Goal: Task Accomplishment & Management: Complete application form

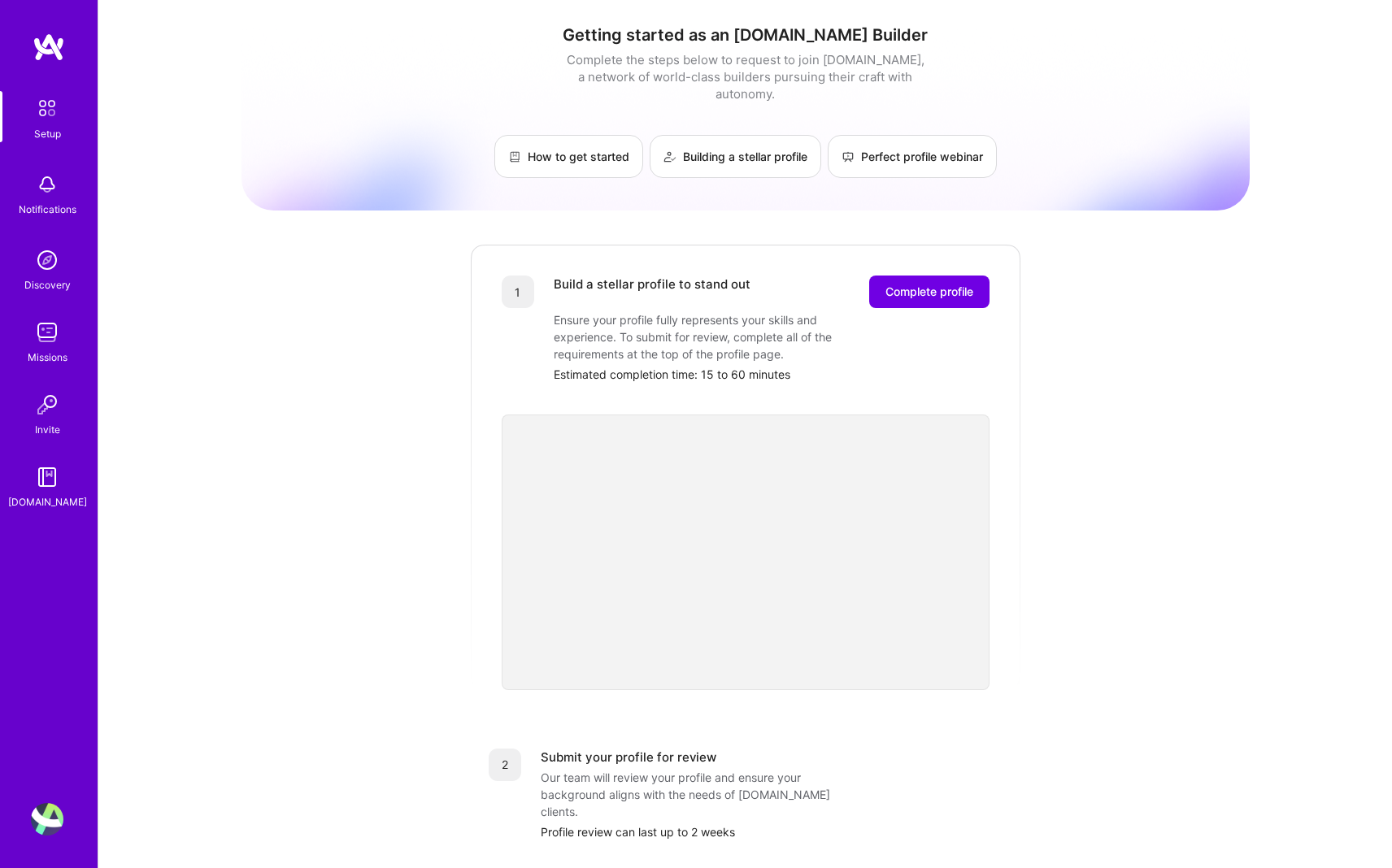
scroll to position [9, 0]
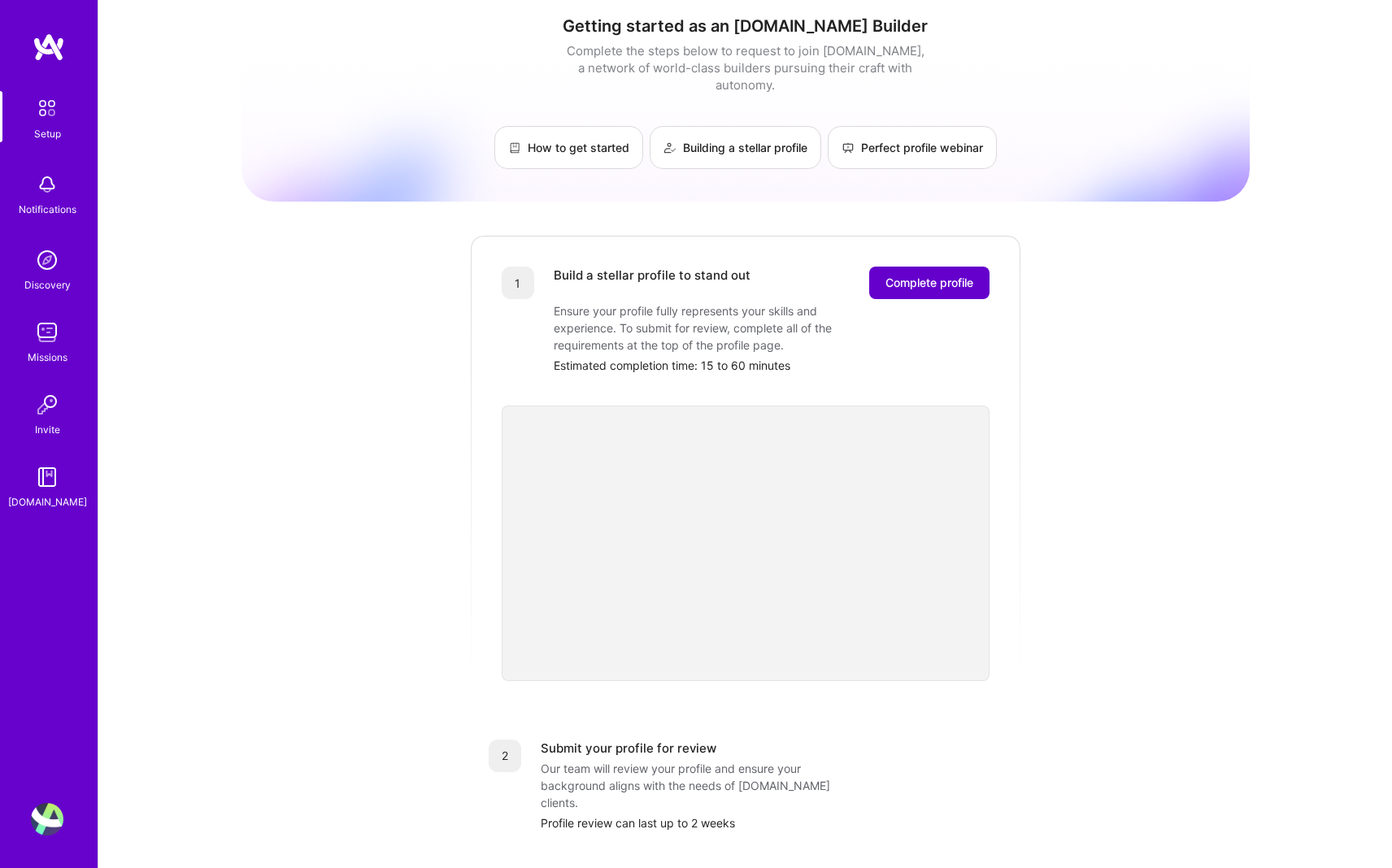
click at [689, 275] on span "Complete profile" at bounding box center [929, 283] width 87 height 16
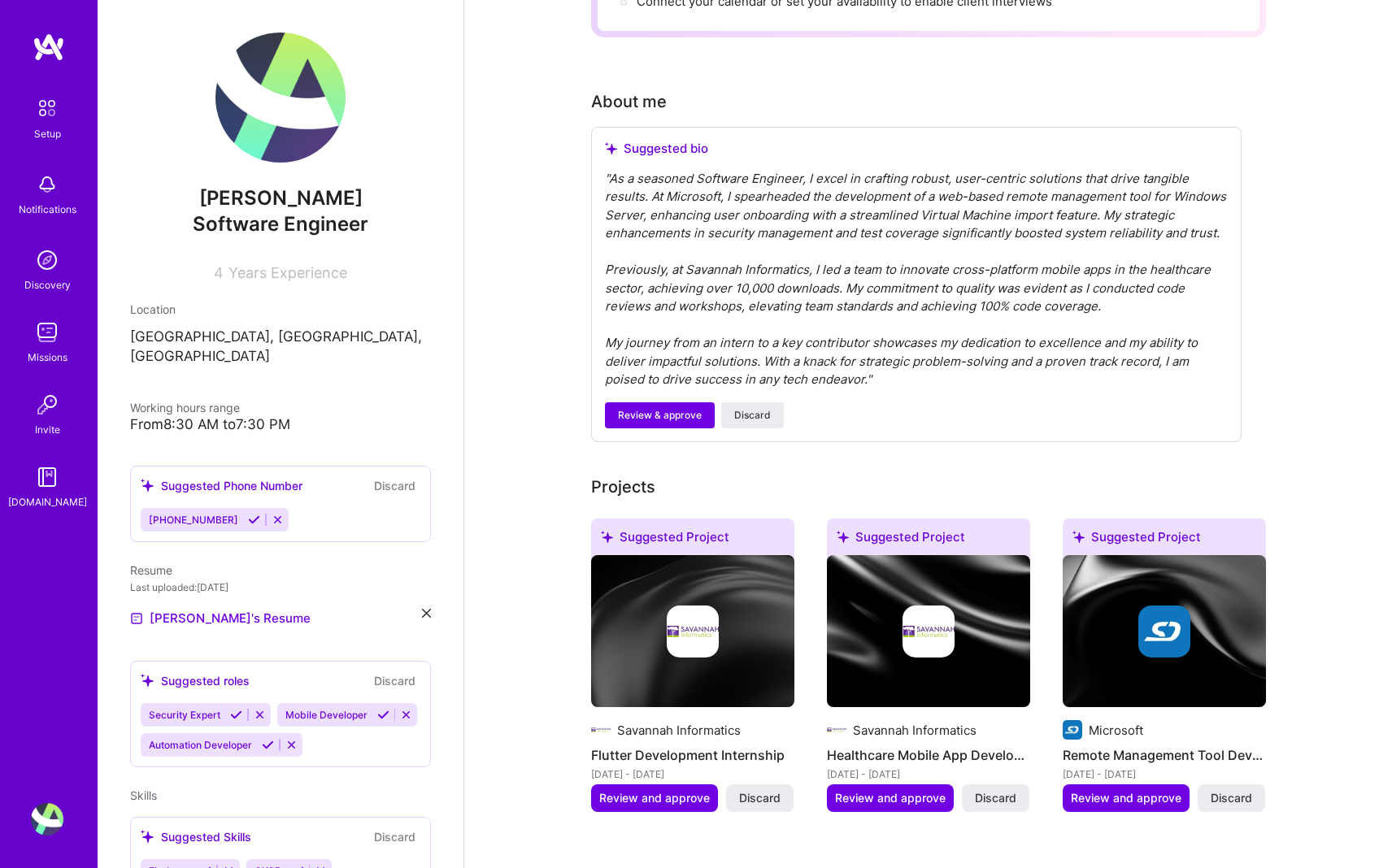
scroll to position [391, 0]
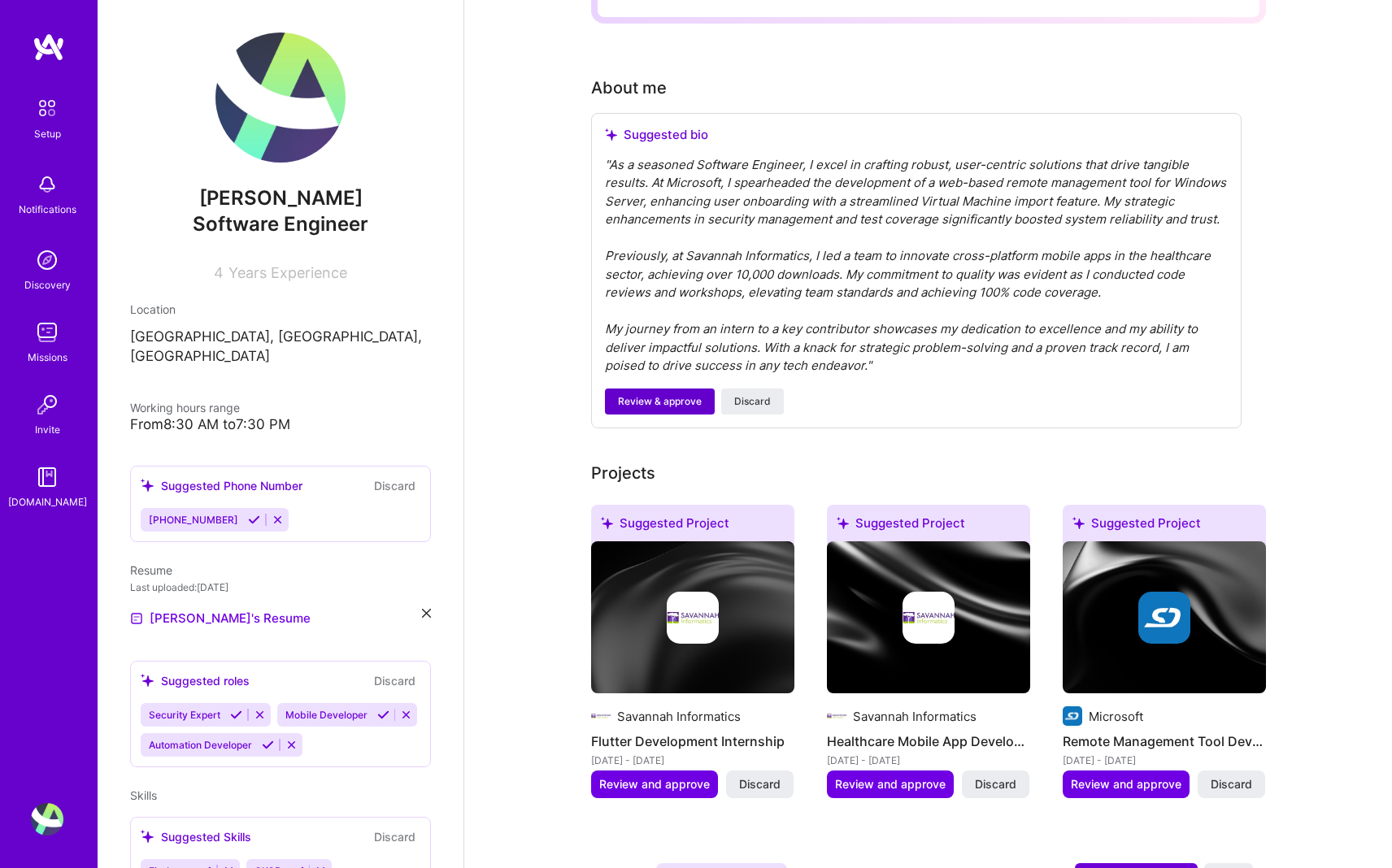
click at [673, 400] on span "Review & approve" at bounding box center [659, 401] width 84 height 14
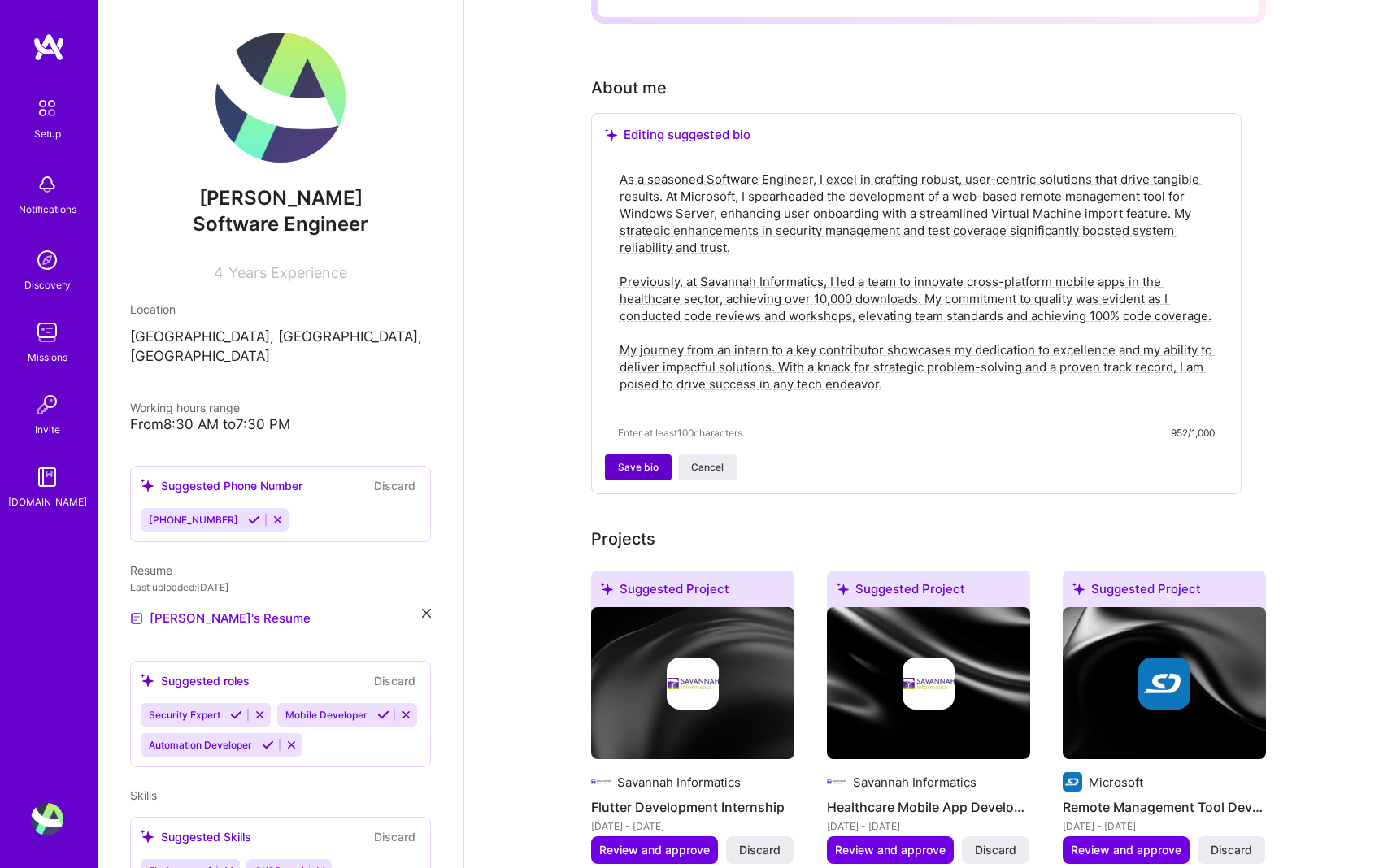
click at [634, 460] on span "Save bio" at bounding box center [637, 467] width 41 height 14
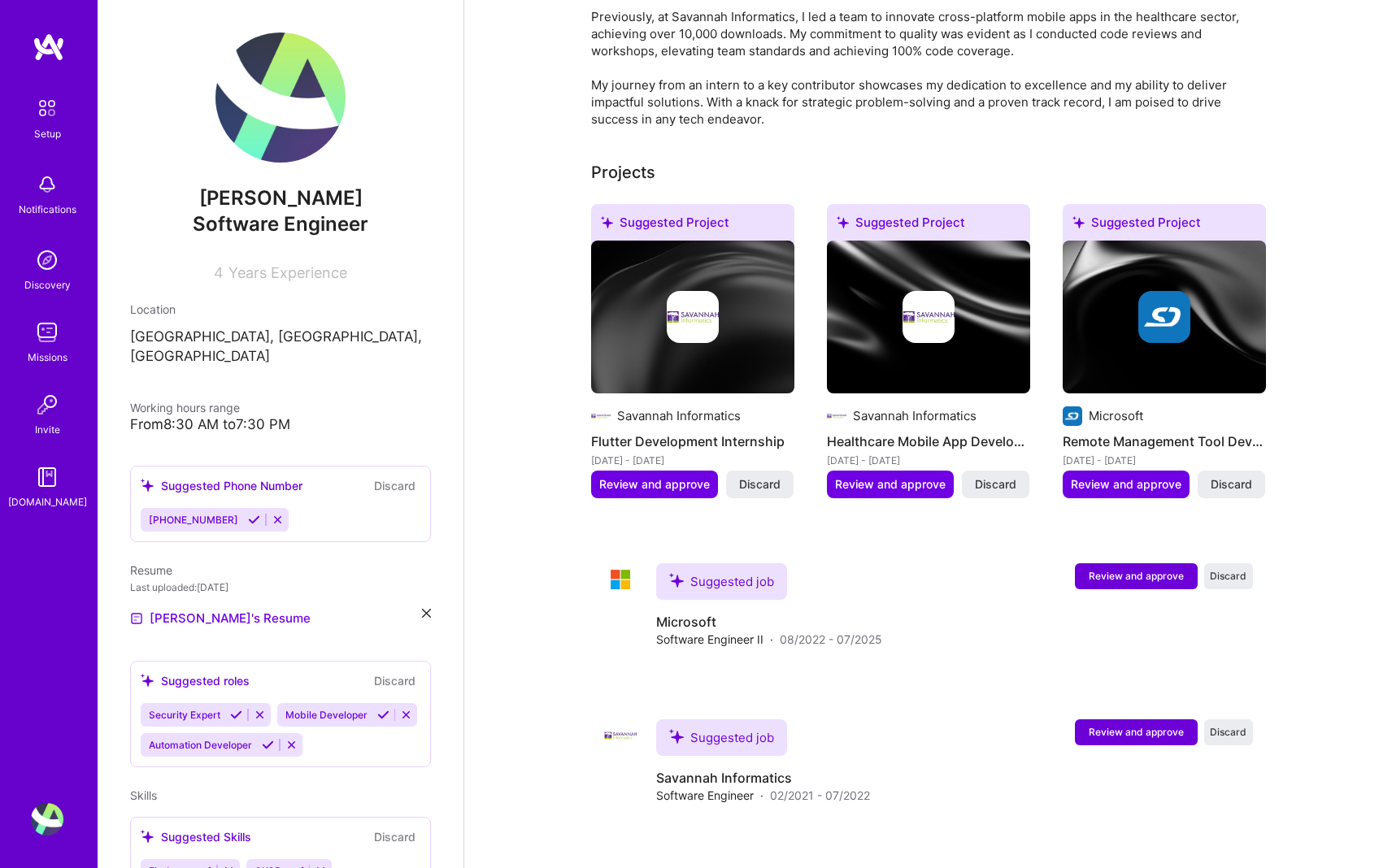
scroll to position [558, 0]
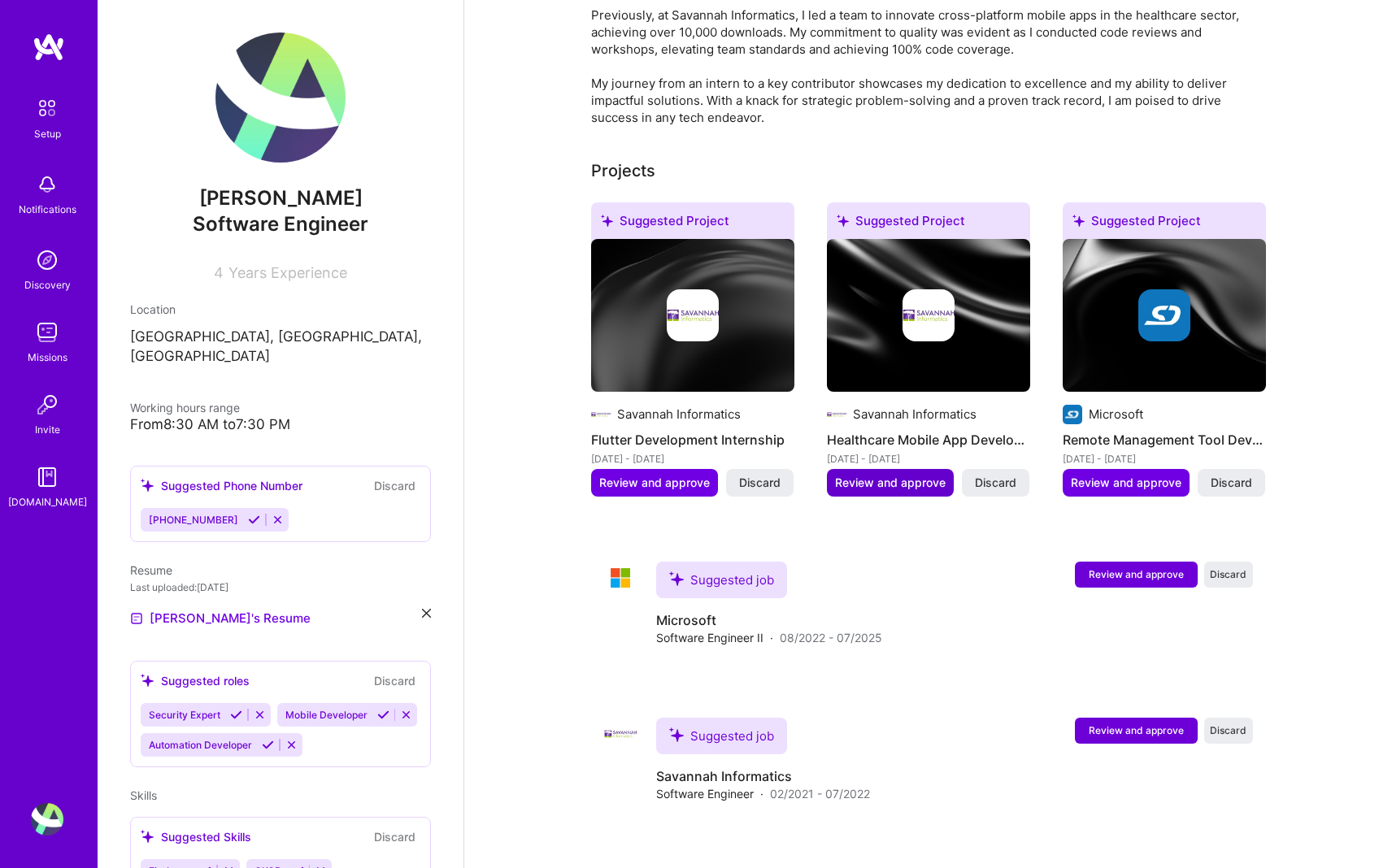
click at [689, 475] on span "Review and approve" at bounding box center [890, 483] width 111 height 16
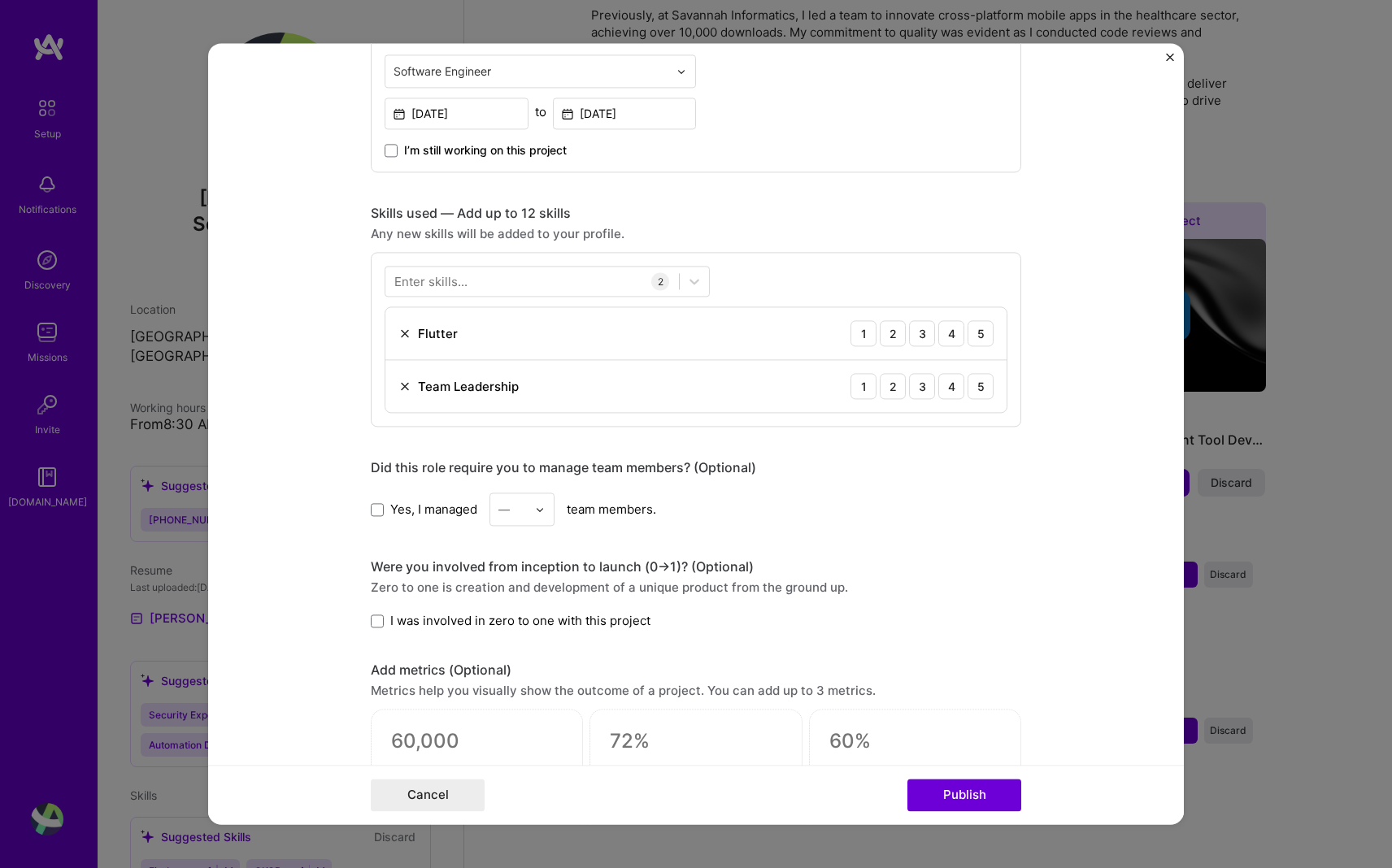
scroll to position [667, 0]
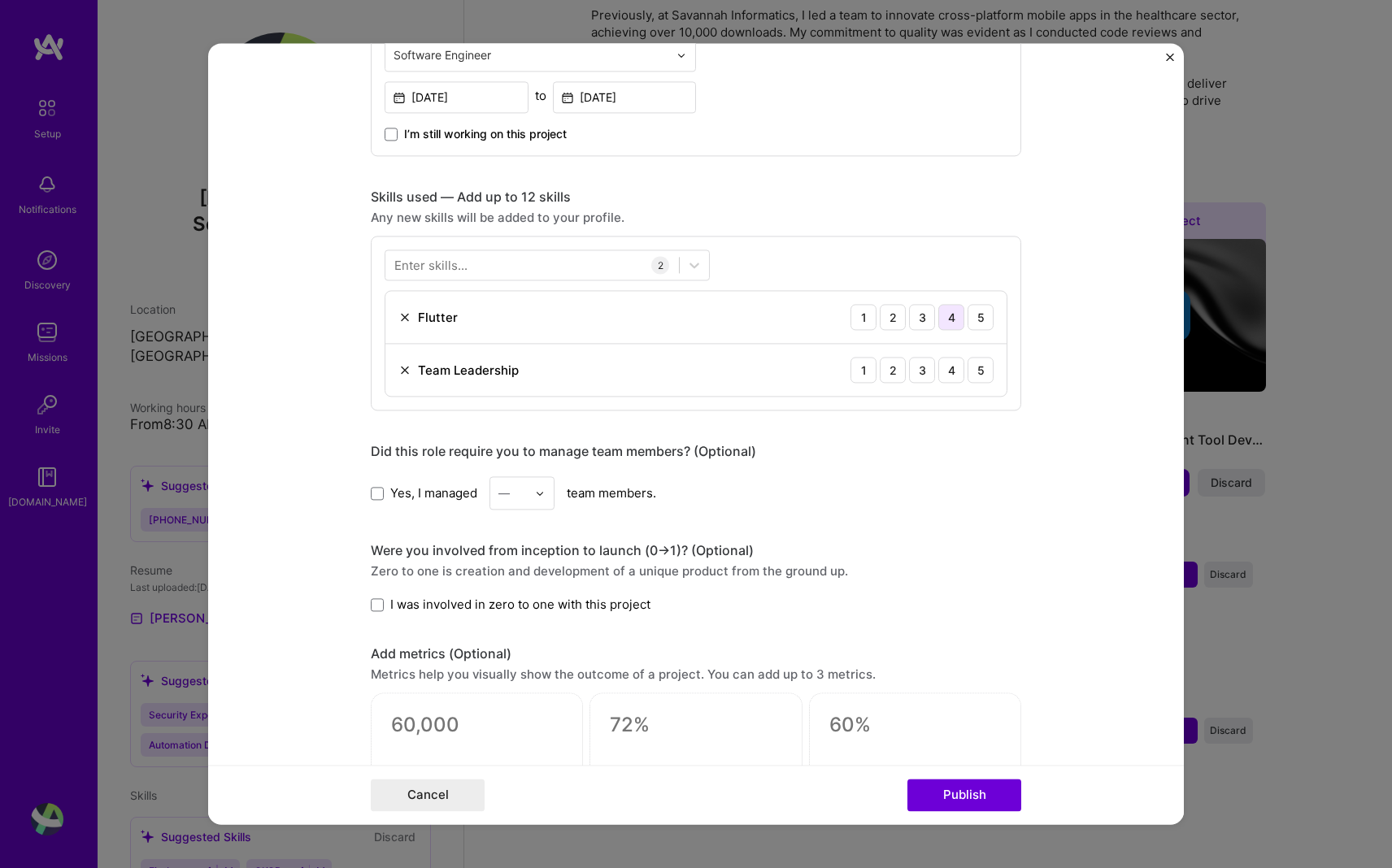
click at [689, 319] on div "4" at bounding box center [951, 316] width 26 height 26
click at [689, 370] on div "3" at bounding box center [921, 370] width 26 height 26
click at [689, 371] on div "1" at bounding box center [863, 370] width 26 height 26
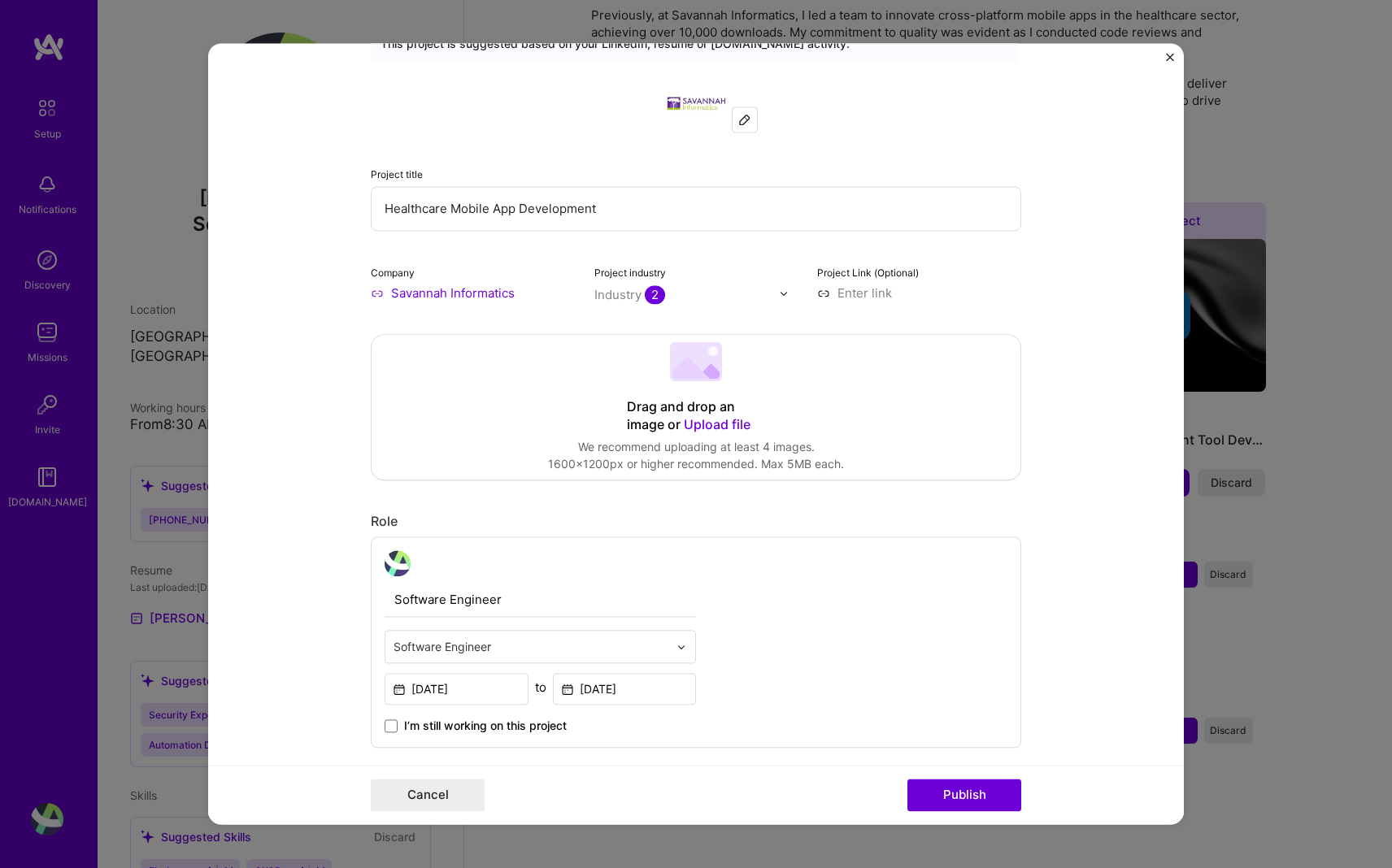
scroll to position [0, 0]
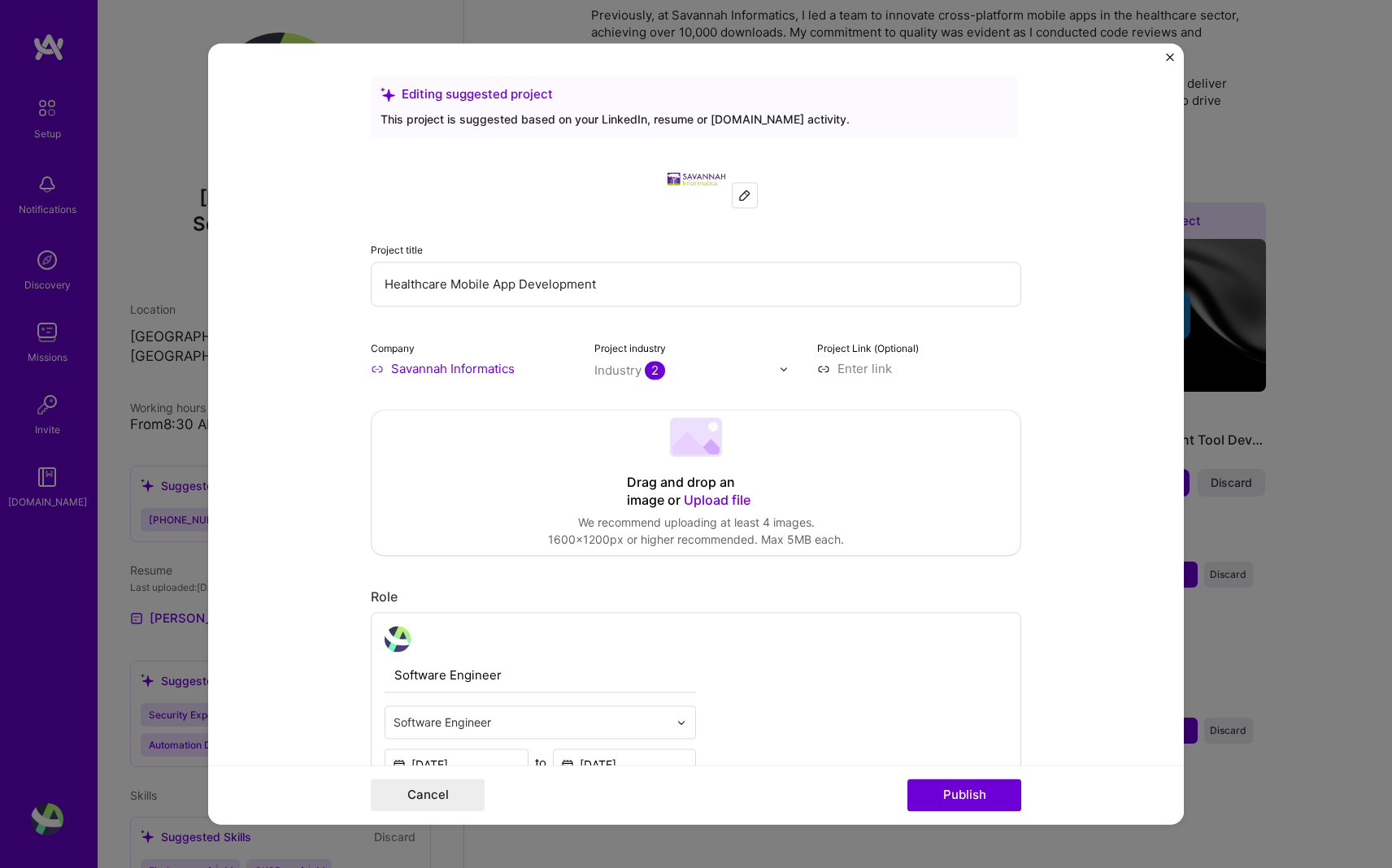
click at [689, 369] on img at bounding box center [783, 369] width 10 height 10
type input "s"
type input "m"
type input "sof"
type input "so"
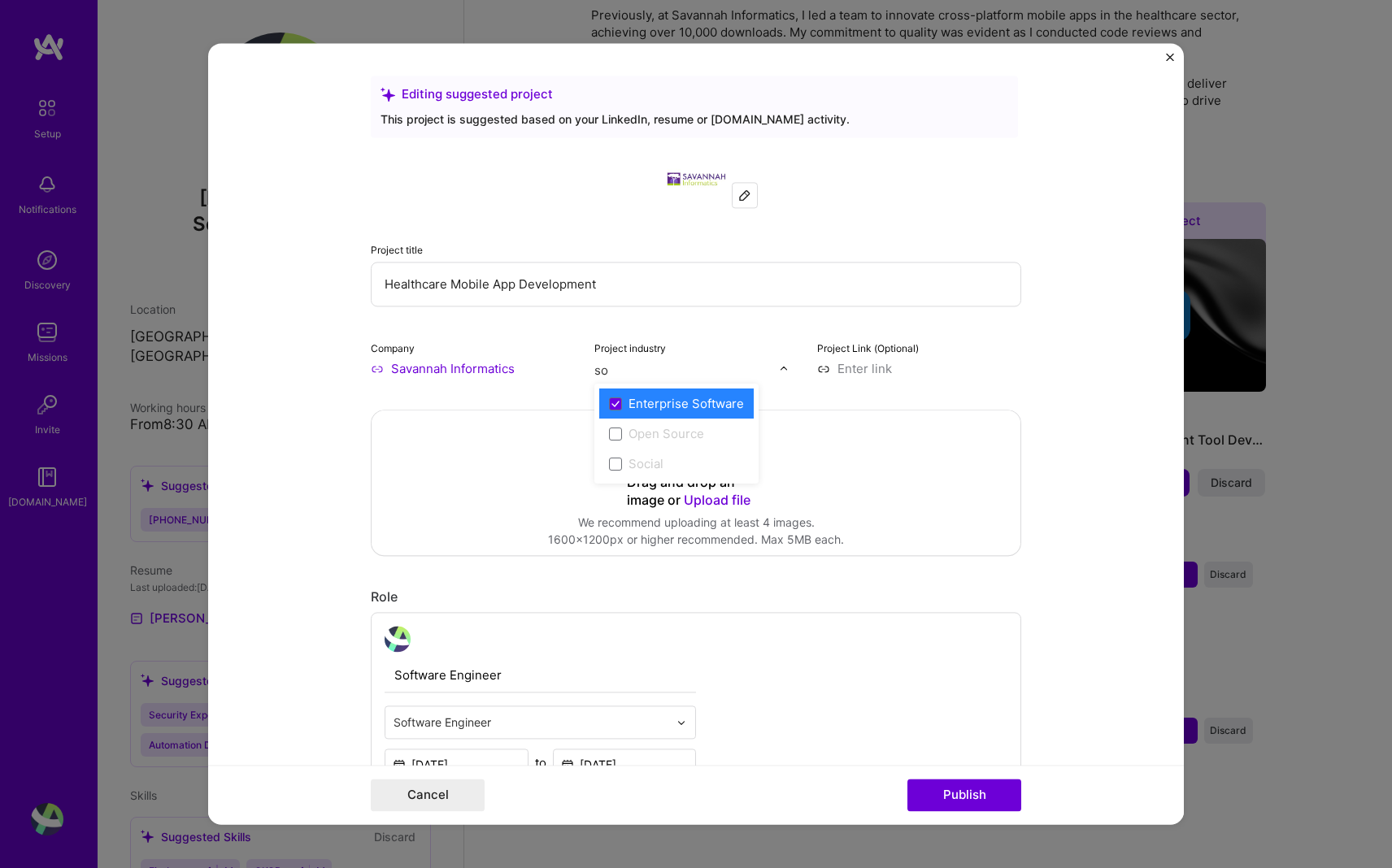
click at [689, 381] on form "Editing suggested project This project is suggested based on your LinkedIn, res…" at bounding box center [696, 434] width 975 height 781
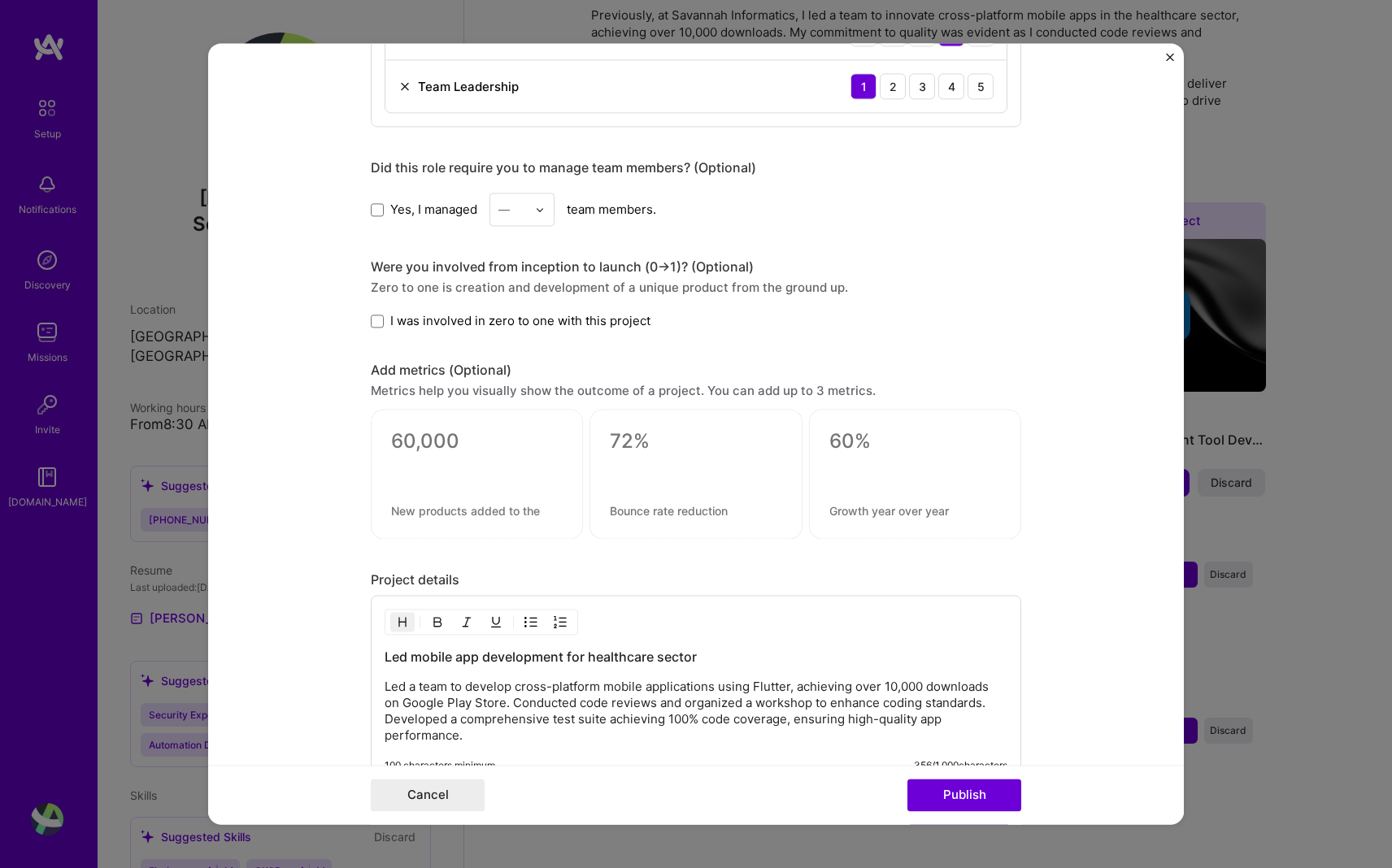
scroll to position [968, 0]
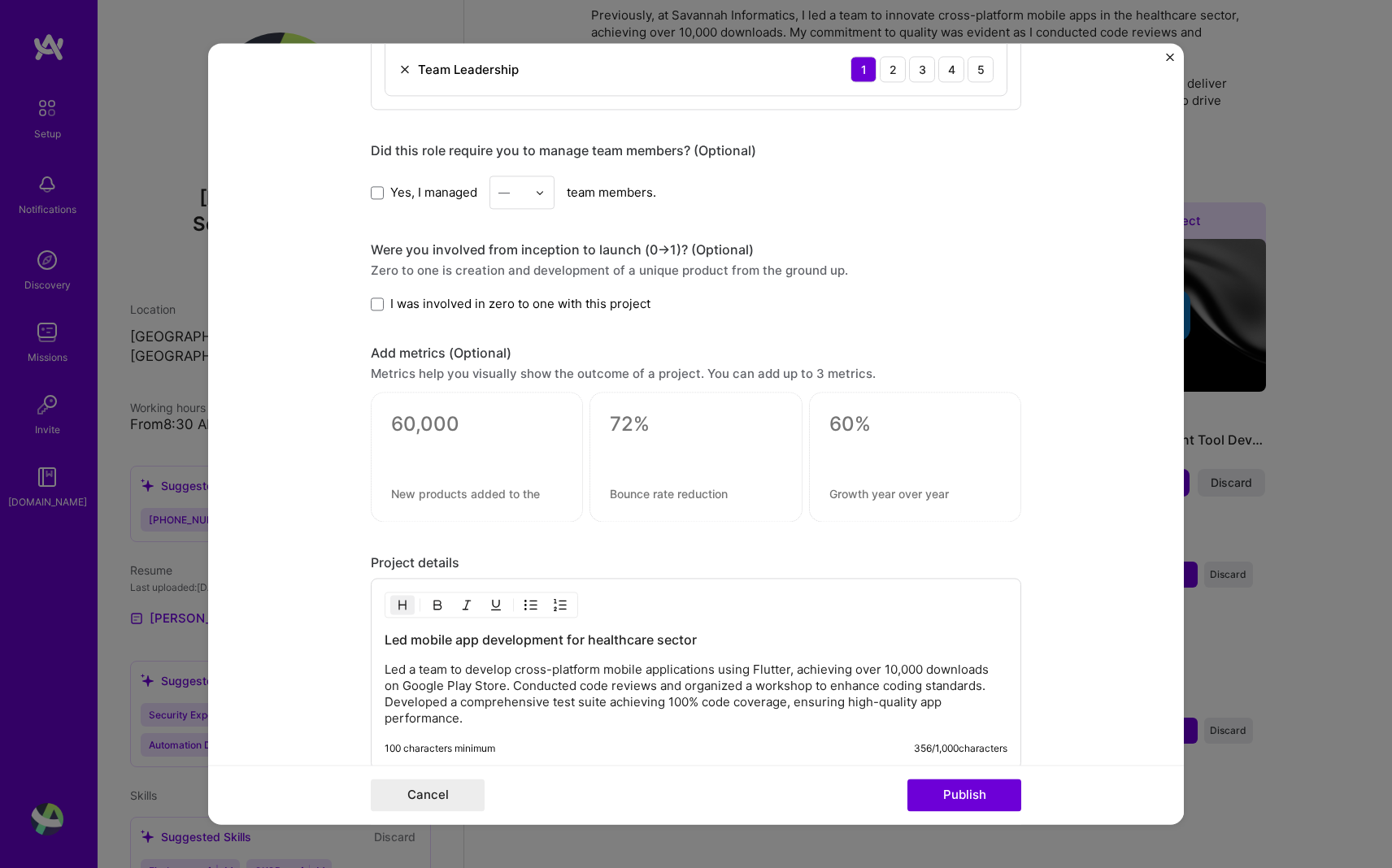
click at [389, 305] on label "I was involved in zero to one with this project" at bounding box center [510, 303] width 279 height 17
click at [0, 0] on input "I was involved in zero to one with this project" at bounding box center [0, 0] width 0 height 0
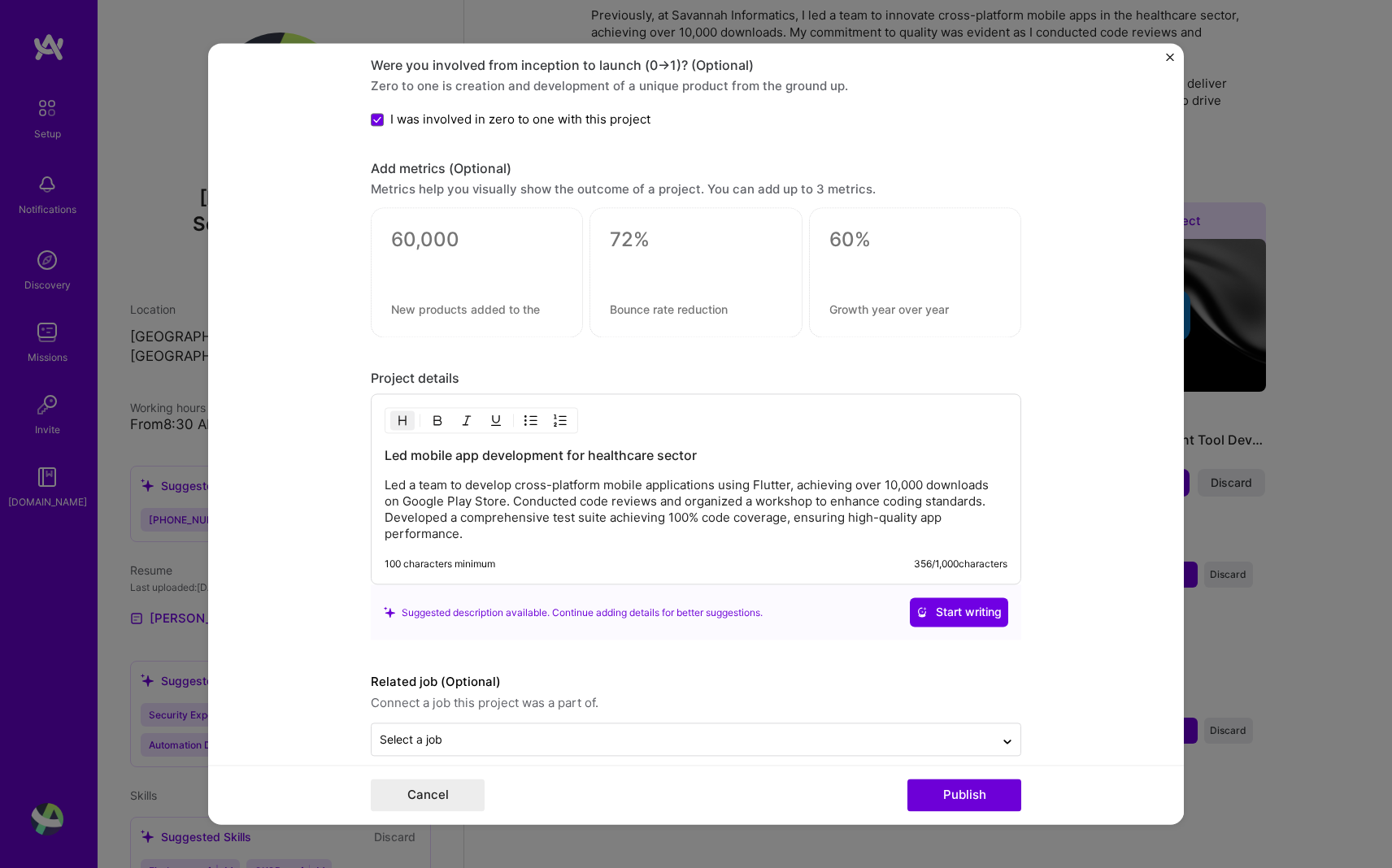
scroll to position [1174, 0]
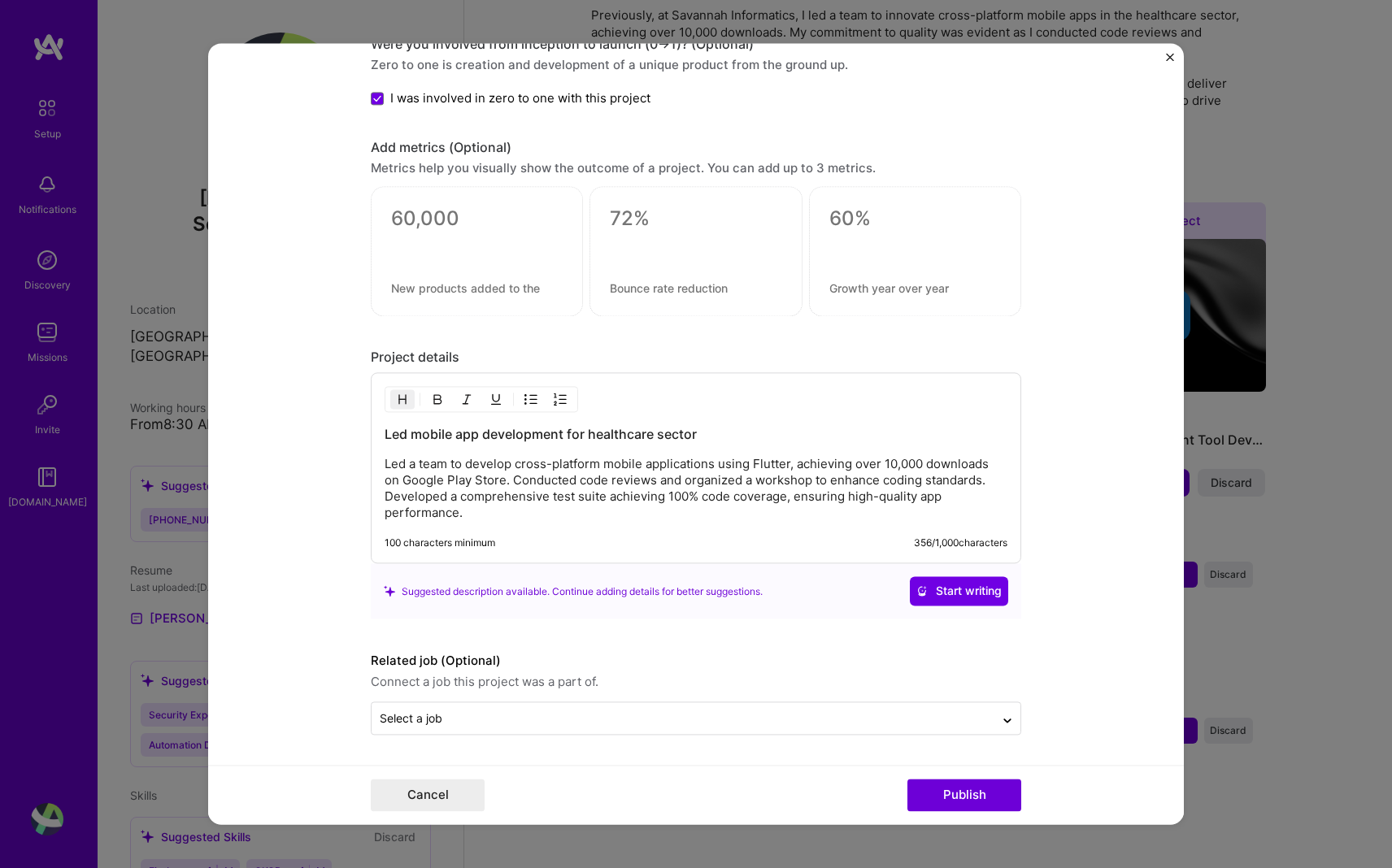
click at [401, 433] on h3 "Led mobile app development for healthcare sector" at bounding box center [696, 435] width 623 height 18
click at [468, 465] on p "Led a team to develop cross-platform mobile applications using Flutter, achievi…" at bounding box center [696, 489] width 623 height 65
drag, startPoint x: 466, startPoint y: 465, endPoint x: 385, endPoint y: 463, distance: 81.0
click at [385, 463] on p "Led a team to develop cross-platform mobile applications using Flutter, achievi…" at bounding box center [696, 489] width 623 height 65
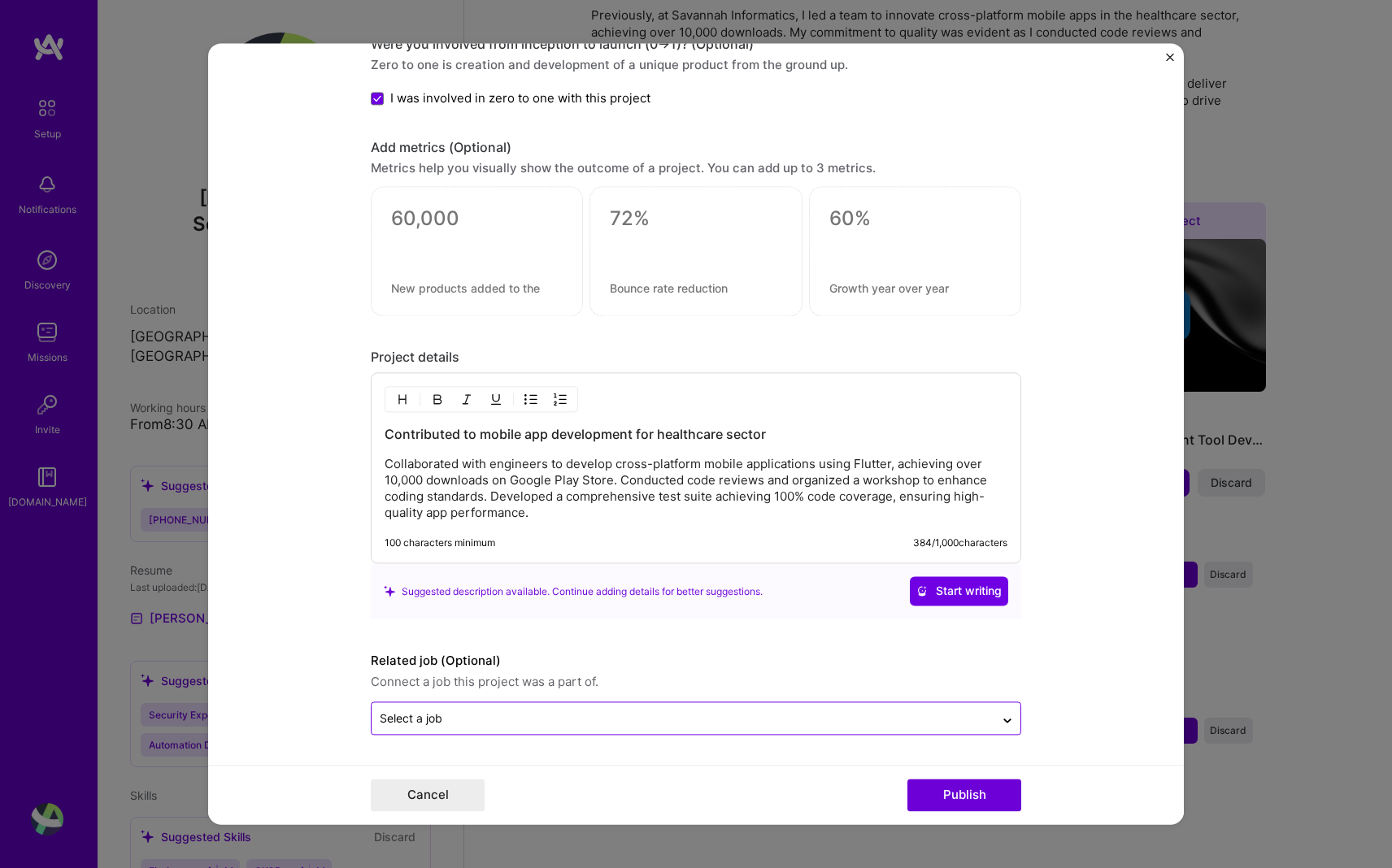
click at [689, 717] on input "text" at bounding box center [682, 718] width 607 height 17
click at [689, 721] on div at bounding box center [1007, 718] width 26 height 26
click at [689, 783] on button "Publish" at bounding box center [964, 796] width 114 height 32
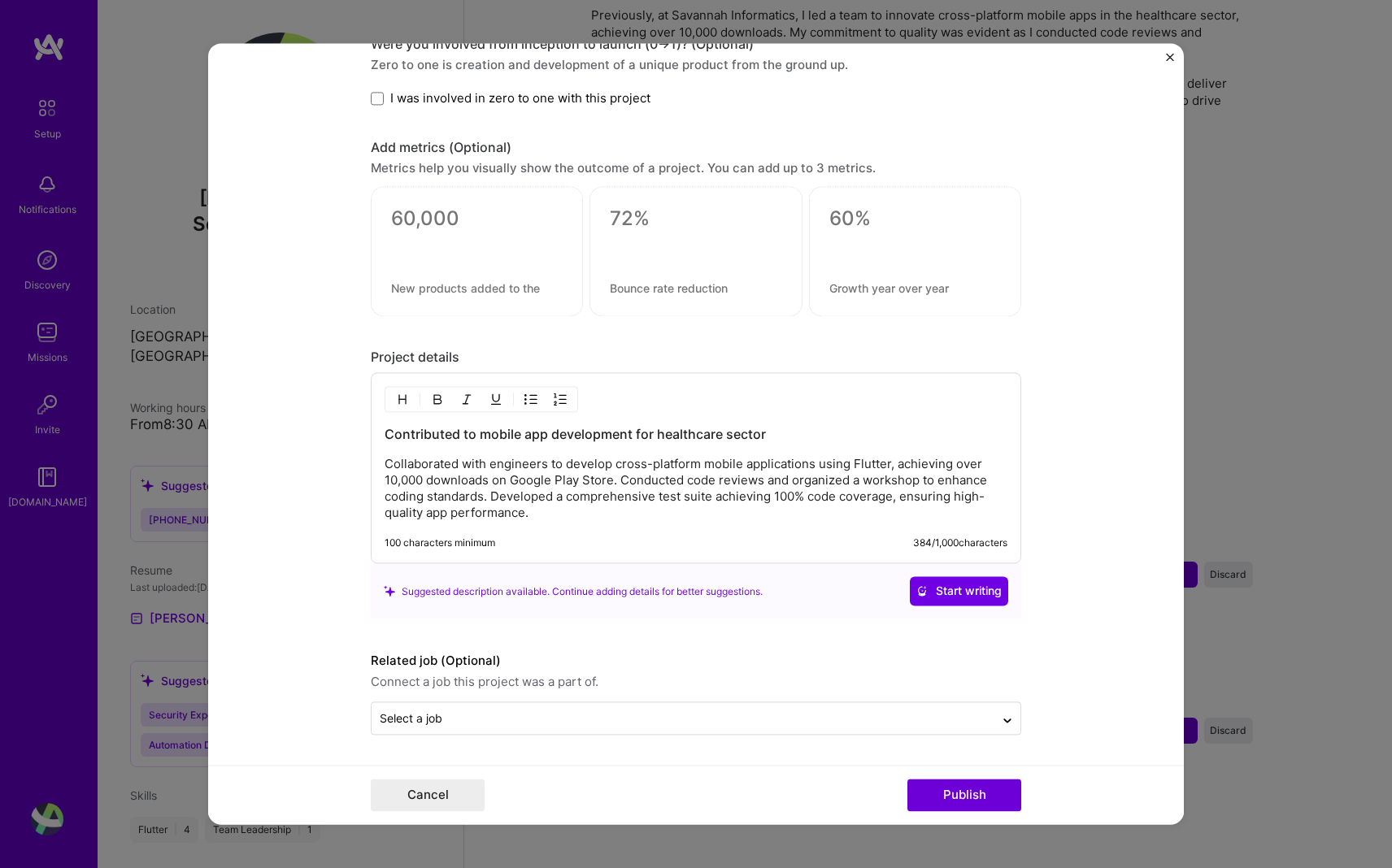
scroll to position [1100, 0]
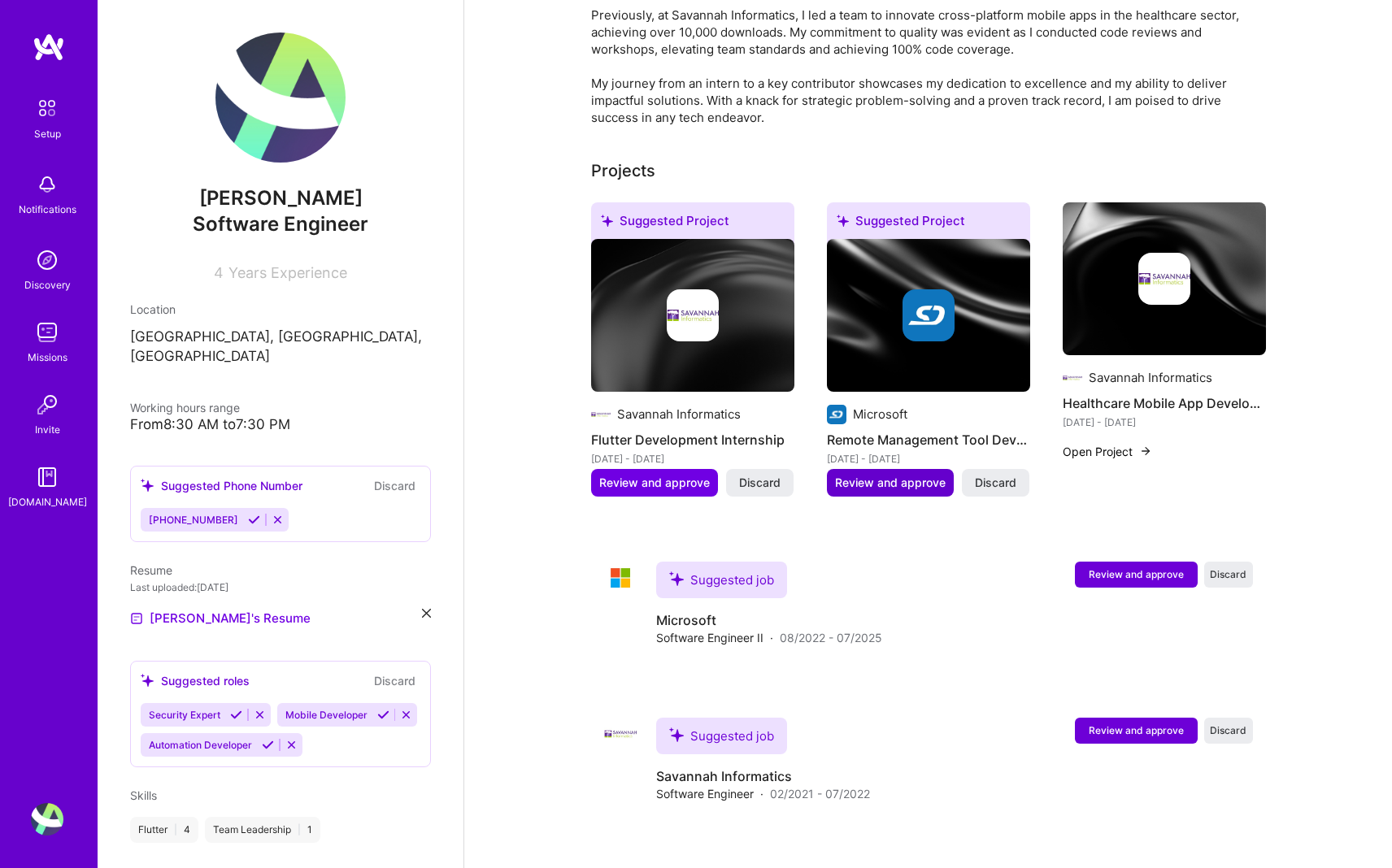
click at [689, 475] on span "Review and approve" at bounding box center [890, 483] width 111 height 16
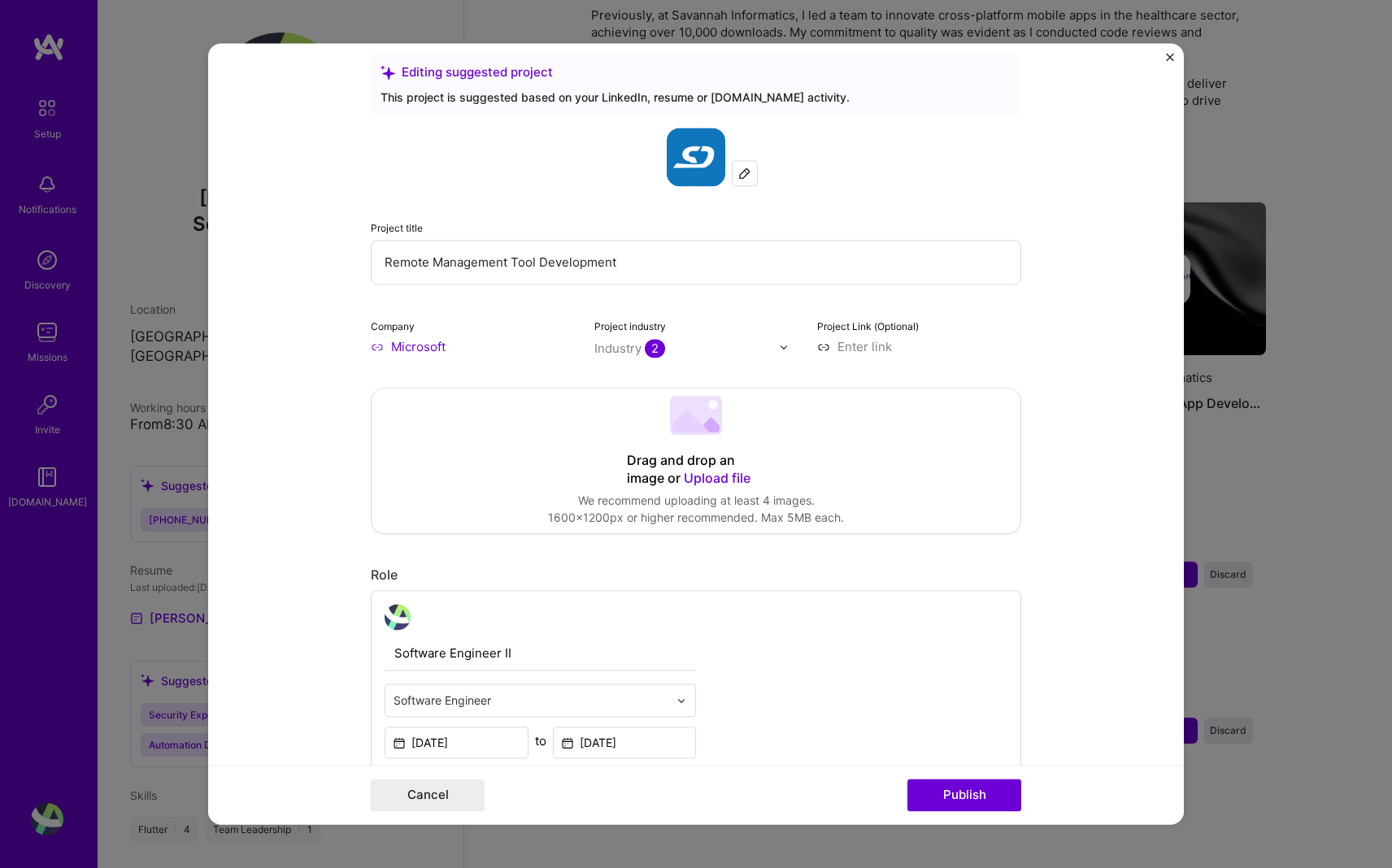
scroll to position [0, 0]
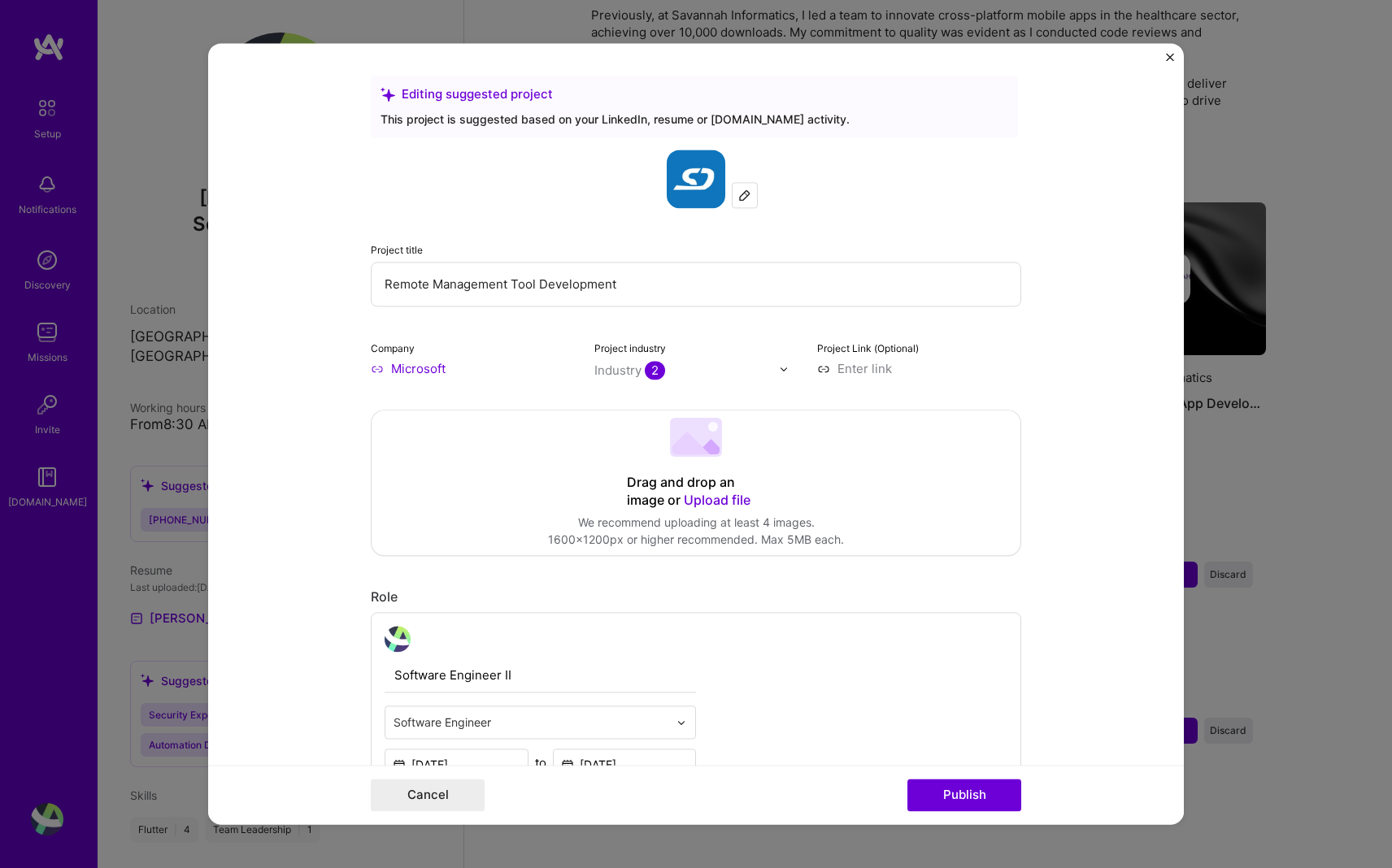
click at [689, 197] on img at bounding box center [745, 195] width 13 height 13
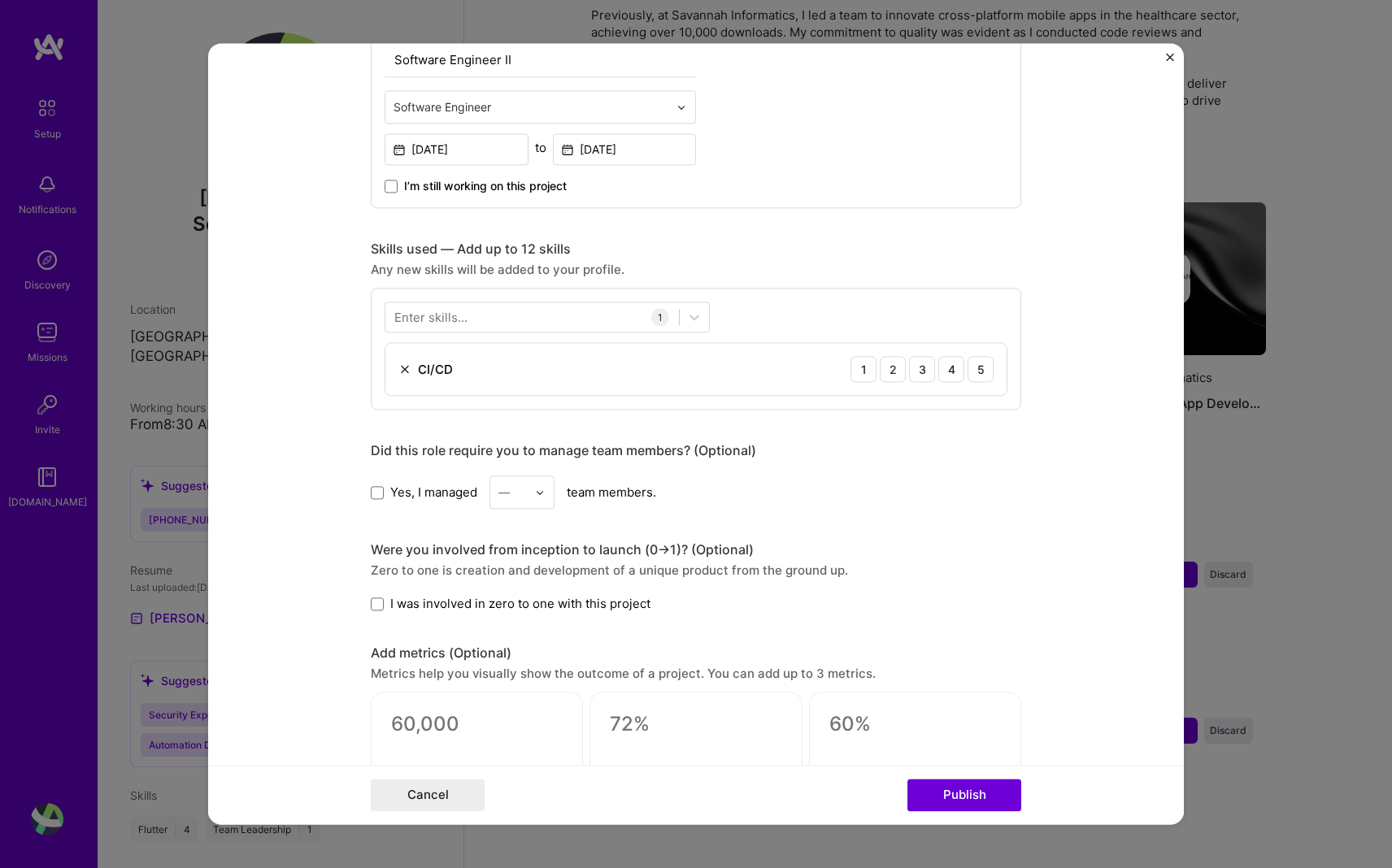
scroll to position [624, 0]
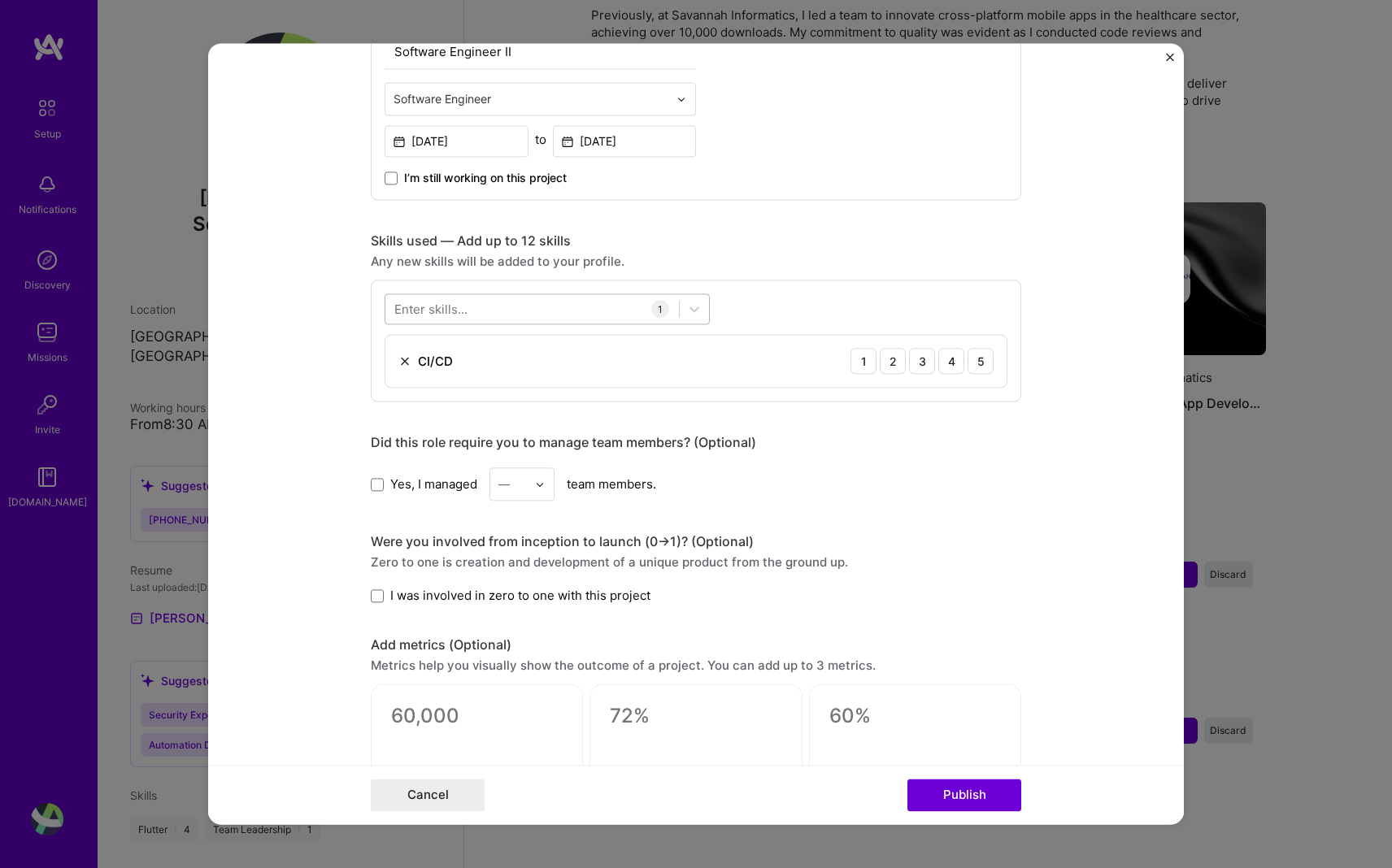
click at [503, 310] on div at bounding box center [532, 309] width 294 height 27
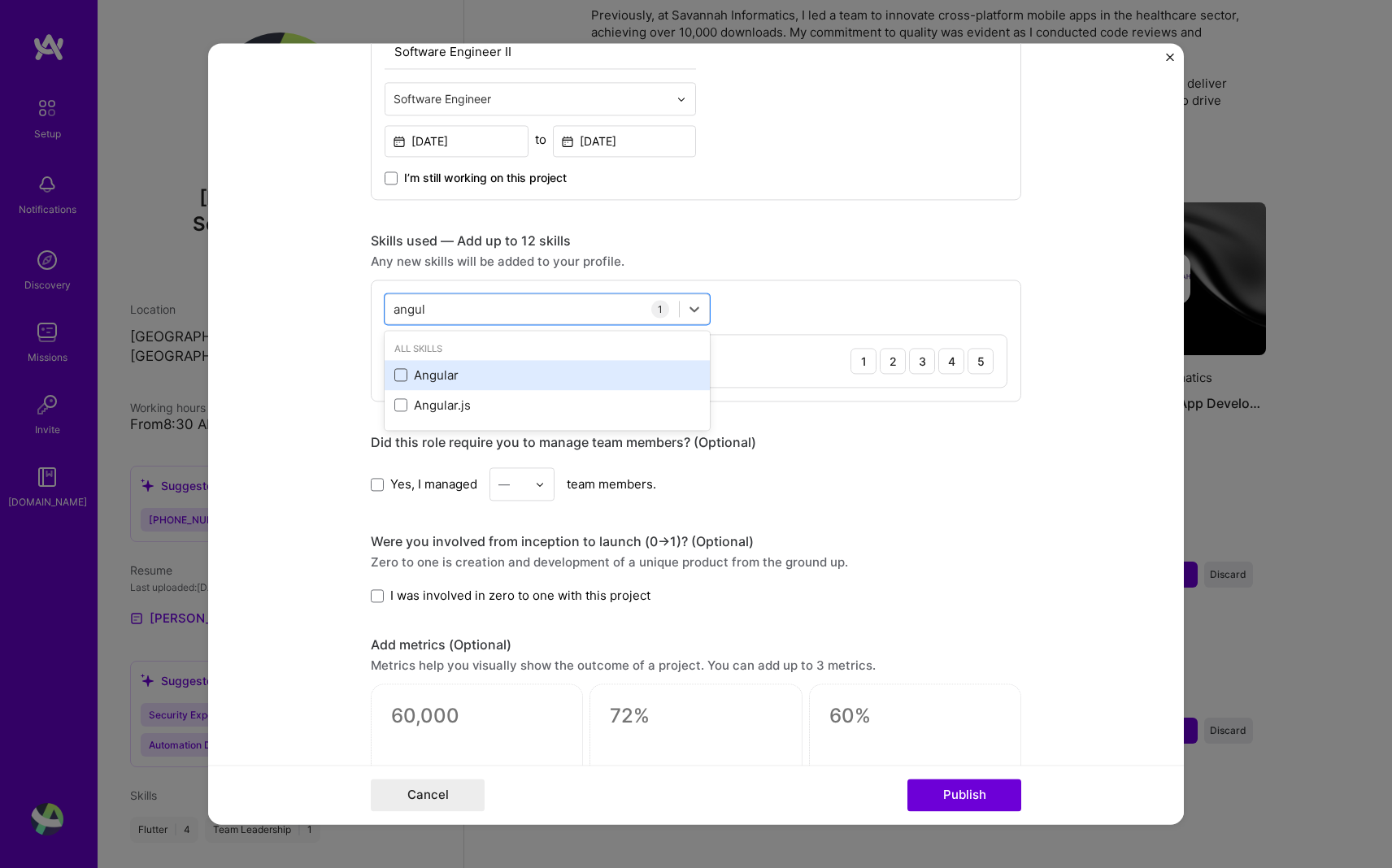
click at [402, 377] on span at bounding box center [400, 375] width 13 height 13
click at [0, 0] on input "checkbox" at bounding box center [0, 0] width 0 height 0
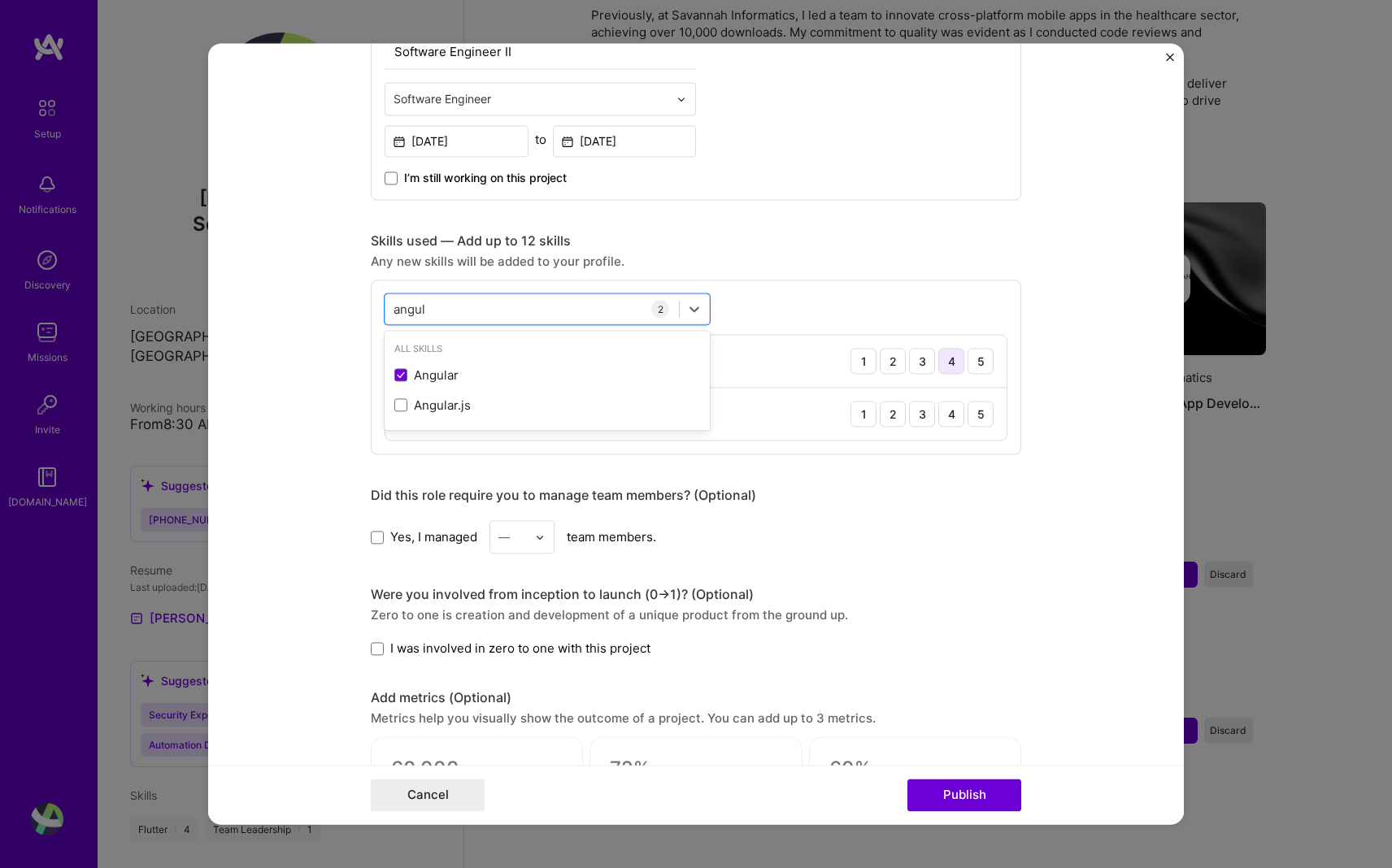
click at [689, 361] on div "4" at bounding box center [951, 361] width 26 height 26
click at [689, 413] on div "4" at bounding box center [951, 414] width 26 height 26
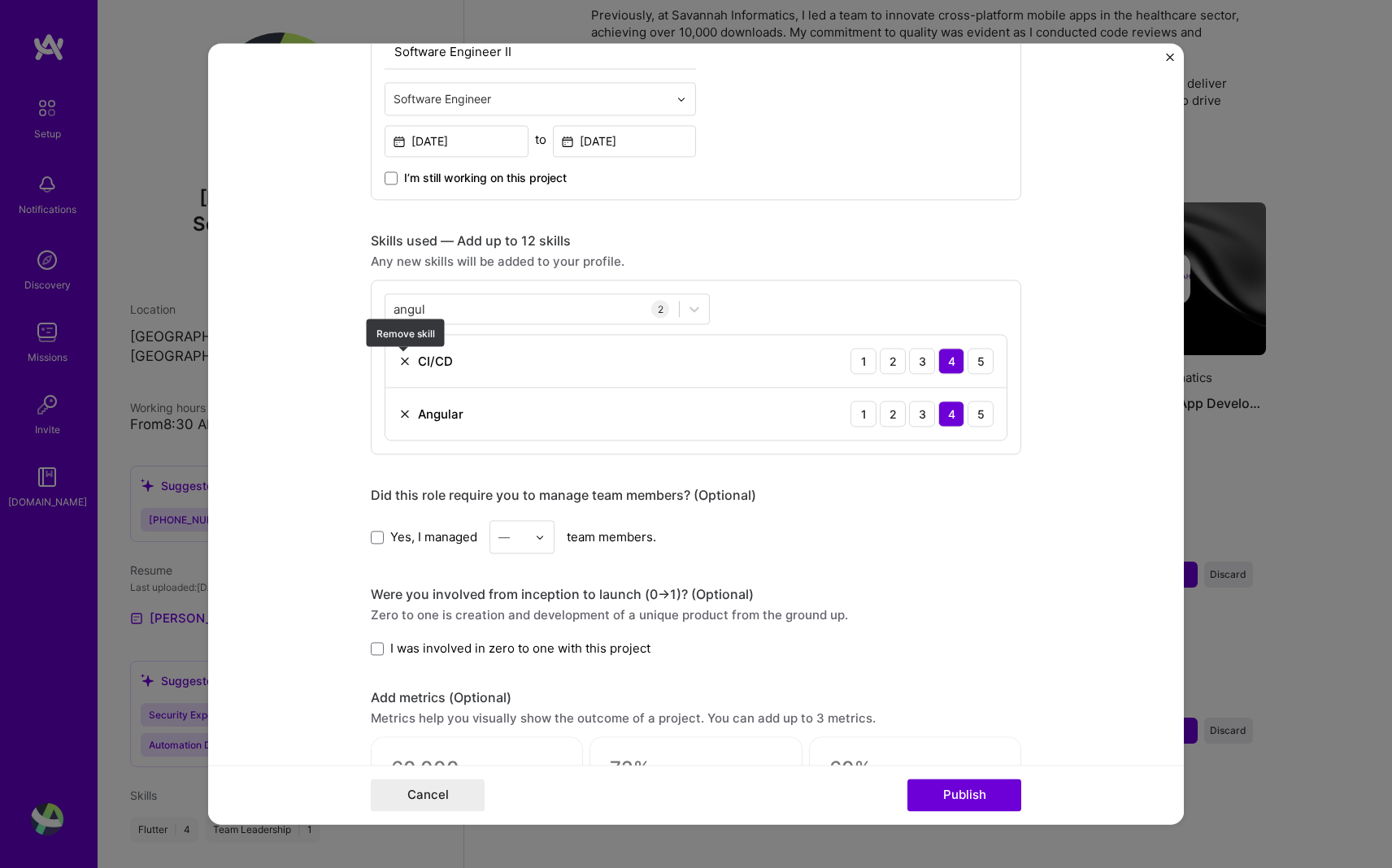
click at [406, 364] on img at bounding box center [405, 361] width 13 height 13
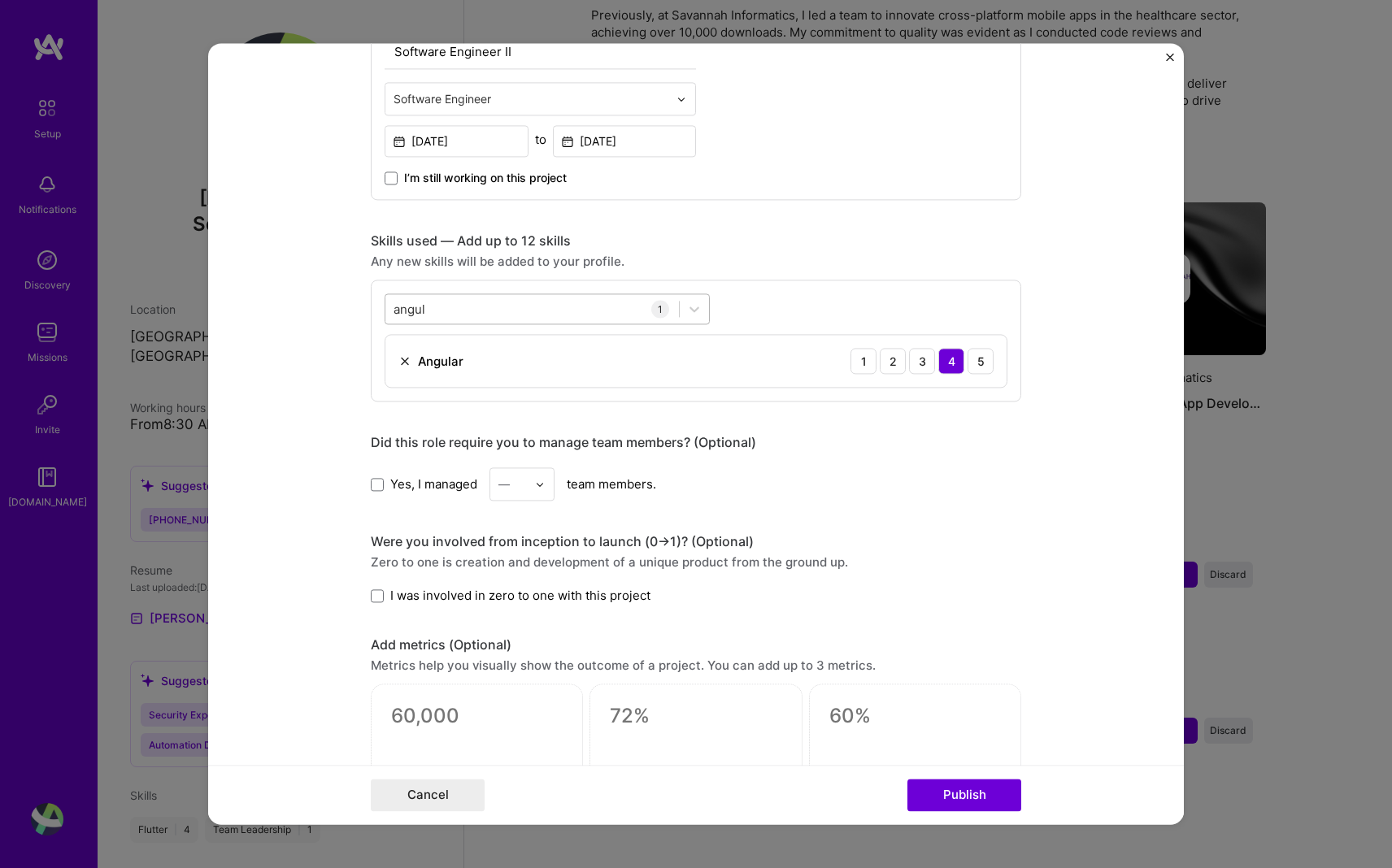
click at [483, 308] on div "angul angul" at bounding box center [532, 309] width 294 height 27
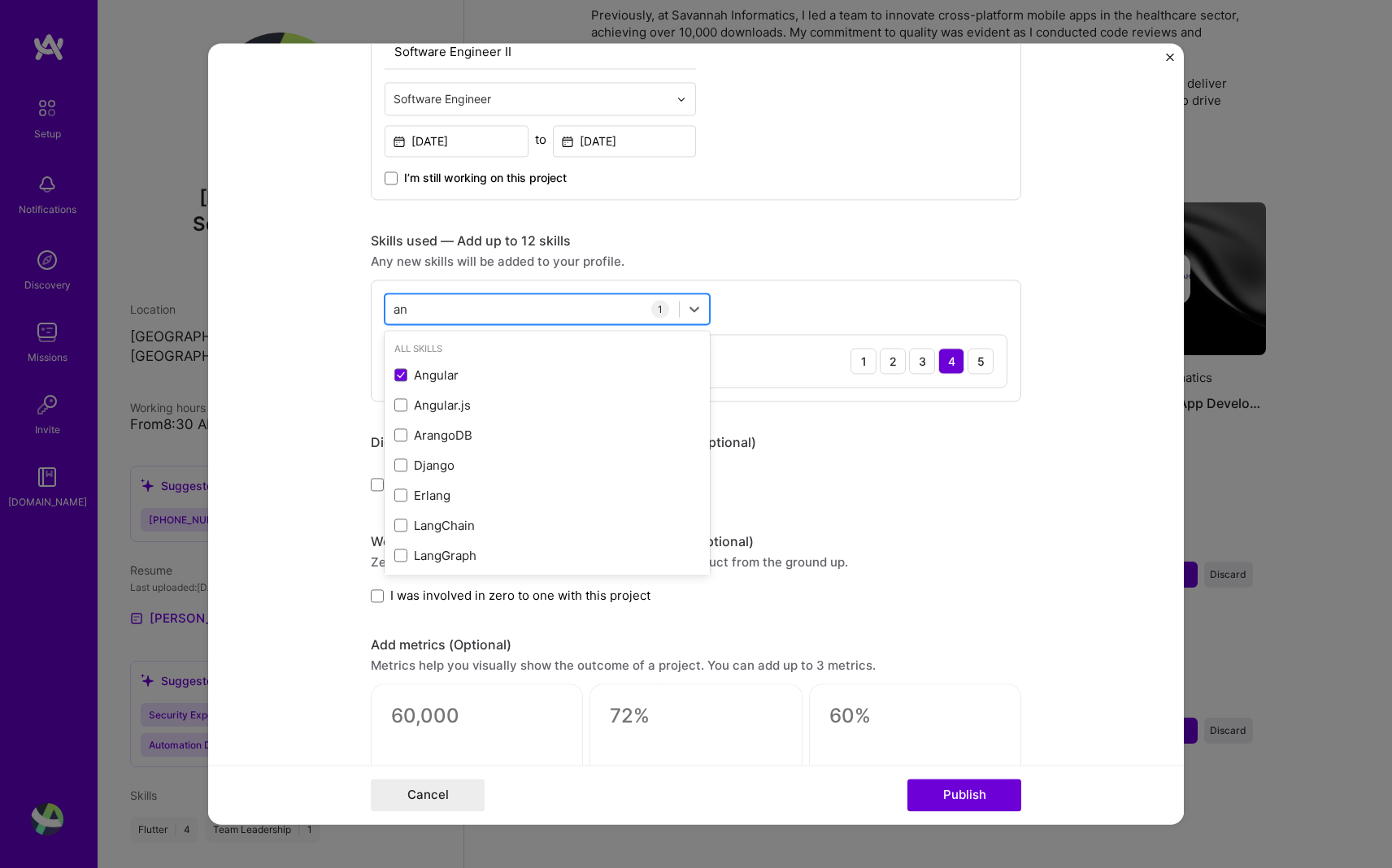
type input "a"
type input "p"
type input "s"
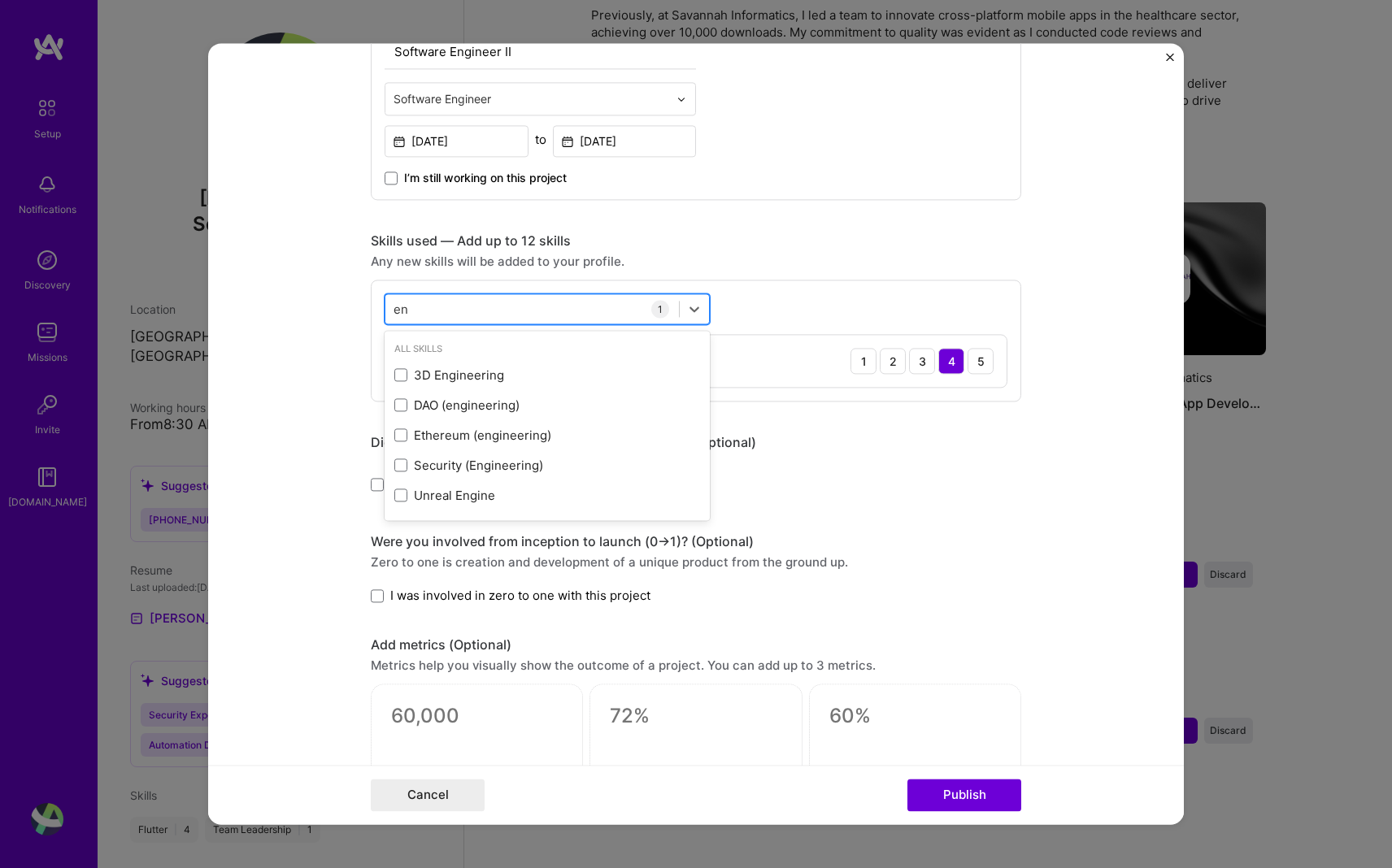
type input "e"
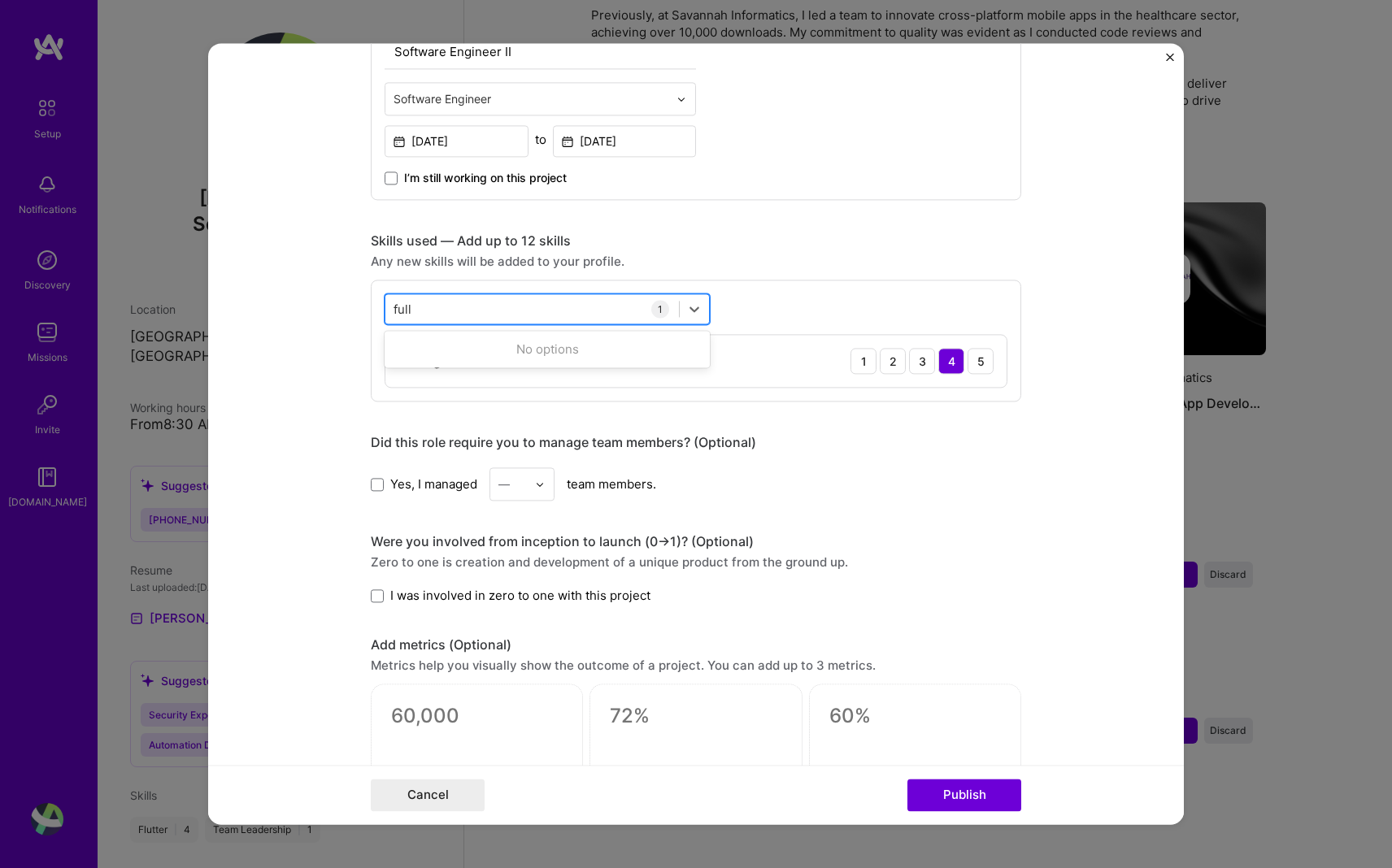
type input "ful"
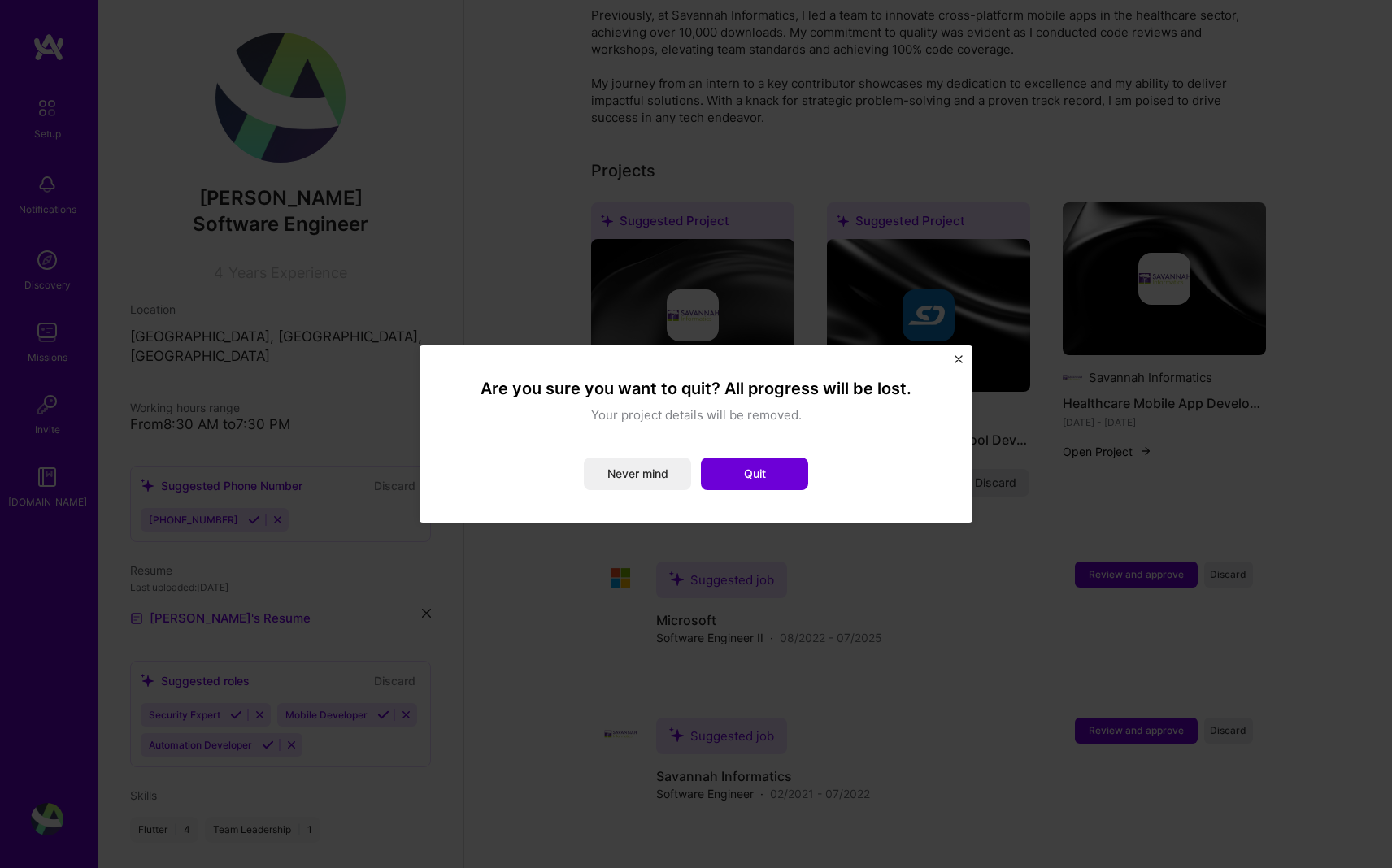
click at [689, 361] on img "Close" at bounding box center [958, 359] width 8 height 8
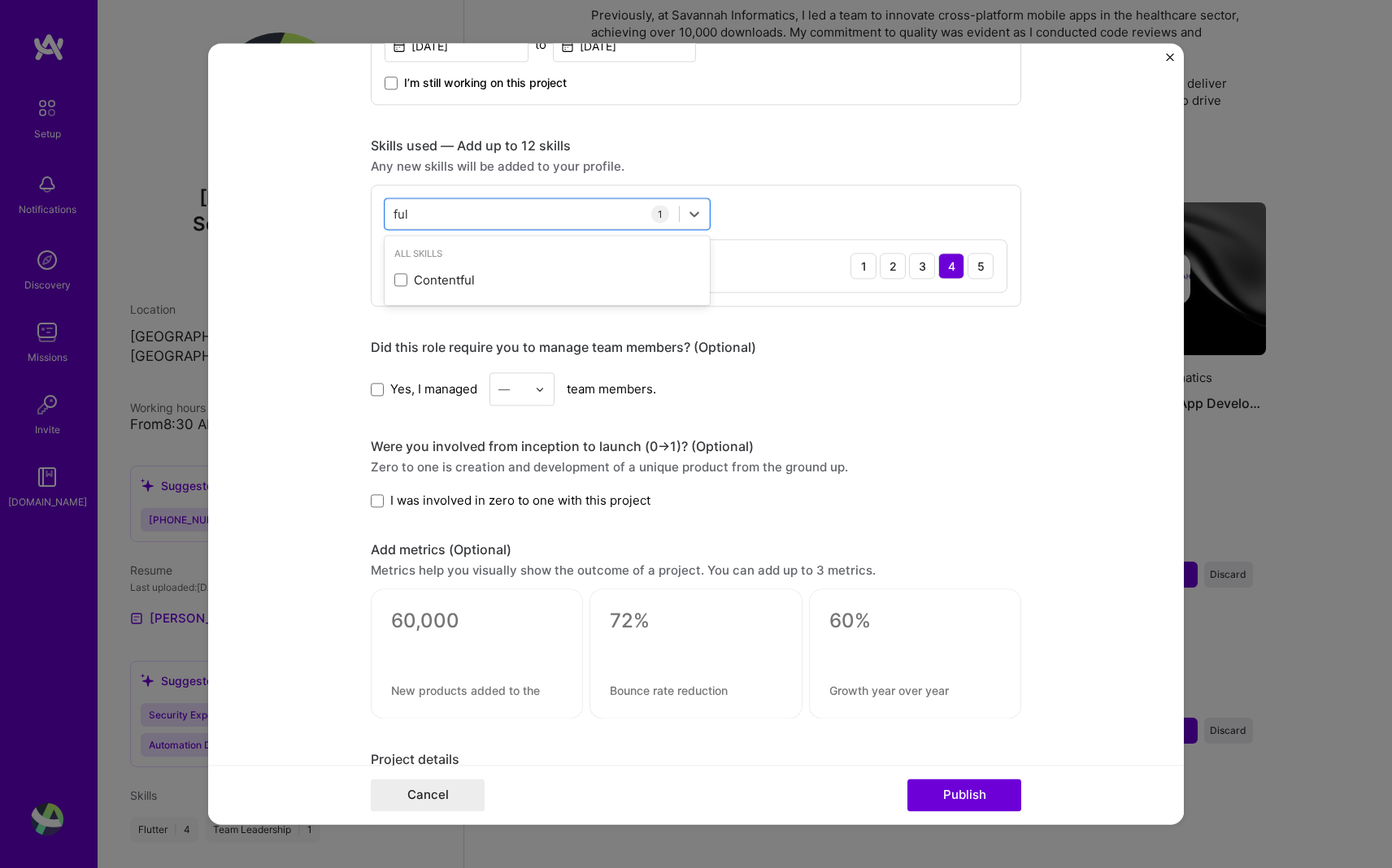
scroll to position [726, 0]
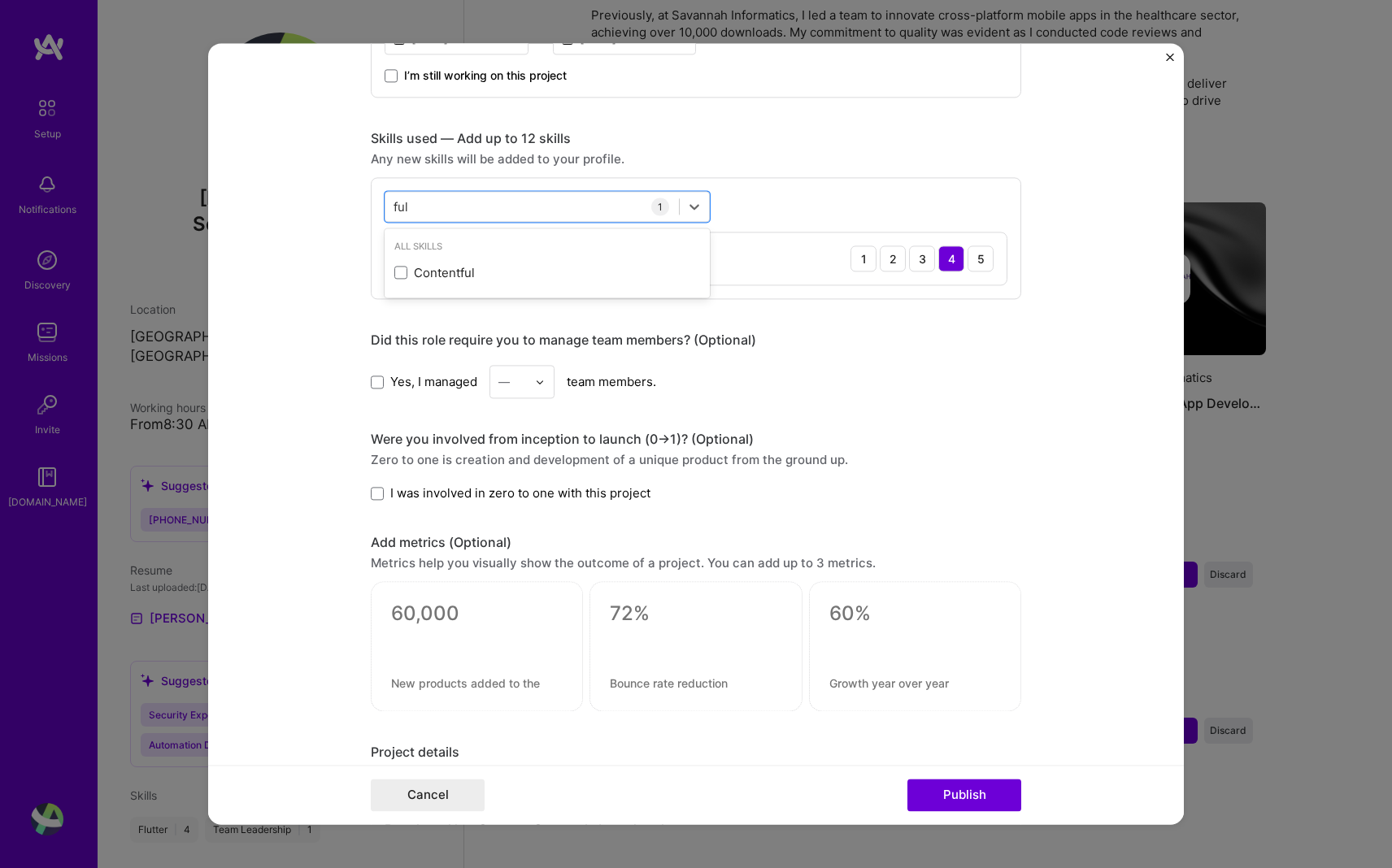
click at [689, 396] on div "Yes, I managed — team members." at bounding box center [695, 381] width 650 height 33
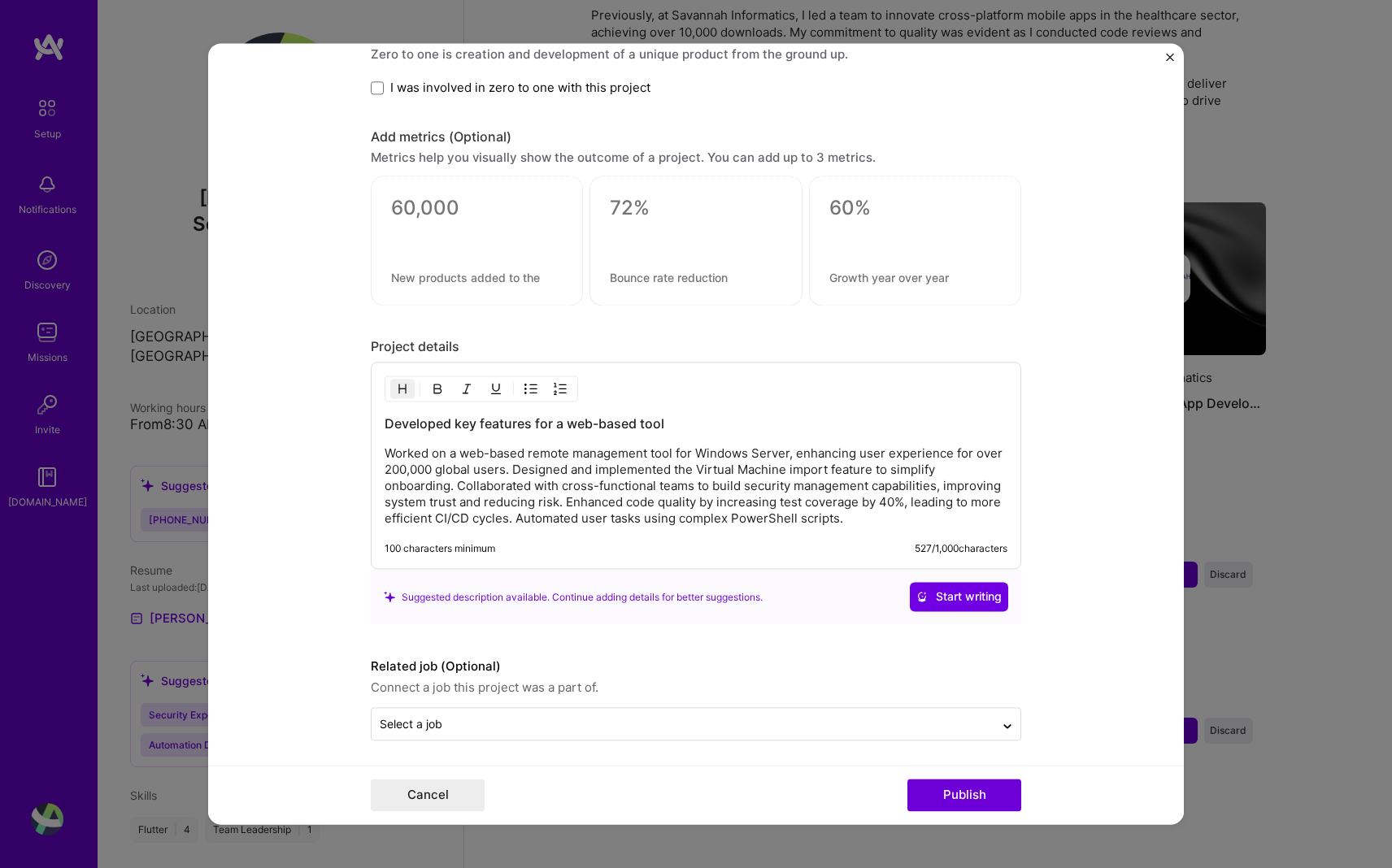
scroll to position [1138, 0]
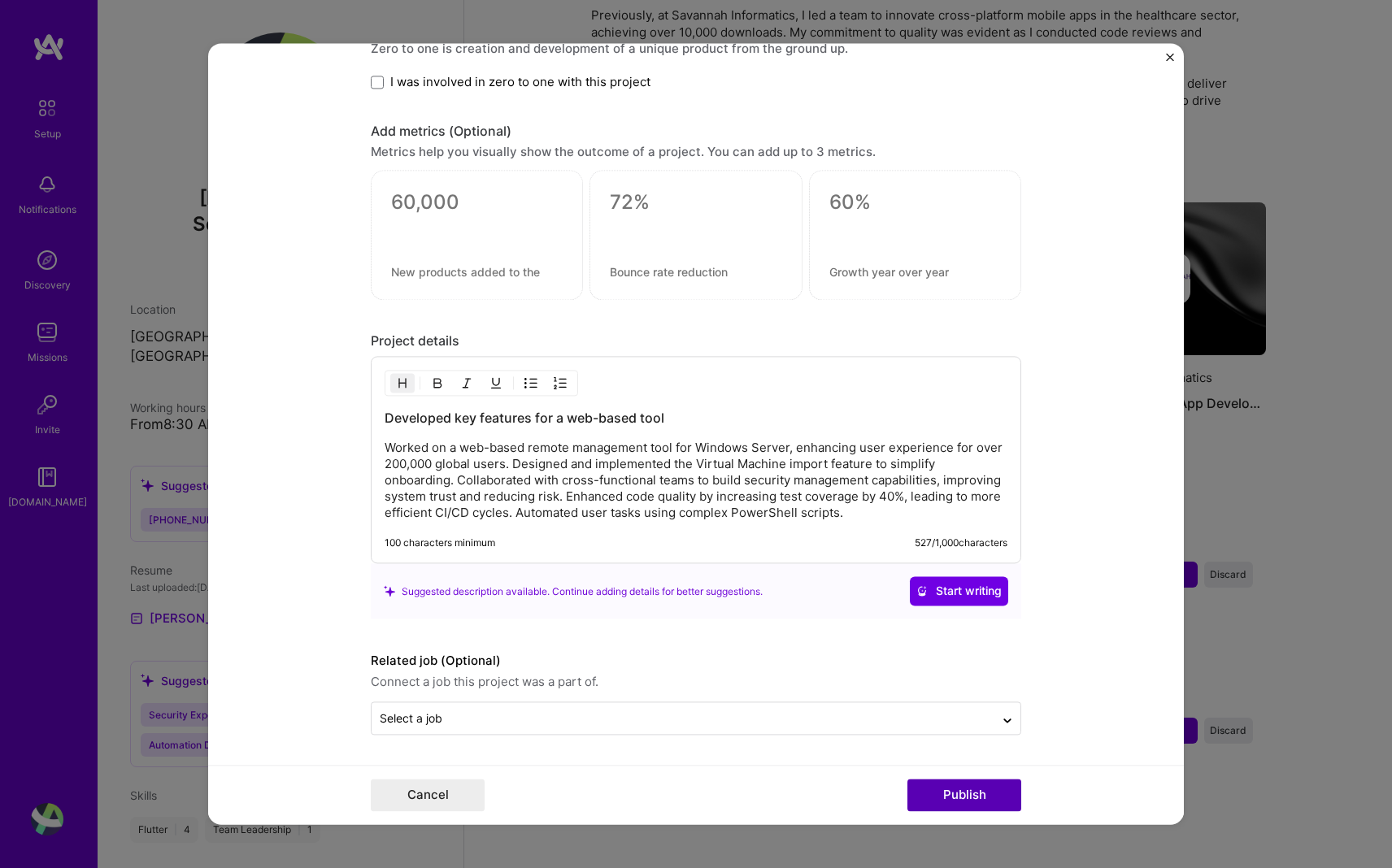
click at [689, 790] on button "Publish" at bounding box center [964, 796] width 114 height 32
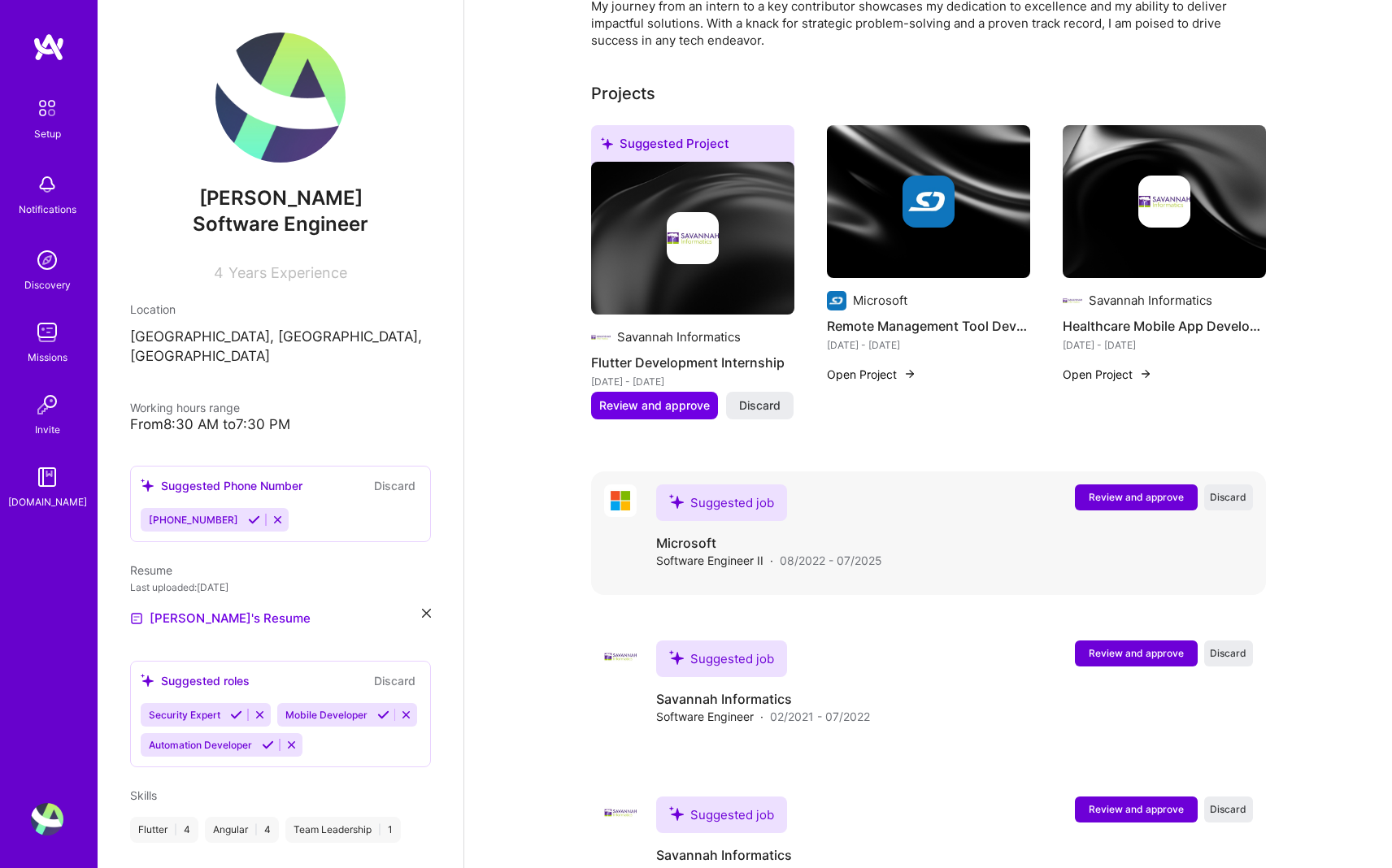
scroll to position [668, 0]
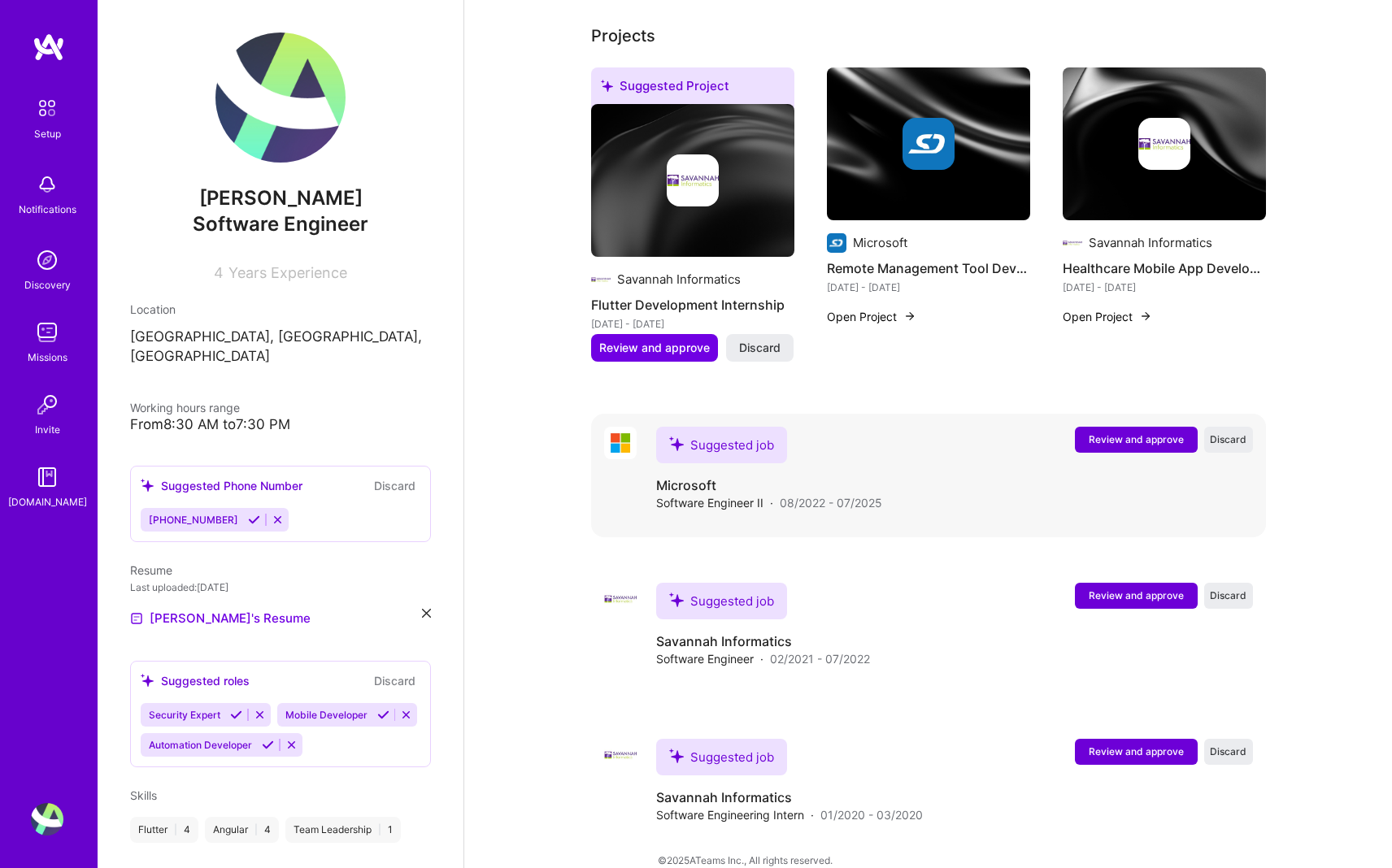
click at [689, 433] on span "Review and approve" at bounding box center [1136, 439] width 96 height 14
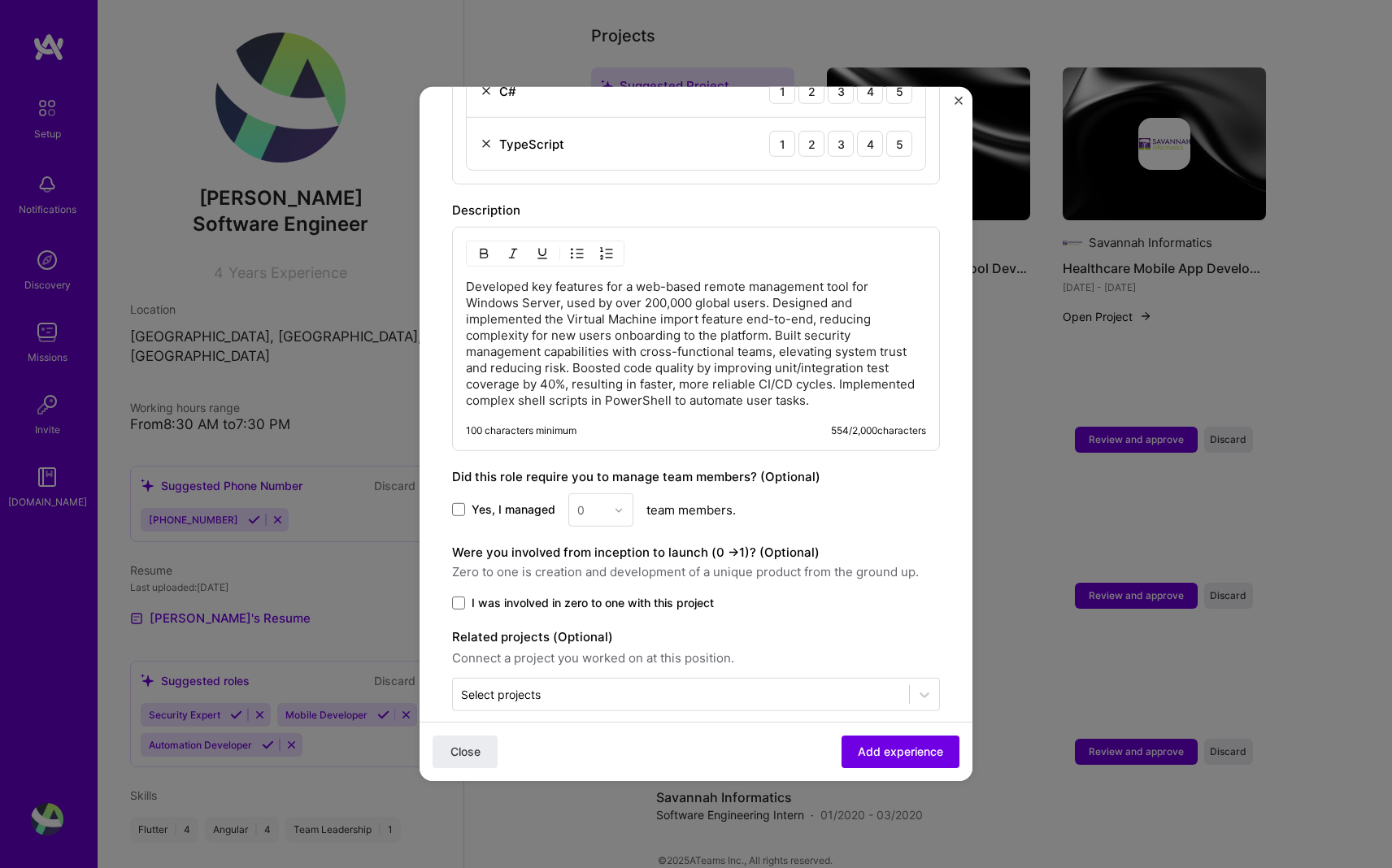
scroll to position [764, 0]
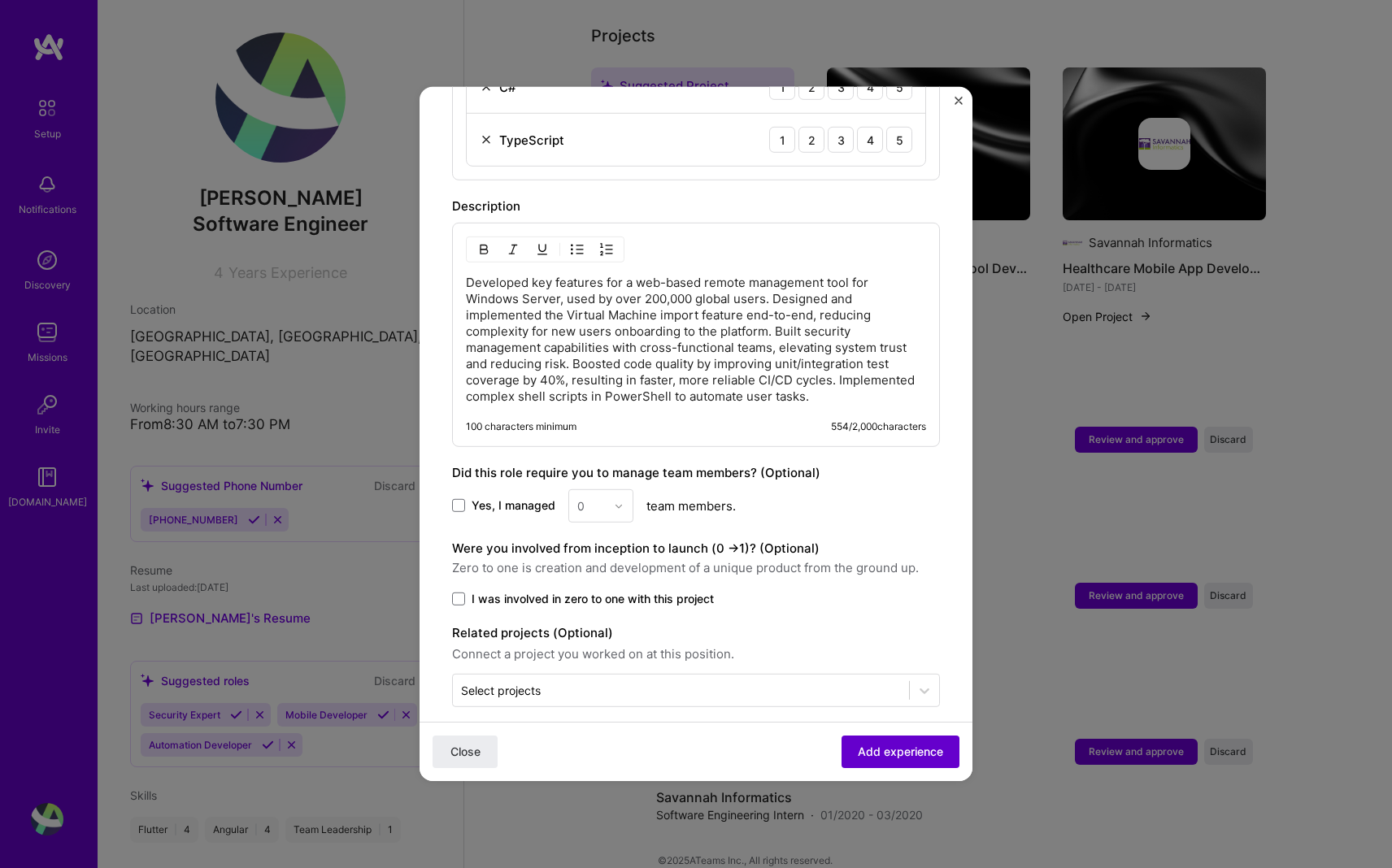
click at [689, 757] on span "Add experience" at bounding box center [900, 752] width 86 height 16
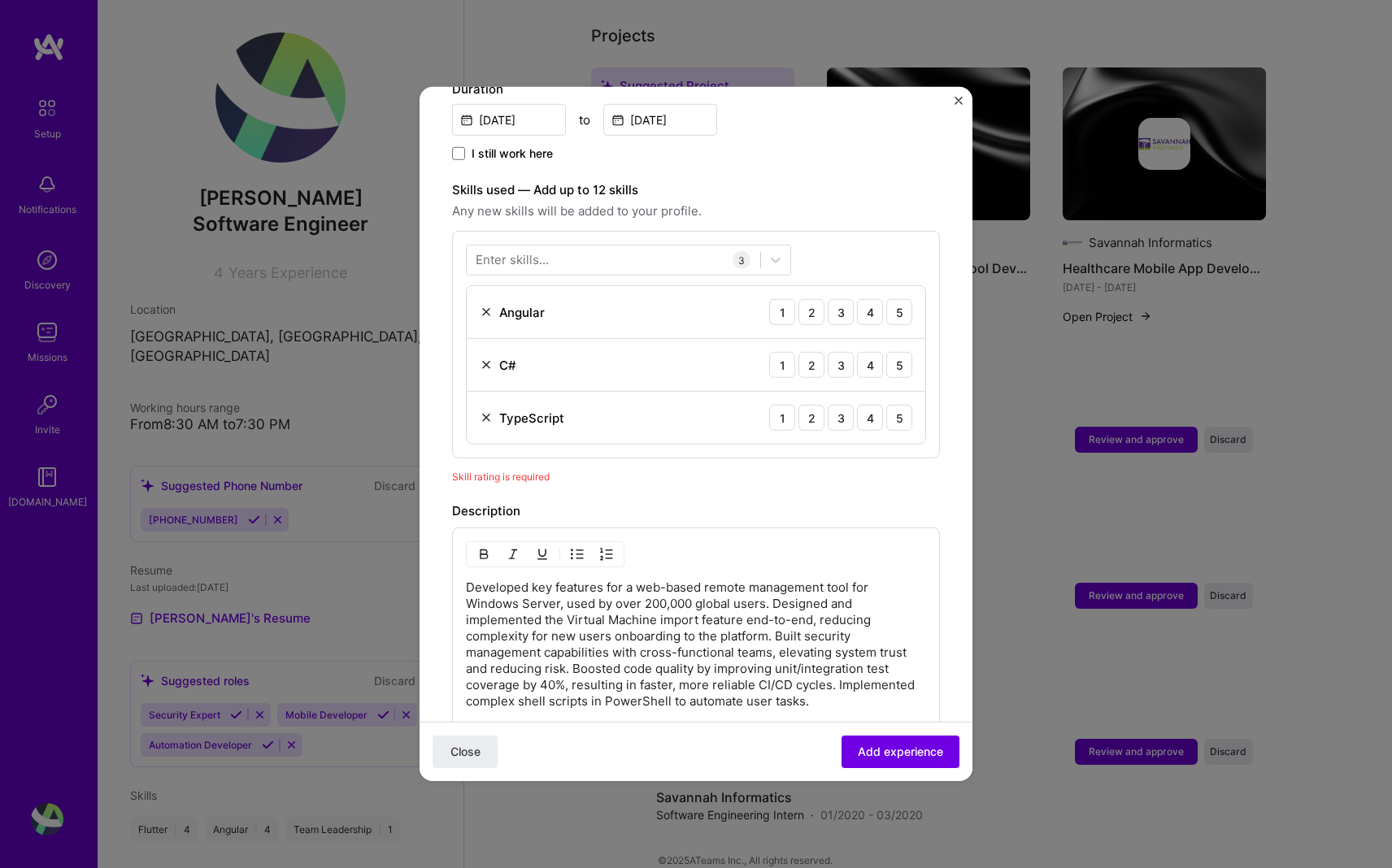
scroll to position [379, 0]
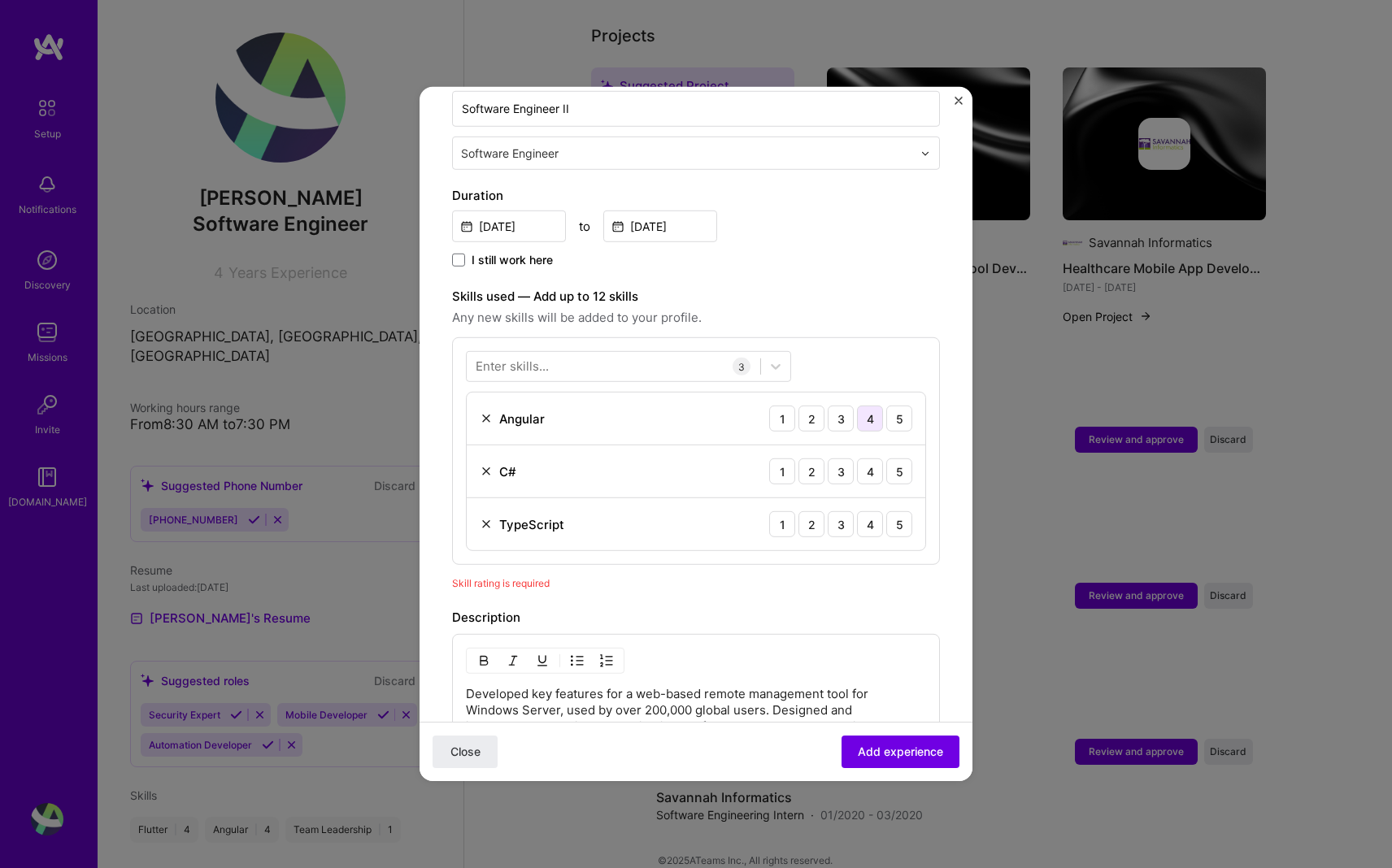
click at [689, 406] on div "4" at bounding box center [869, 418] width 26 height 26
click at [689, 511] on div "4" at bounding box center [869, 524] width 26 height 26
click at [689, 461] on div "4" at bounding box center [869, 471] width 26 height 26
click at [689, 756] on span "Add experience" at bounding box center [900, 752] width 86 height 16
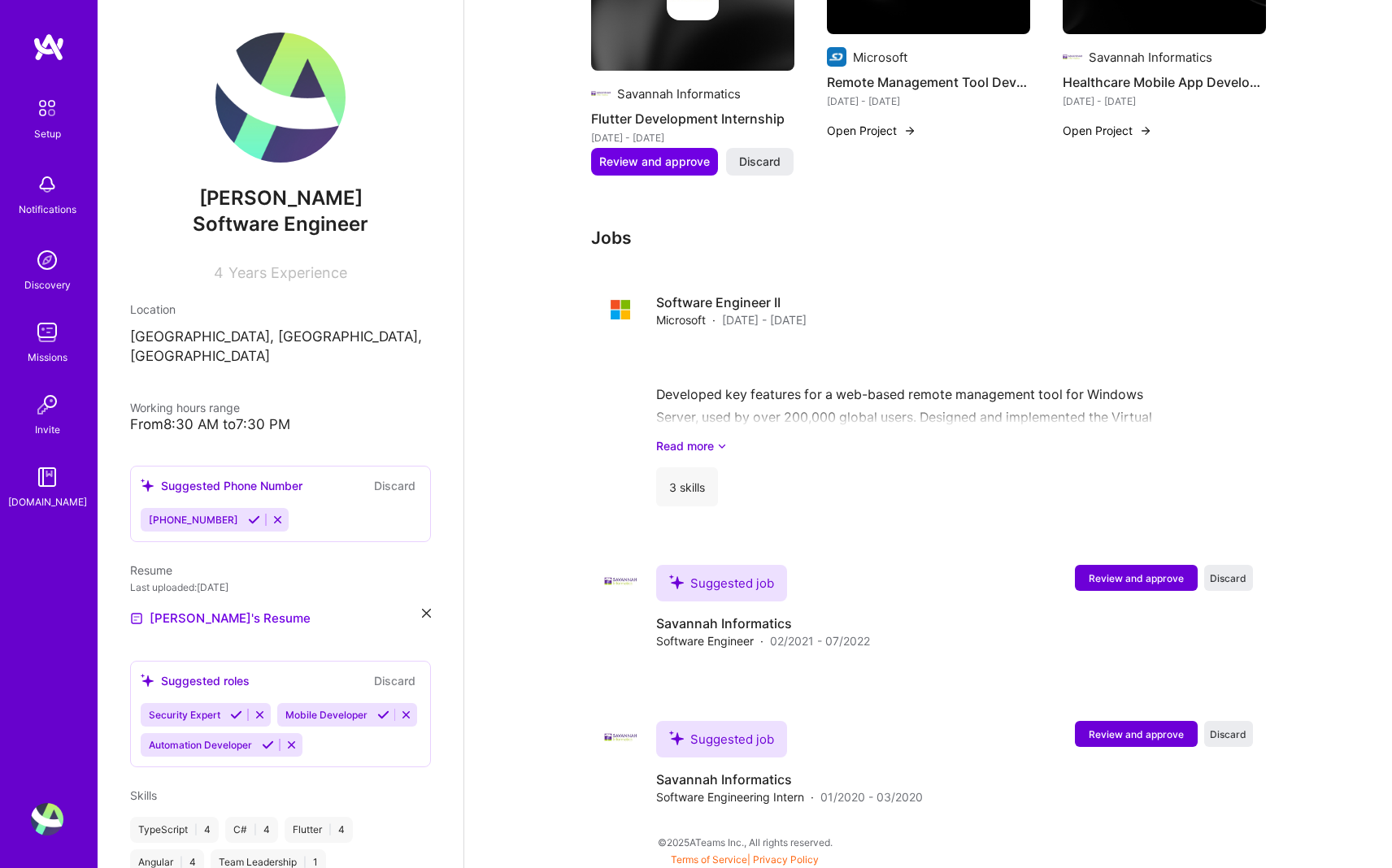
scroll to position [812, 0]
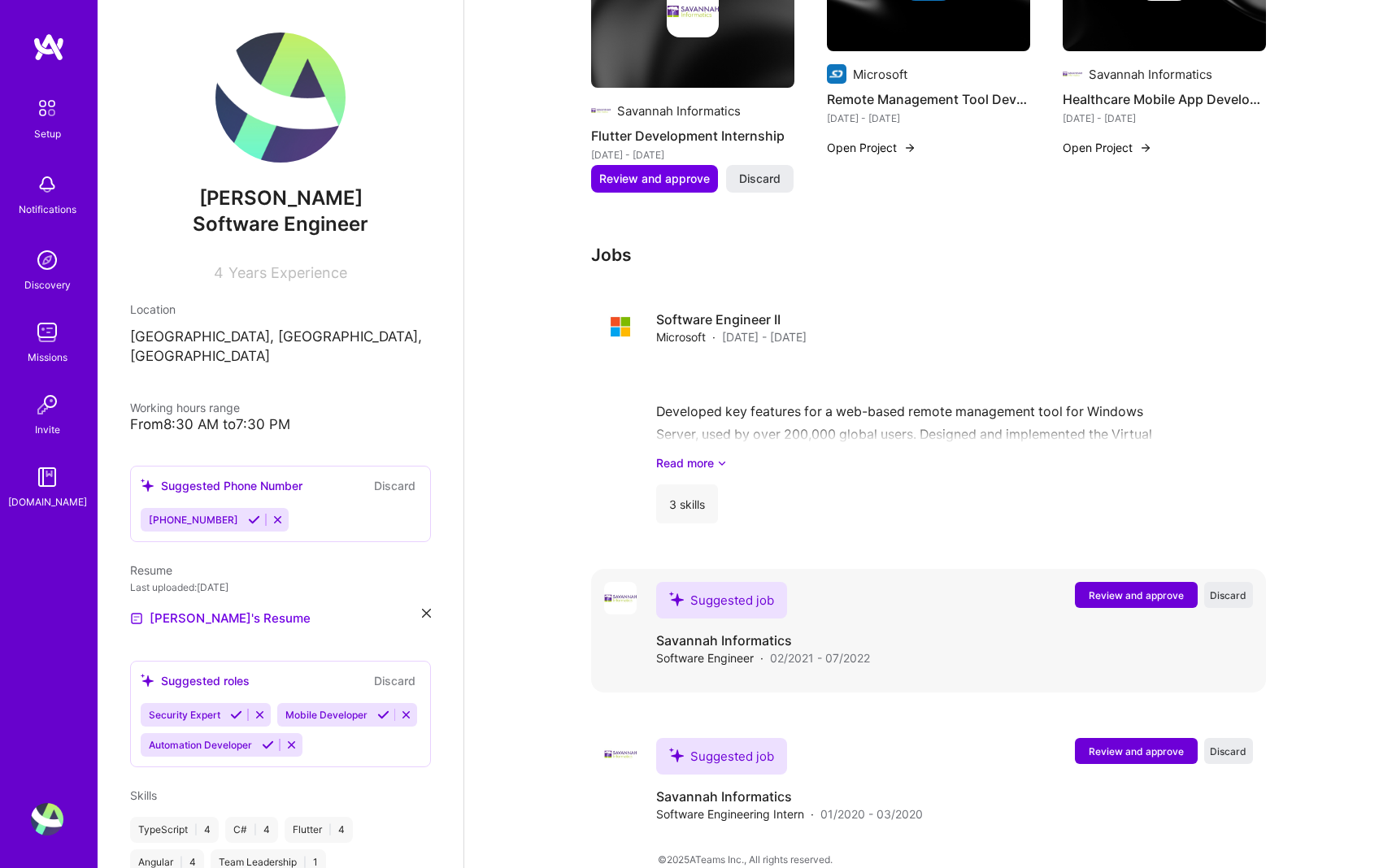
click at [689, 589] on span "Review and approve" at bounding box center [1136, 595] width 96 height 14
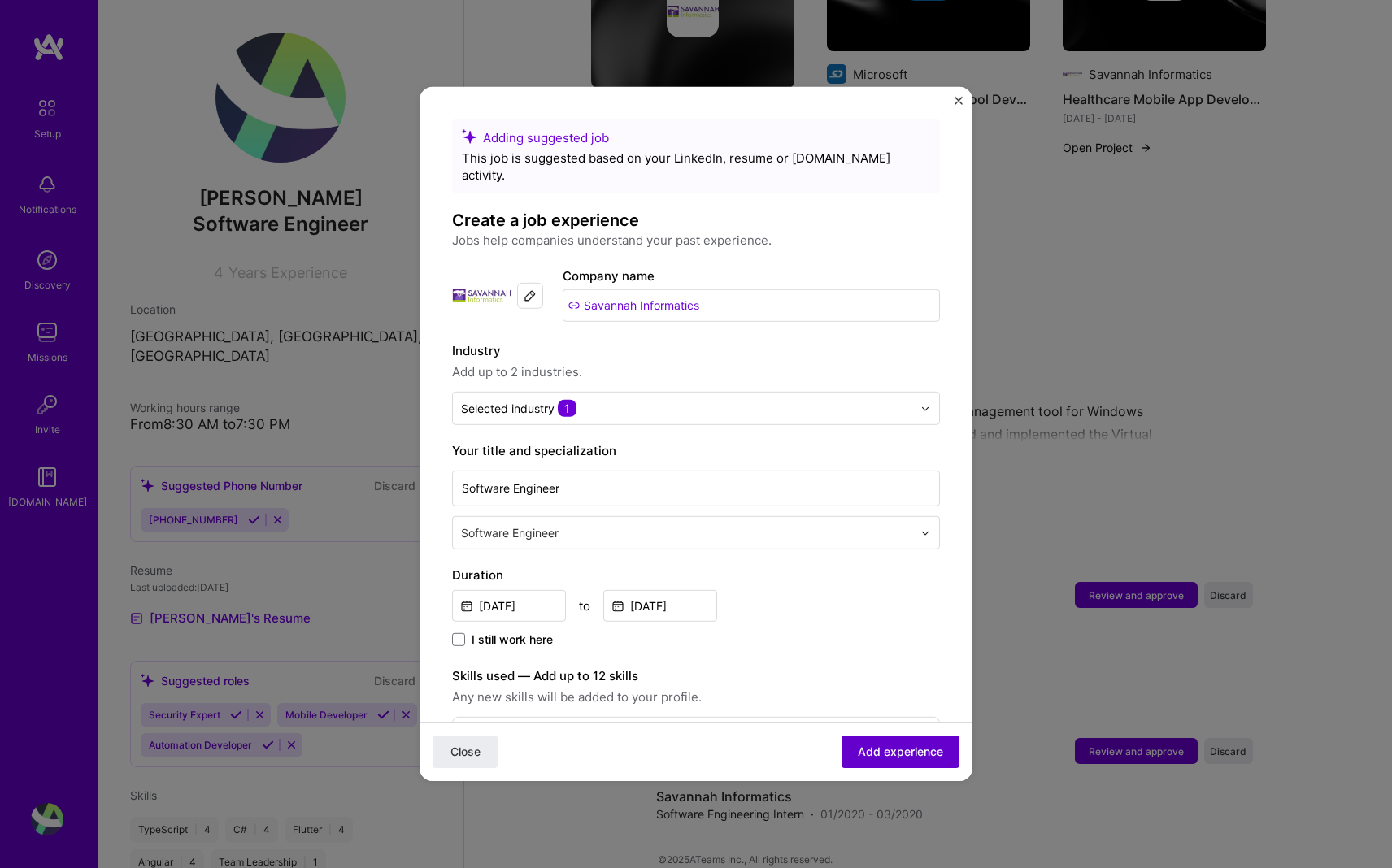
click at [689, 757] on span "Add experience" at bounding box center [900, 752] width 86 height 16
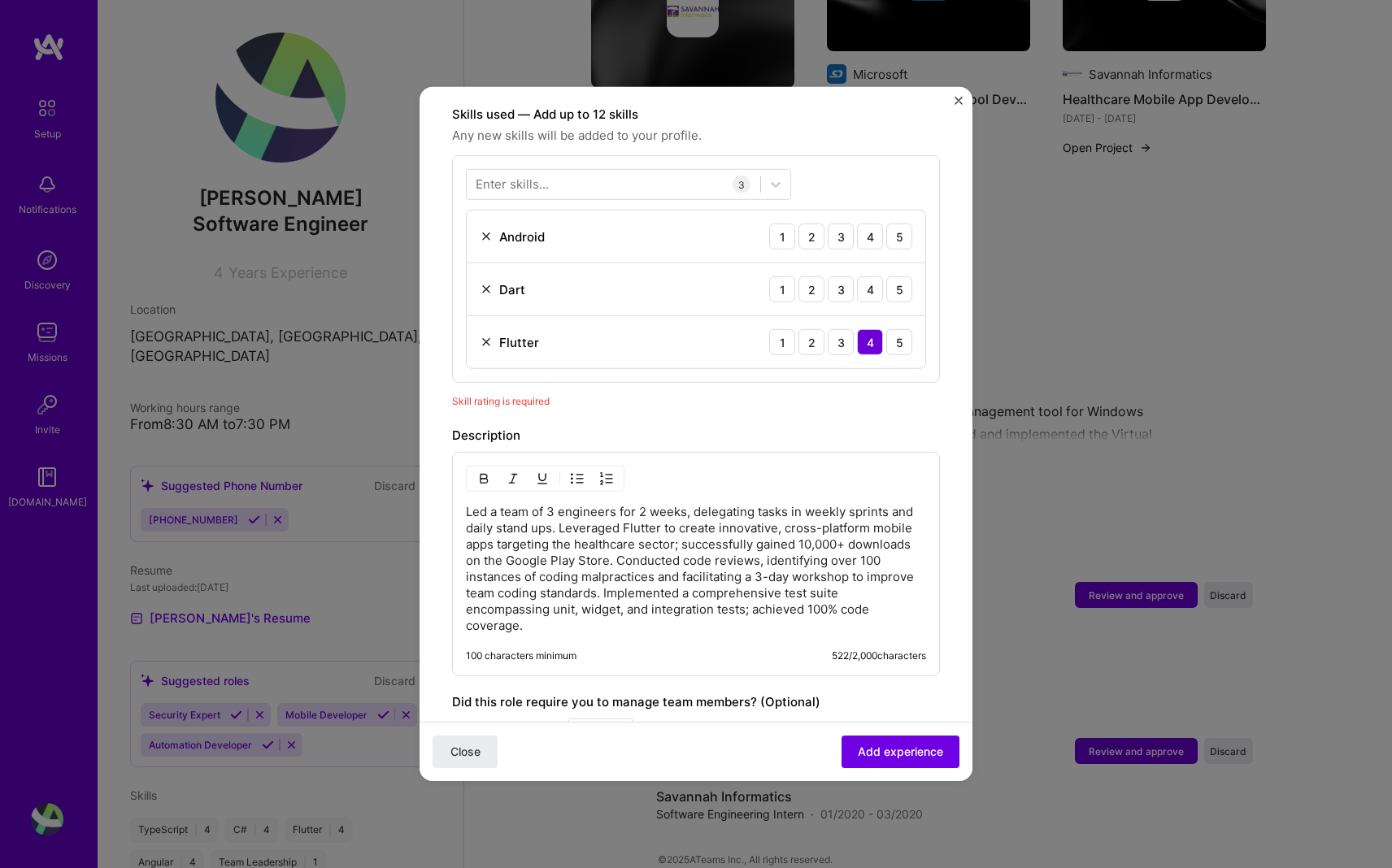
scroll to position [562, 0]
click at [689, 276] on div "5" at bounding box center [899, 288] width 26 height 26
click at [689, 223] on div "4" at bounding box center [869, 235] width 26 height 26
click at [689, 223] on div "3" at bounding box center [840, 235] width 26 height 26
click at [689, 755] on span "Add experience" at bounding box center [900, 752] width 86 height 16
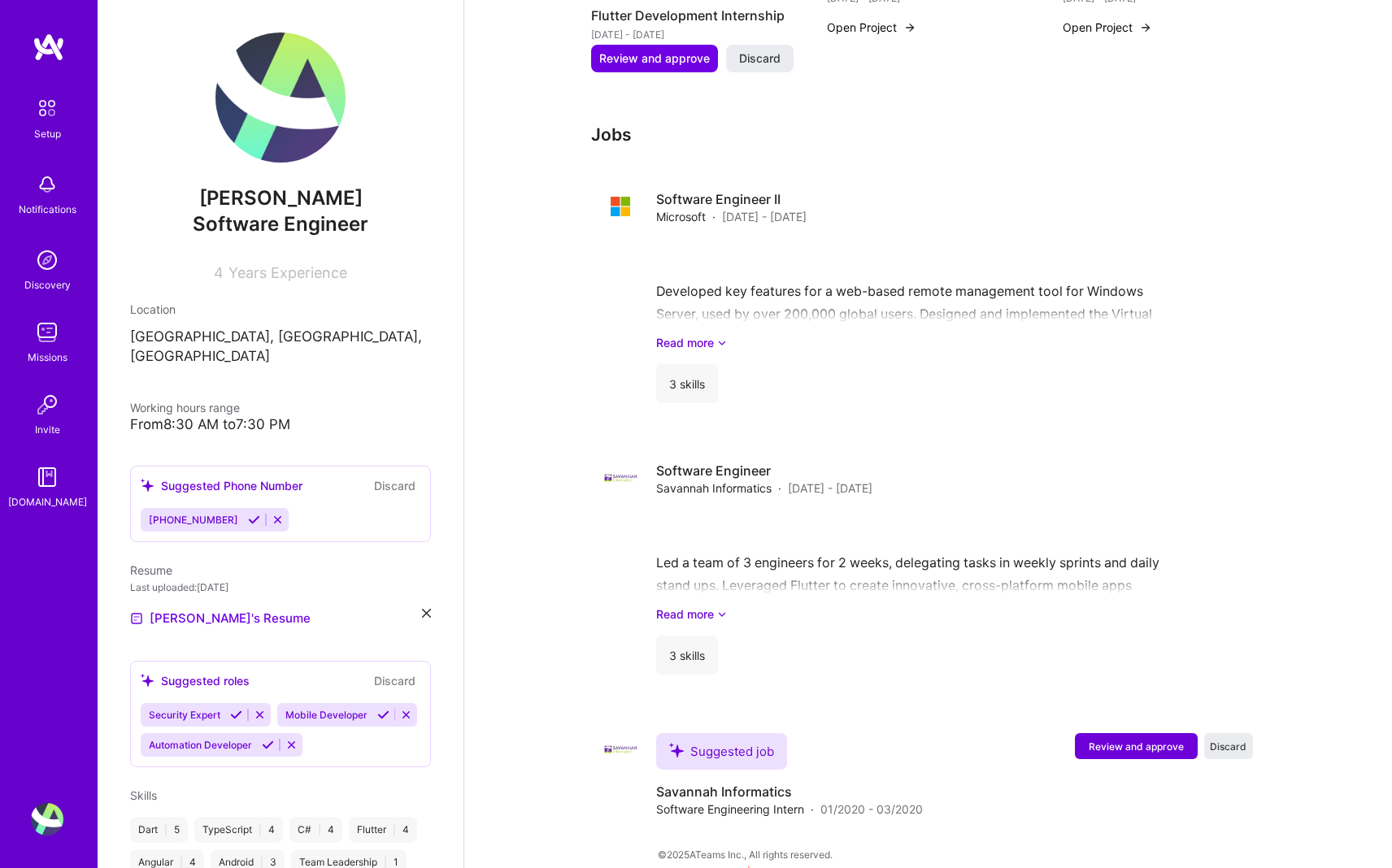
scroll to position [927, 0]
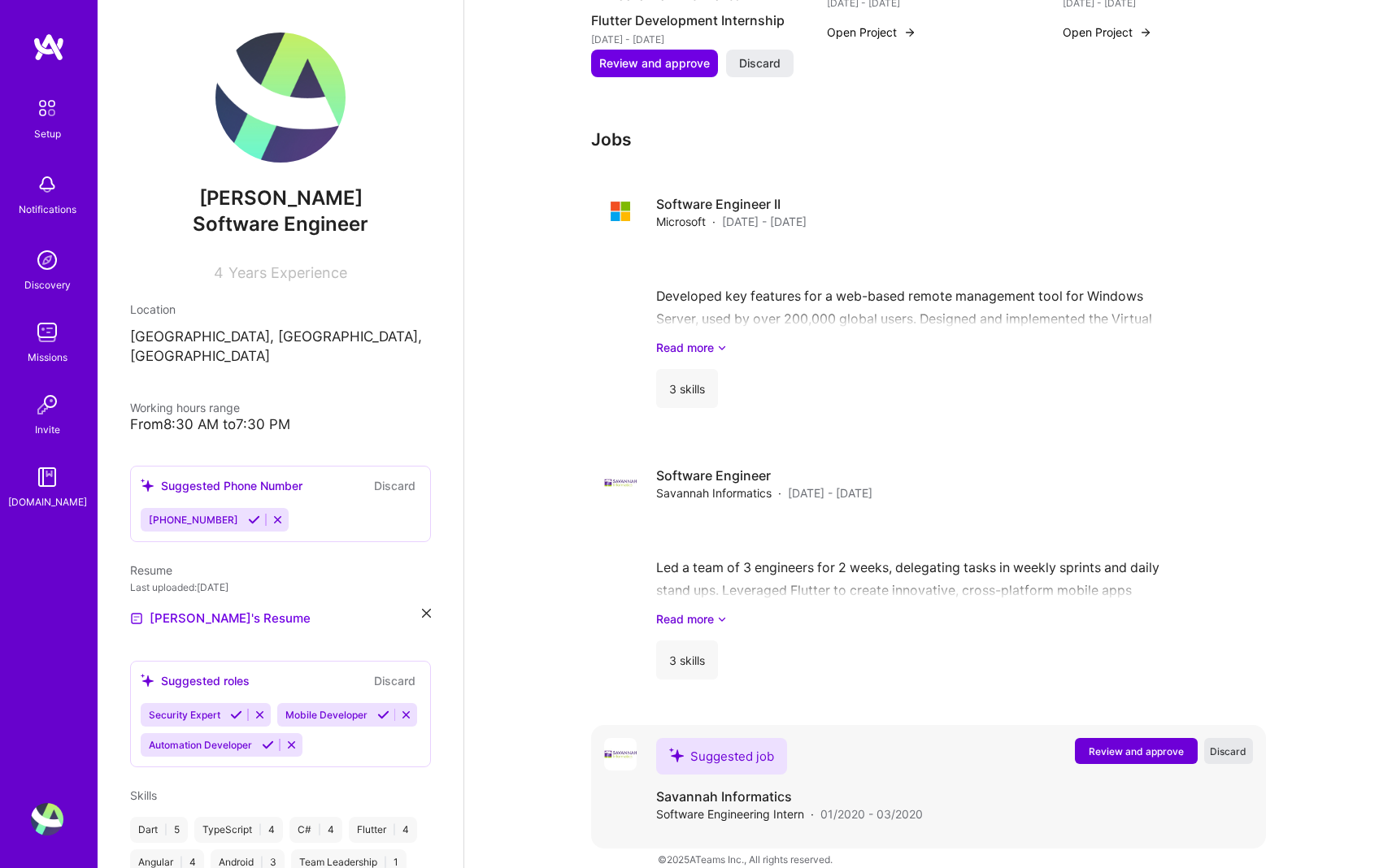
click at [689, 745] on span "Discard" at bounding box center [1228, 751] width 37 height 14
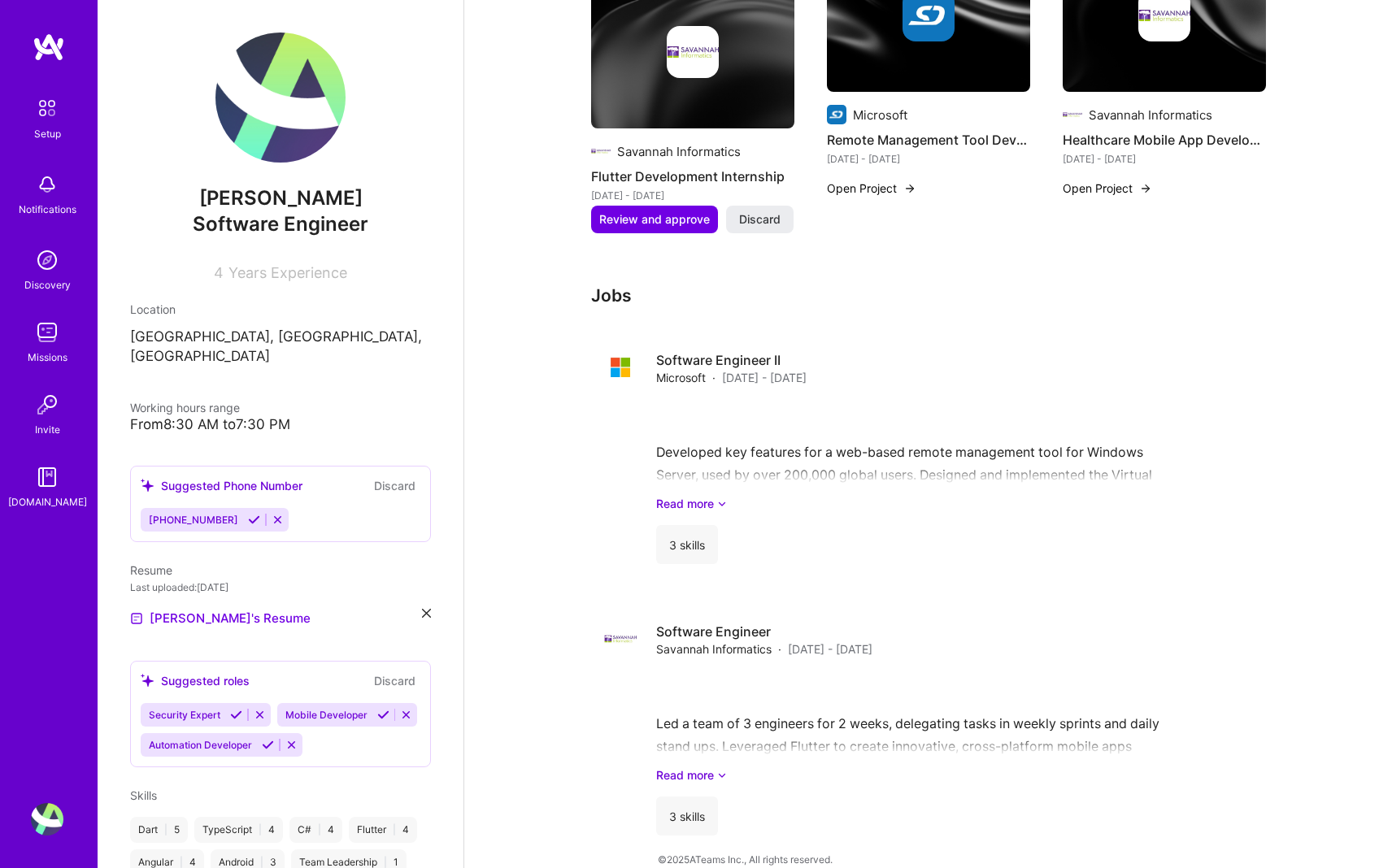
click at [377, 708] on icon at bounding box center [383, 715] width 13 height 13
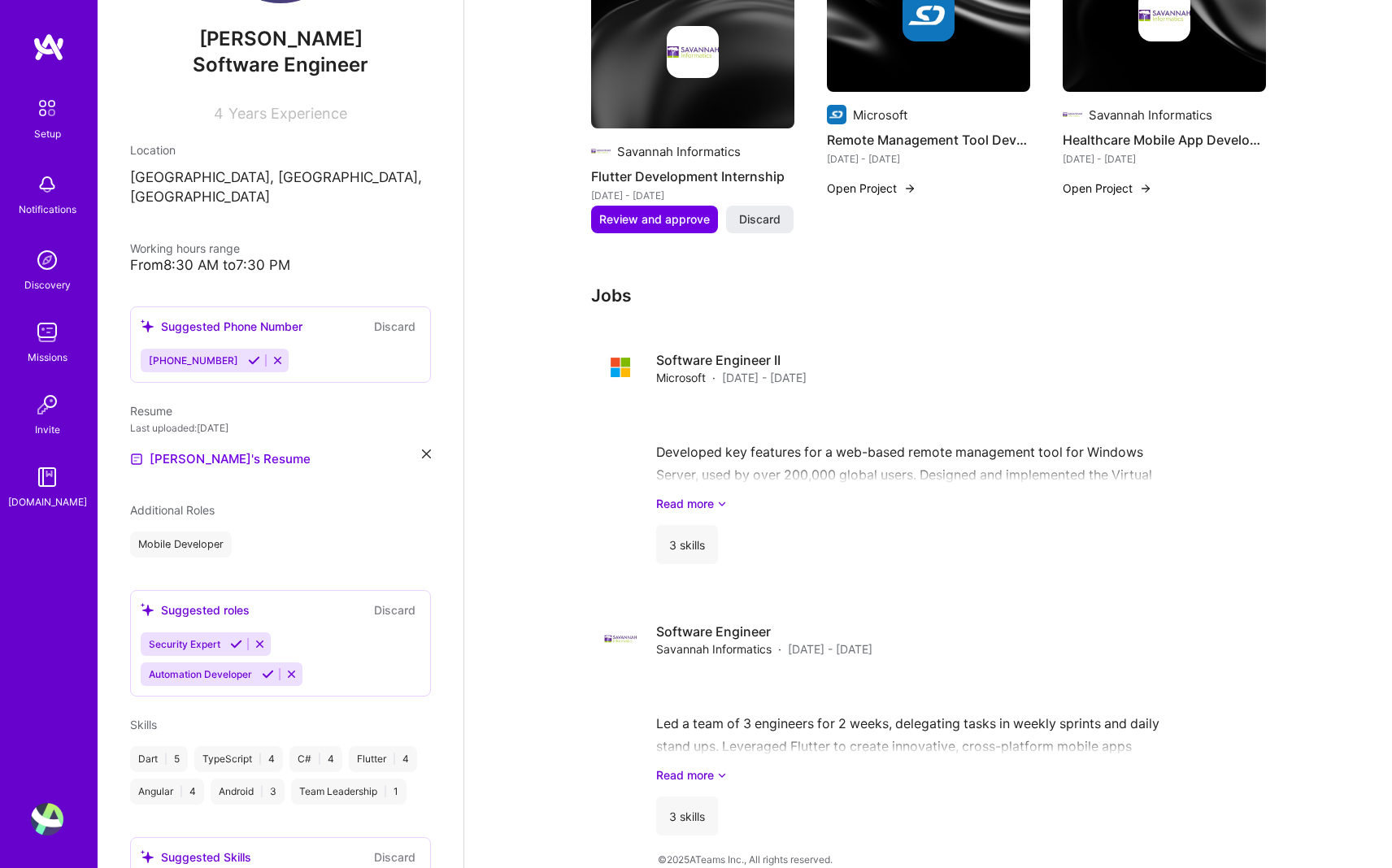
scroll to position [162, 0]
click at [254, 635] on icon at bounding box center [260, 641] width 13 height 13
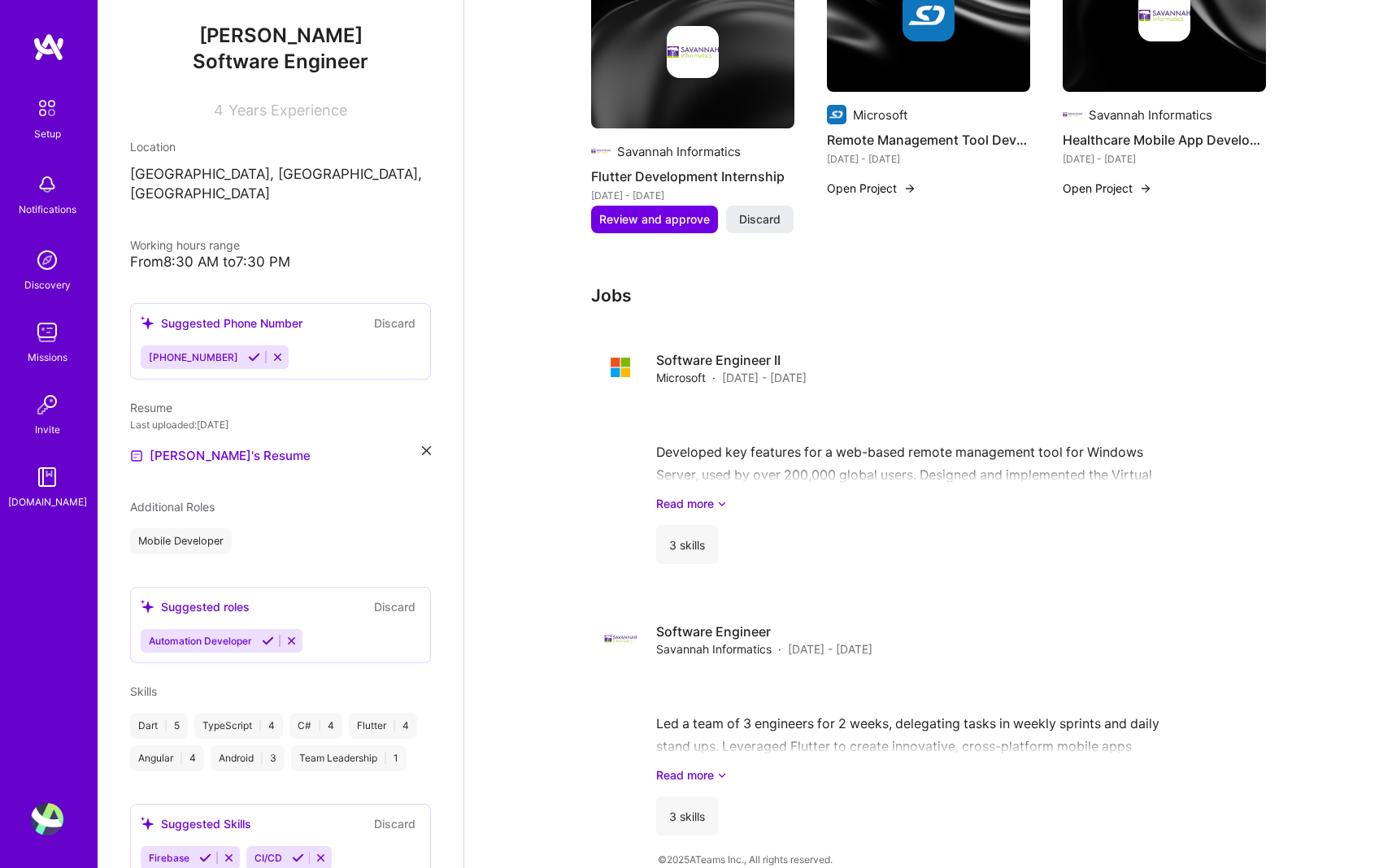
click at [286, 635] on icon at bounding box center [292, 641] width 13 height 13
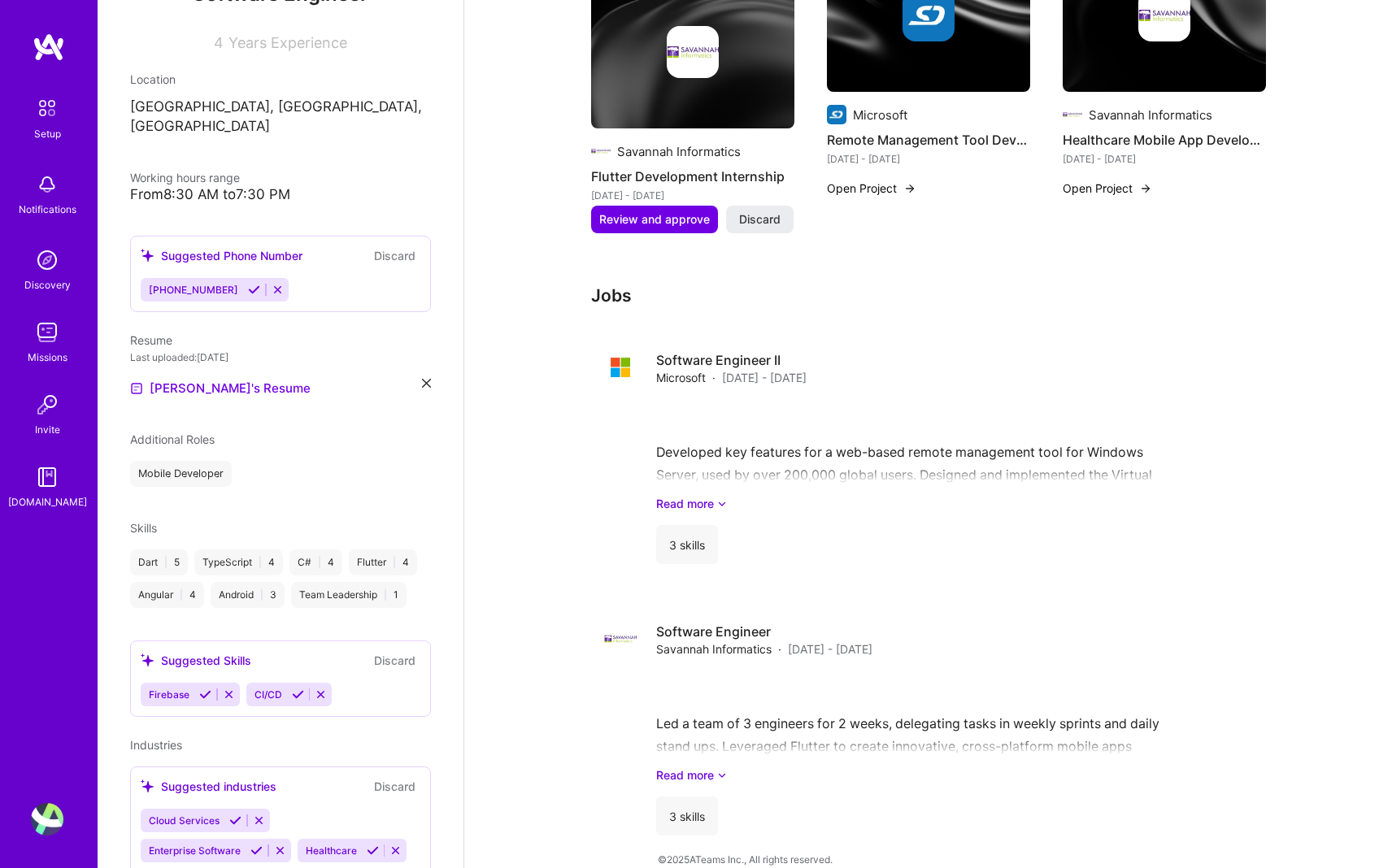
scroll to position [268, 0]
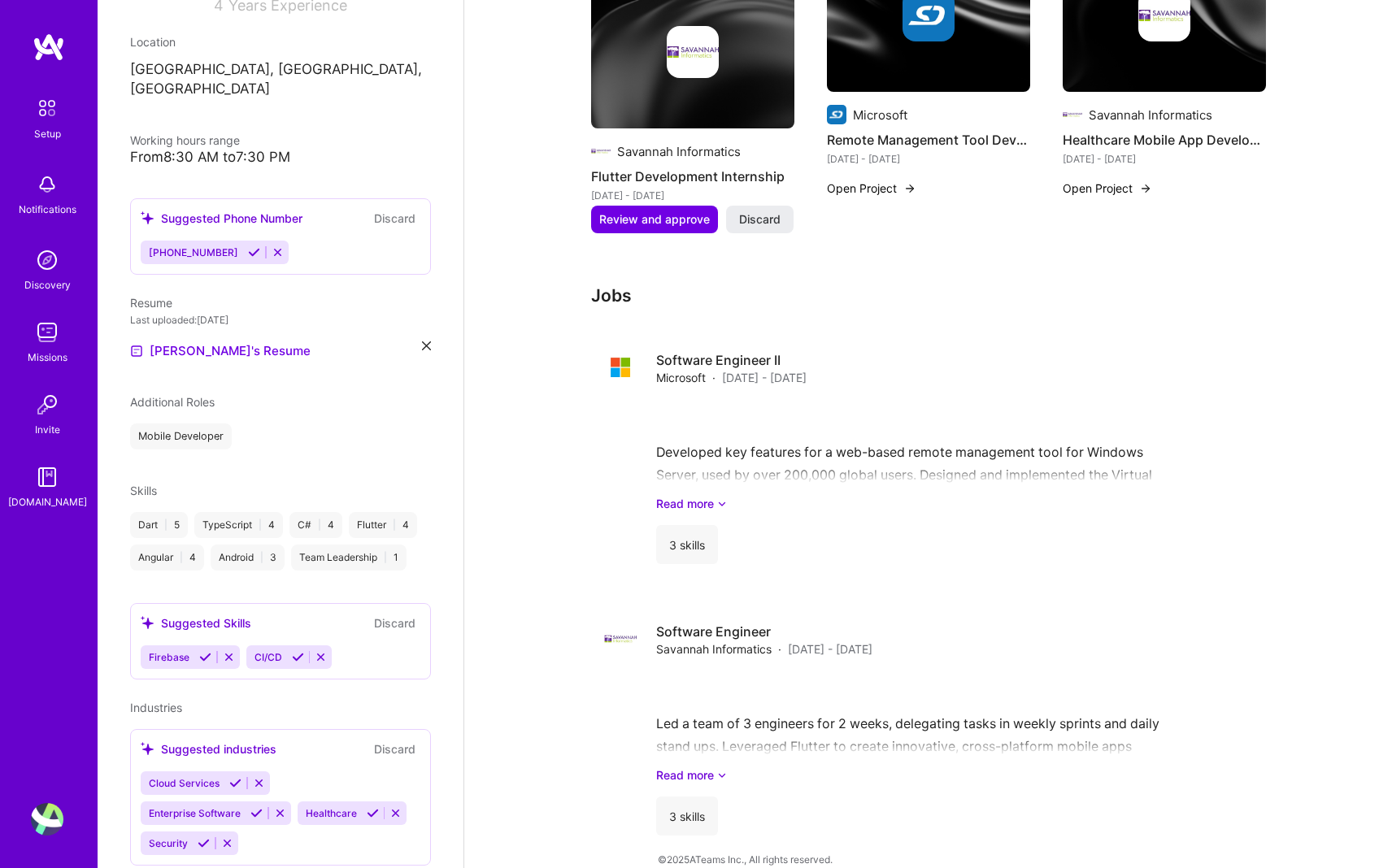
click at [205, 651] on icon at bounding box center [206, 657] width 13 height 13
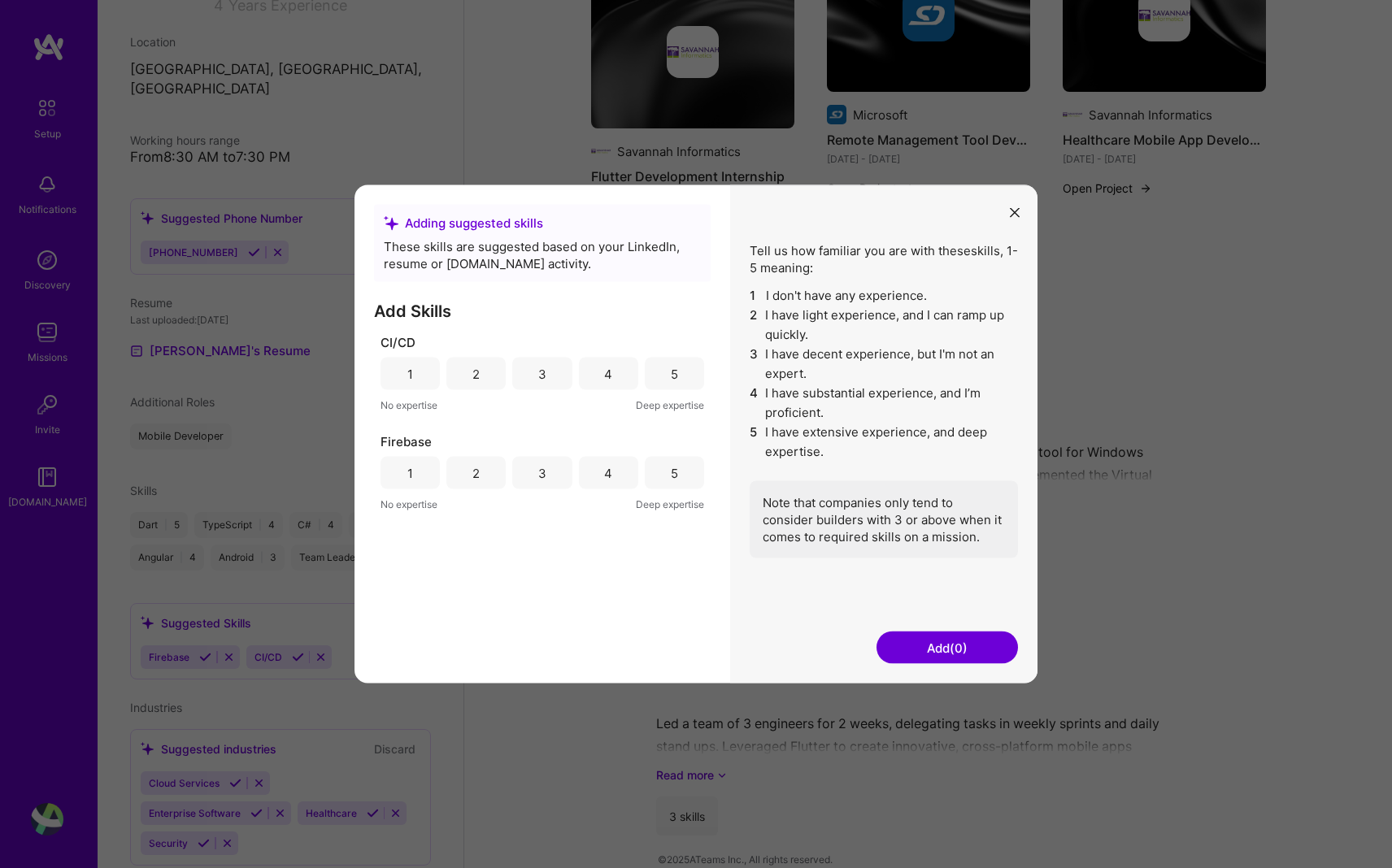
click at [610, 375] on div "4" at bounding box center [608, 373] width 8 height 17
click at [552, 380] on div "3" at bounding box center [542, 374] width 60 height 32
click at [552, 471] on div "3" at bounding box center [542, 473] width 60 height 32
click at [689, 647] on button "Add (2)" at bounding box center [947, 648] width 142 height 32
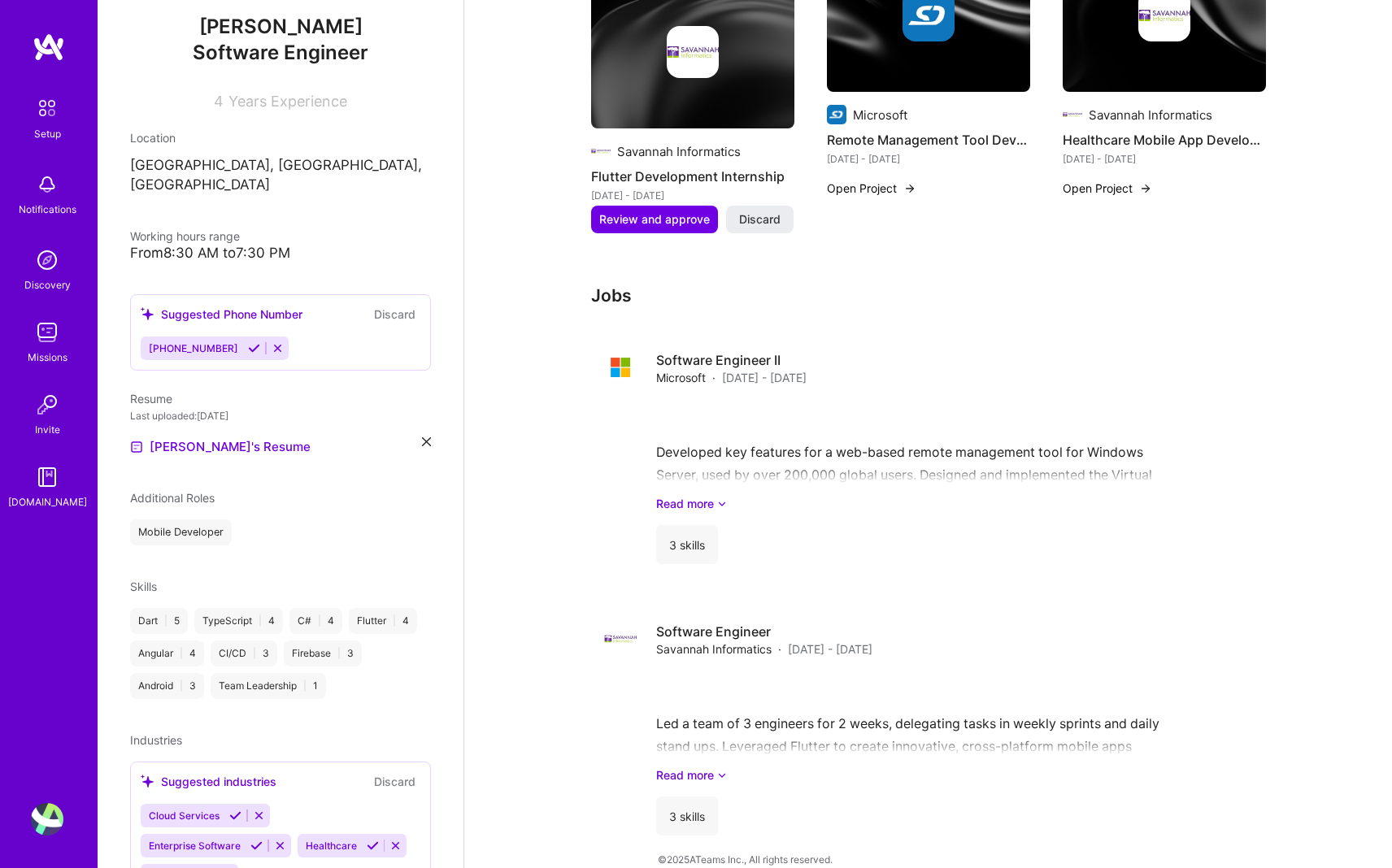
scroll to position [204, 0]
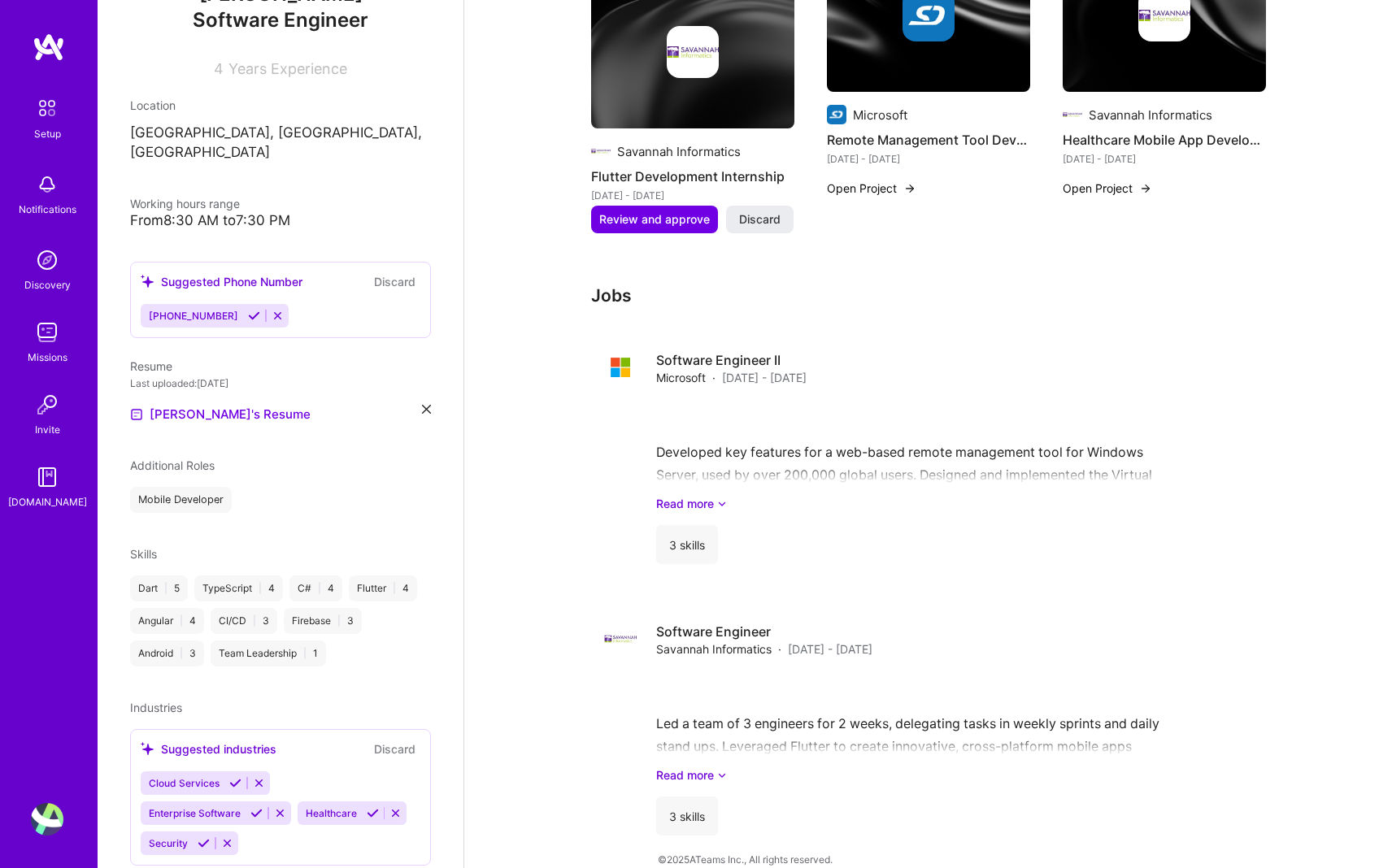
click at [234, 777] on icon at bounding box center [235, 783] width 13 height 13
click at [367, 777] on icon at bounding box center [373, 783] width 13 height 13
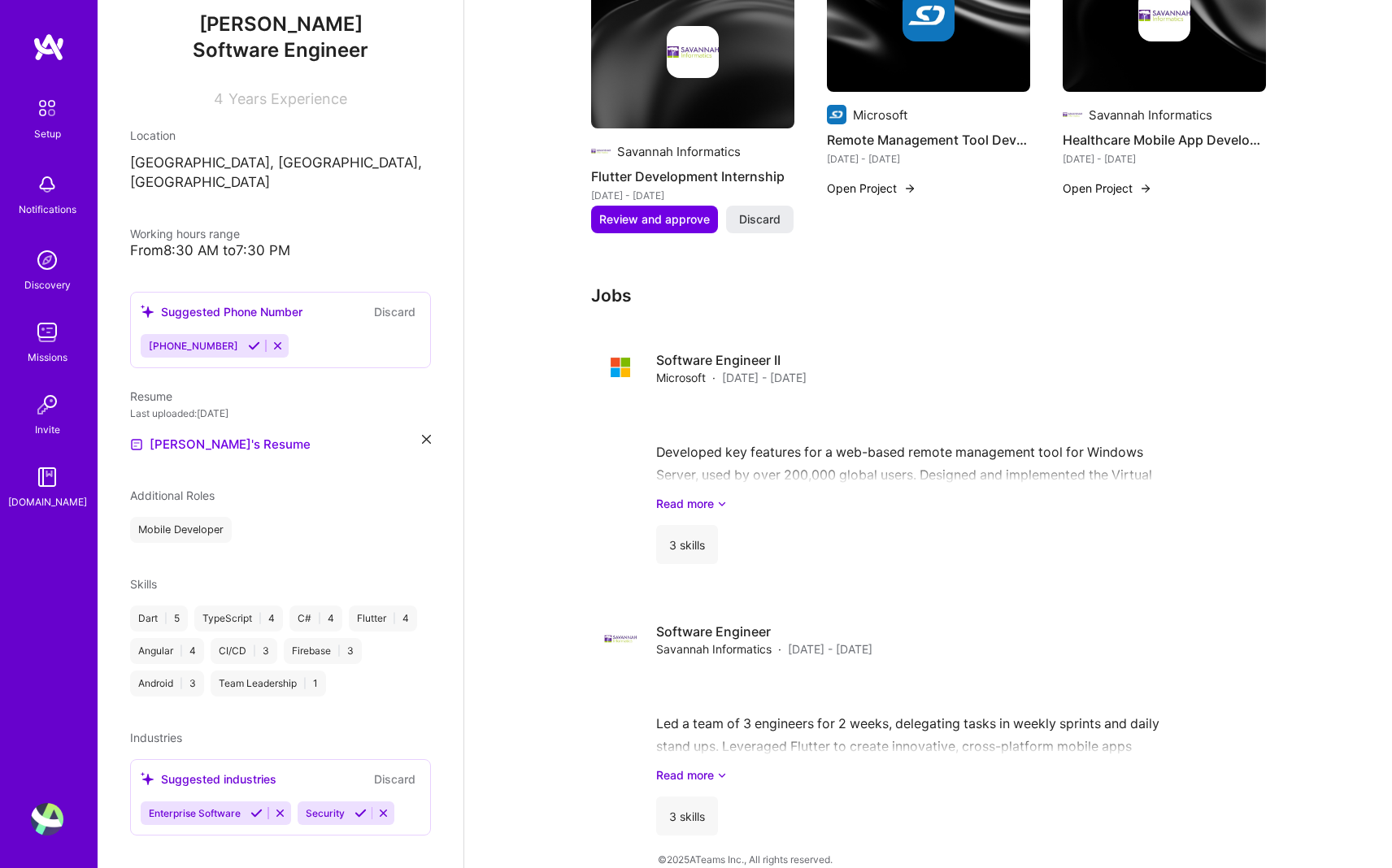
click at [254, 807] on icon at bounding box center [257, 813] width 13 height 13
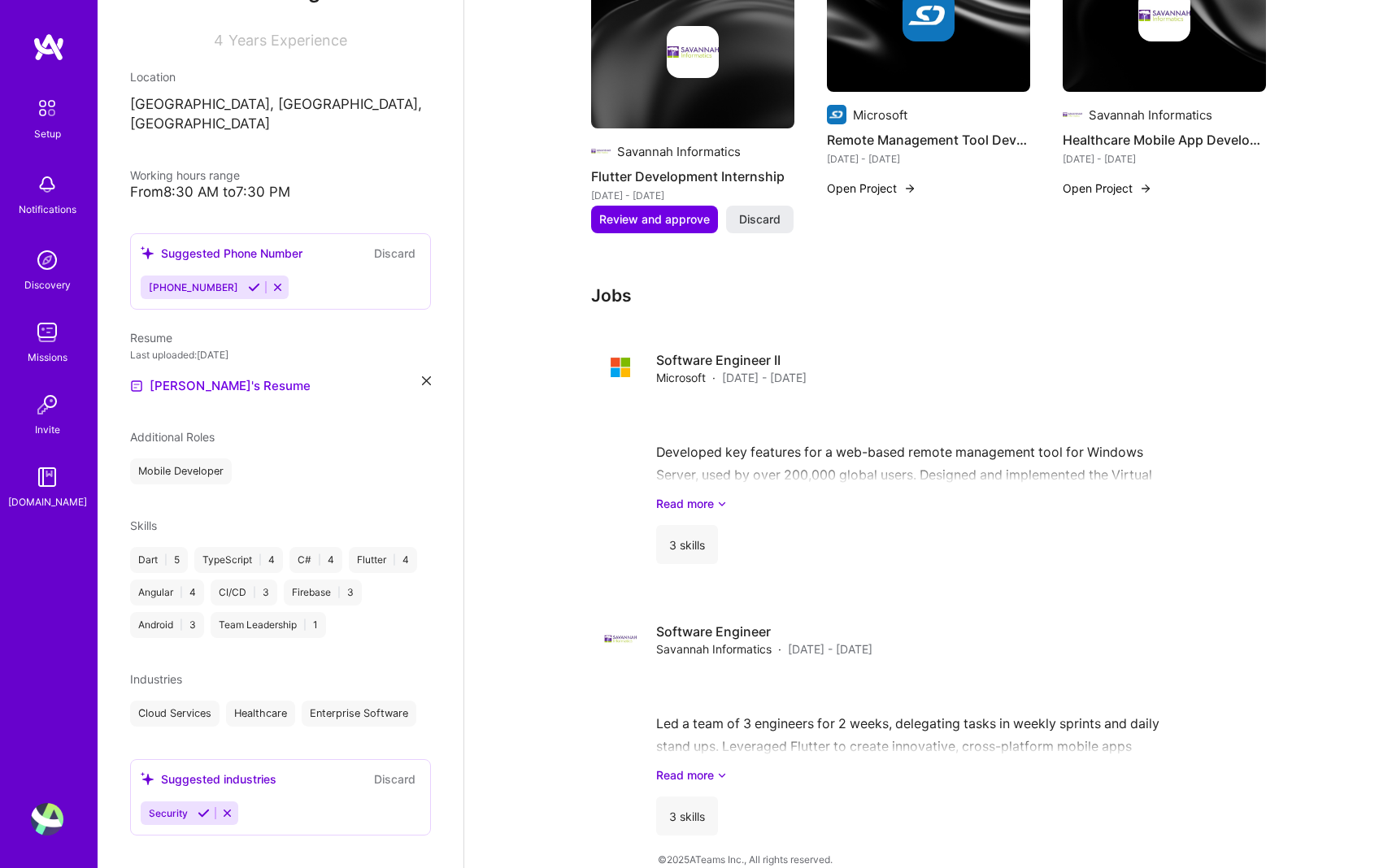
scroll to position [747, 0]
click at [225, 807] on icon at bounding box center [227, 813] width 13 height 13
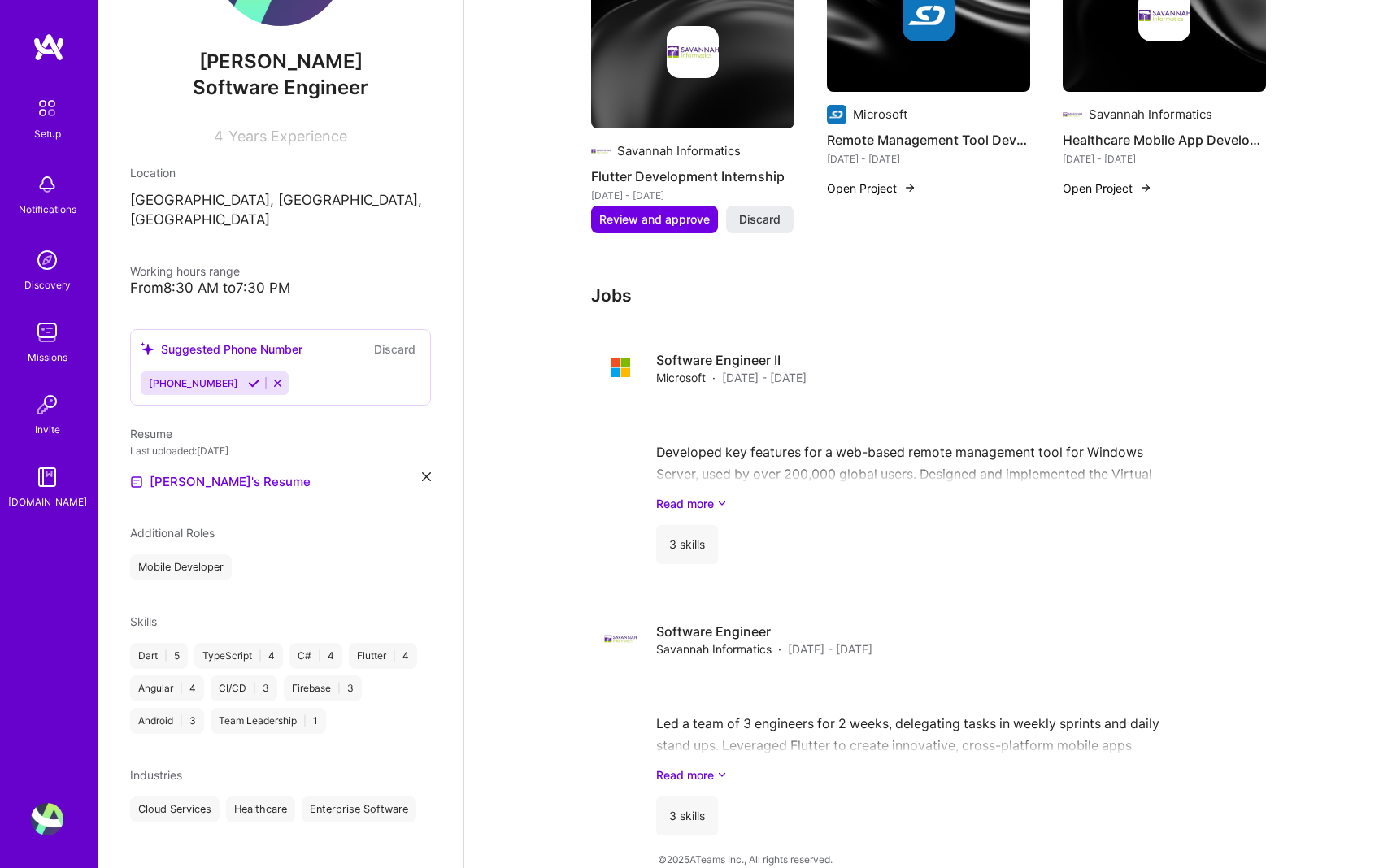
click at [269, 554] on div "Mobile Developer" at bounding box center [280, 567] width 301 height 26
click at [248, 377] on icon at bounding box center [254, 383] width 13 height 13
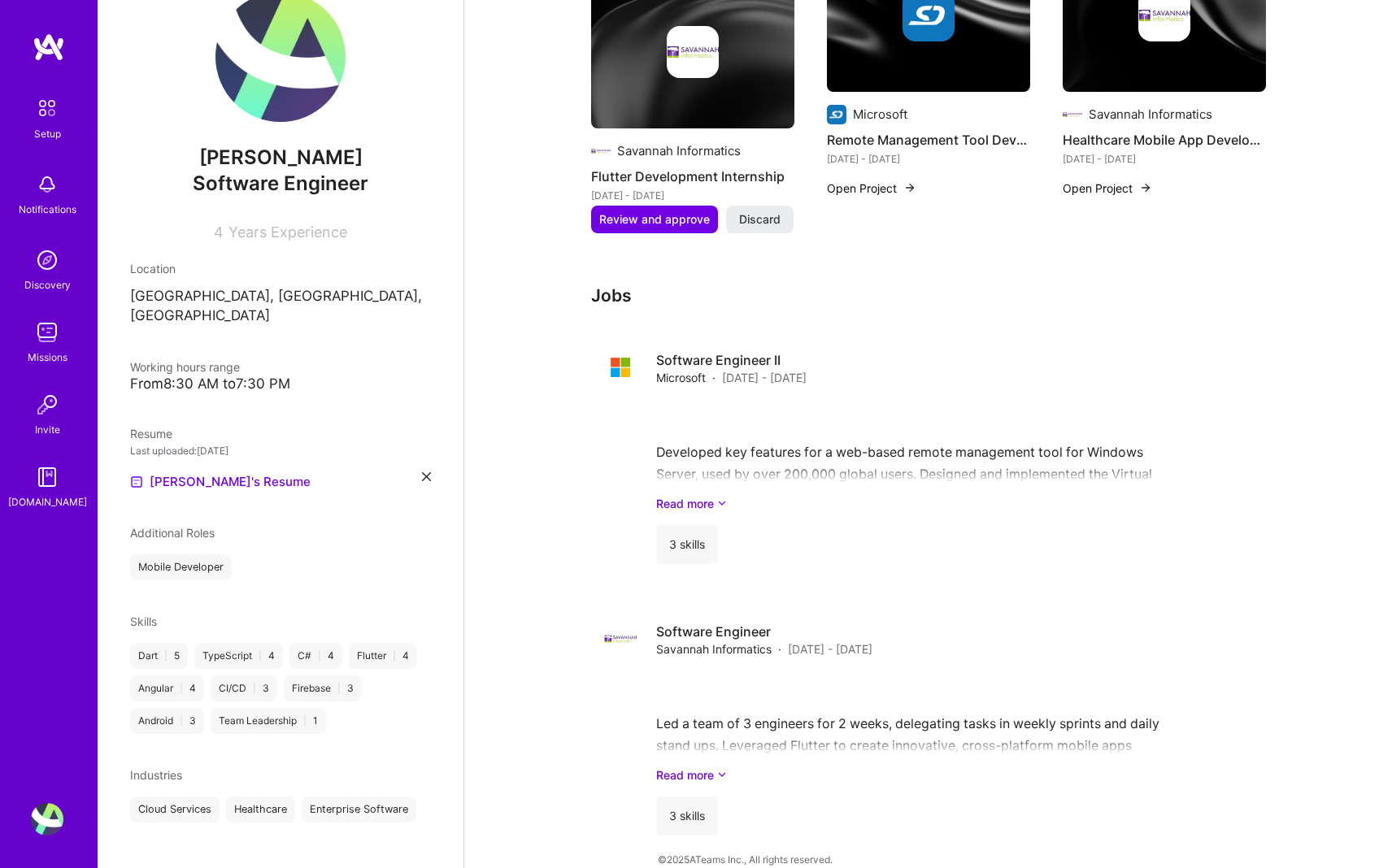
scroll to position [0, 0]
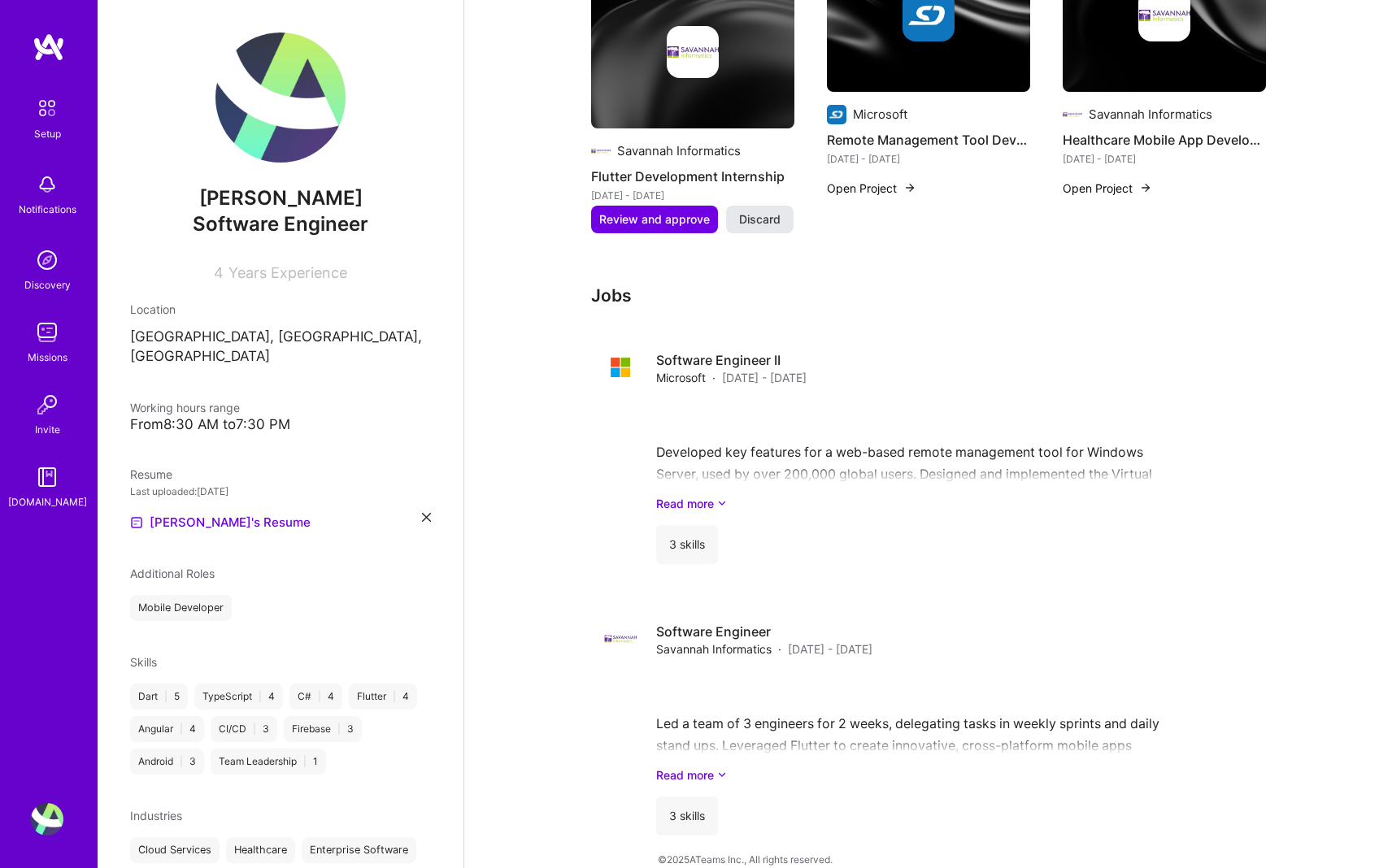
click at [689, 211] on span "Discard" at bounding box center [760, 219] width 41 height 16
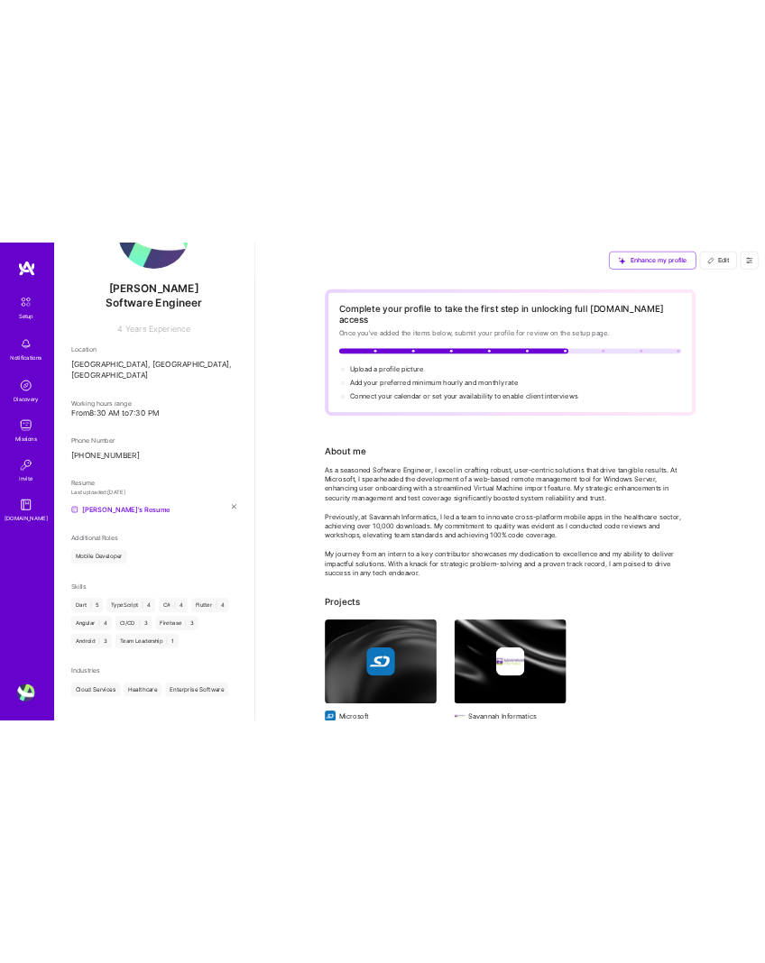
scroll to position [132, 0]
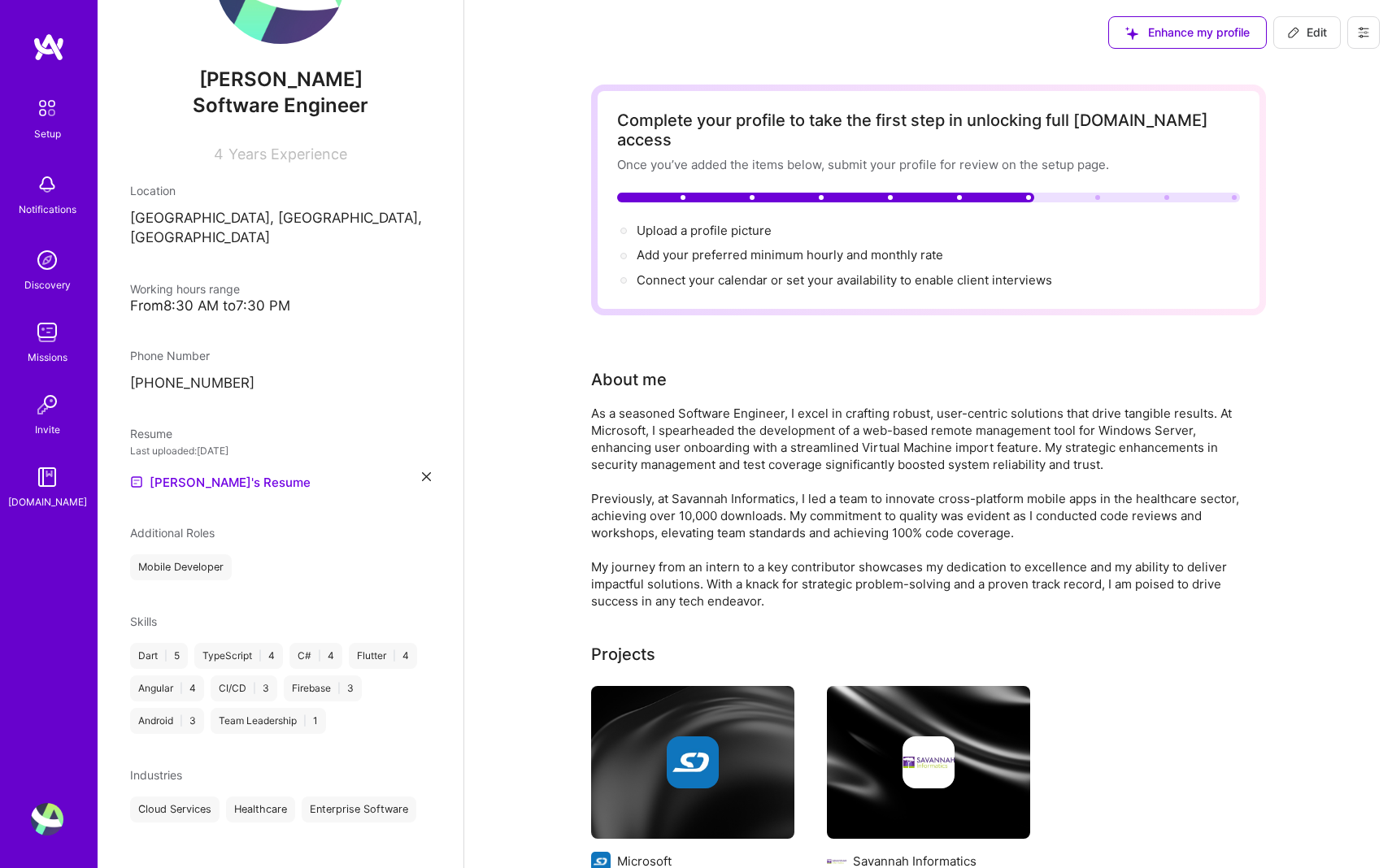
click at [184, 525] on span "Additional Roles" at bounding box center [172, 532] width 85 height 14
click at [244, 554] on div "Mobile Developer" at bounding box center [280, 567] width 301 height 26
click at [689, 223] on span "Upload a profile picture →" at bounding box center [711, 230] width 150 height 15
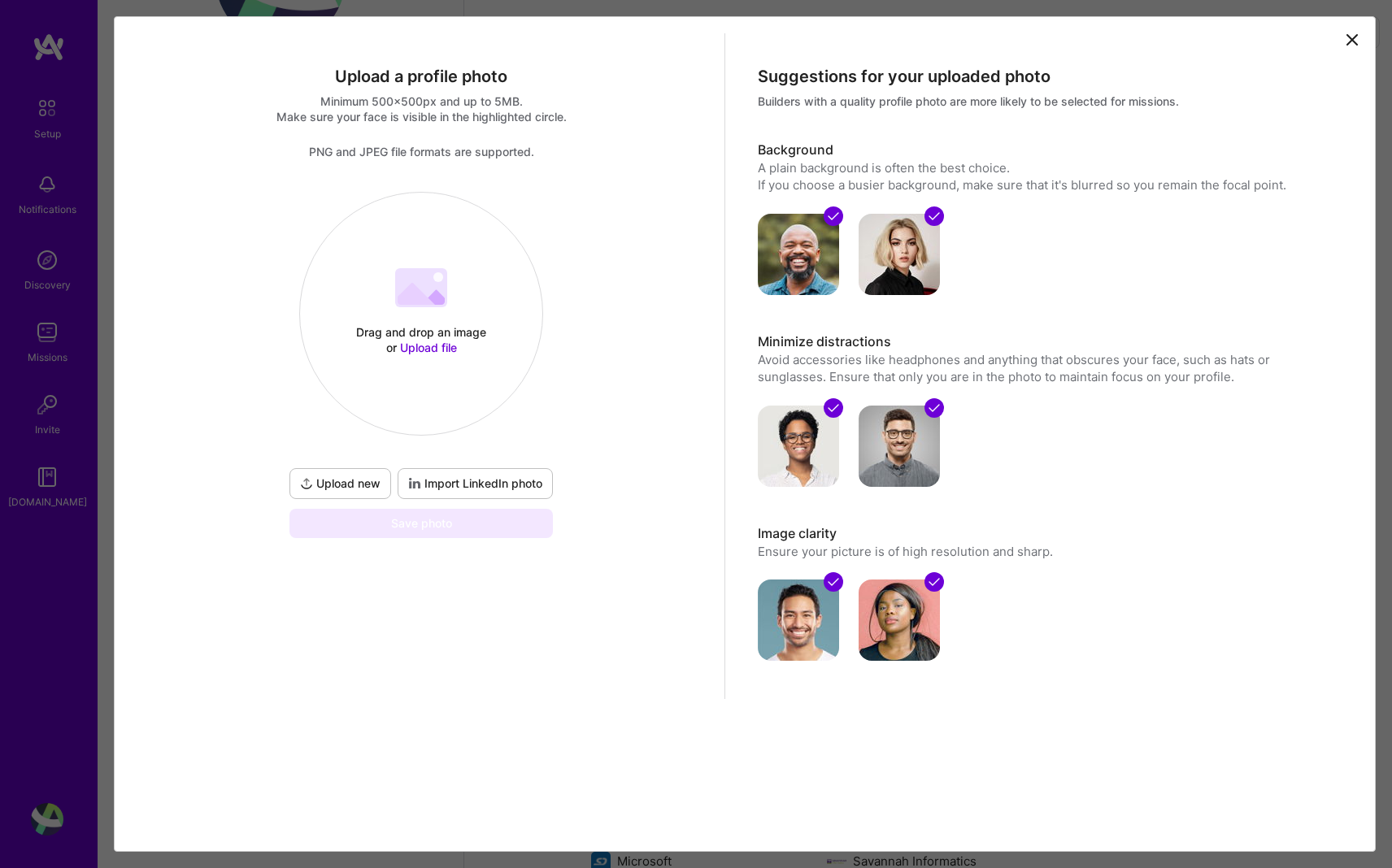
click at [446, 290] on 202 at bounding box center [421, 288] width 52 height 39
click at [492, 482] on span "Import LinkedIn photo" at bounding box center [475, 484] width 134 height 16
click at [487, 475] on button "Import LinkedIn photo" at bounding box center [475, 483] width 155 height 31
click at [318, 482] on span "Upload new" at bounding box center [340, 484] width 80 height 16
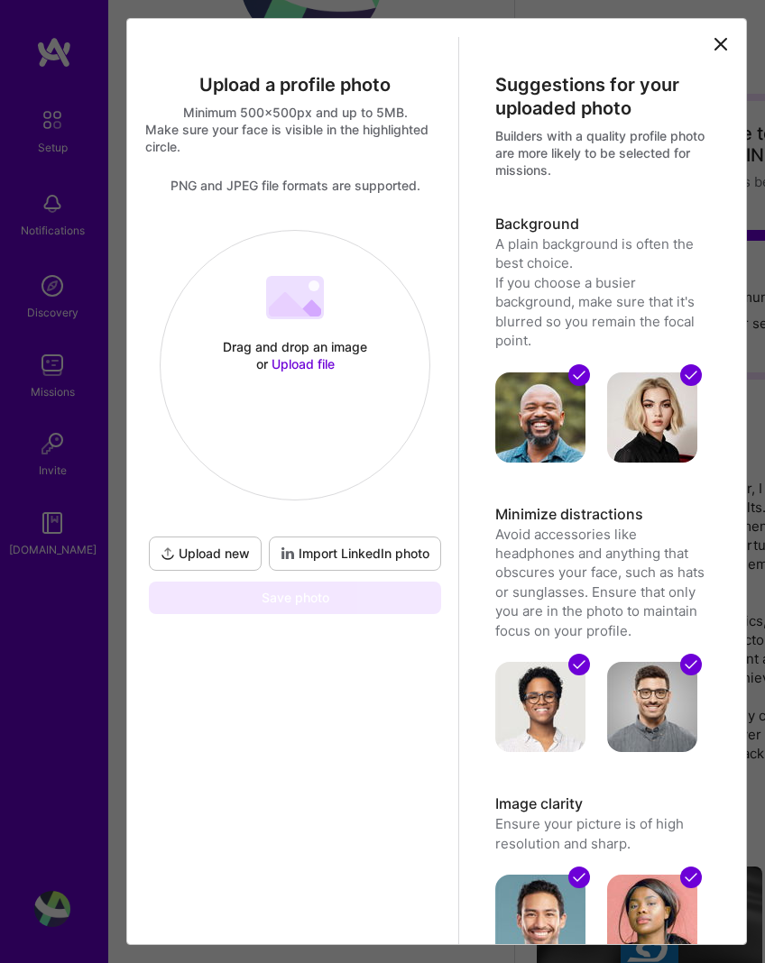
scroll to position [119, 0]
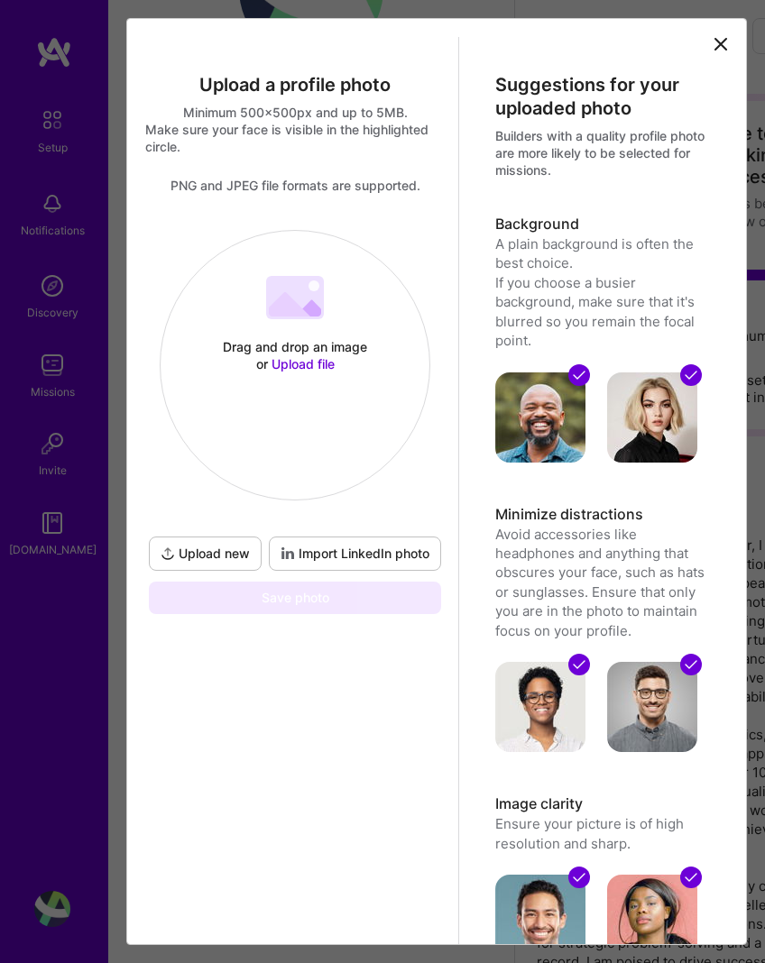
click at [301, 362] on span "Upload file" at bounding box center [302, 363] width 63 height 15
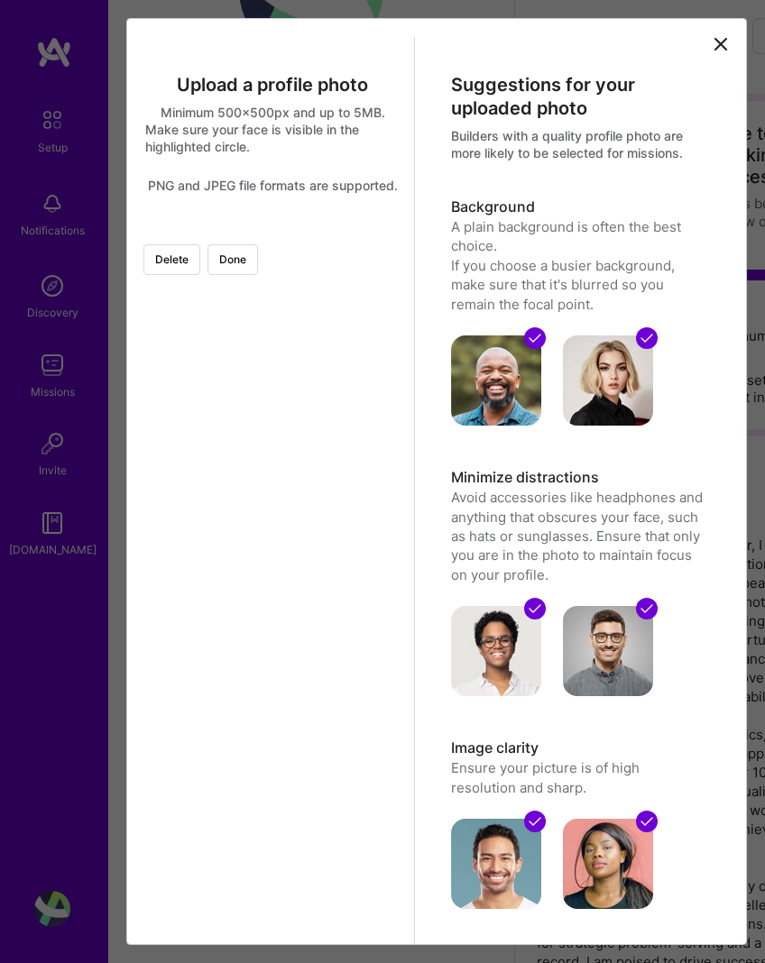
click at [272, 370] on div at bounding box center [399, 357] width 255 height 255
click at [258, 272] on button "Done" at bounding box center [232, 259] width 50 height 31
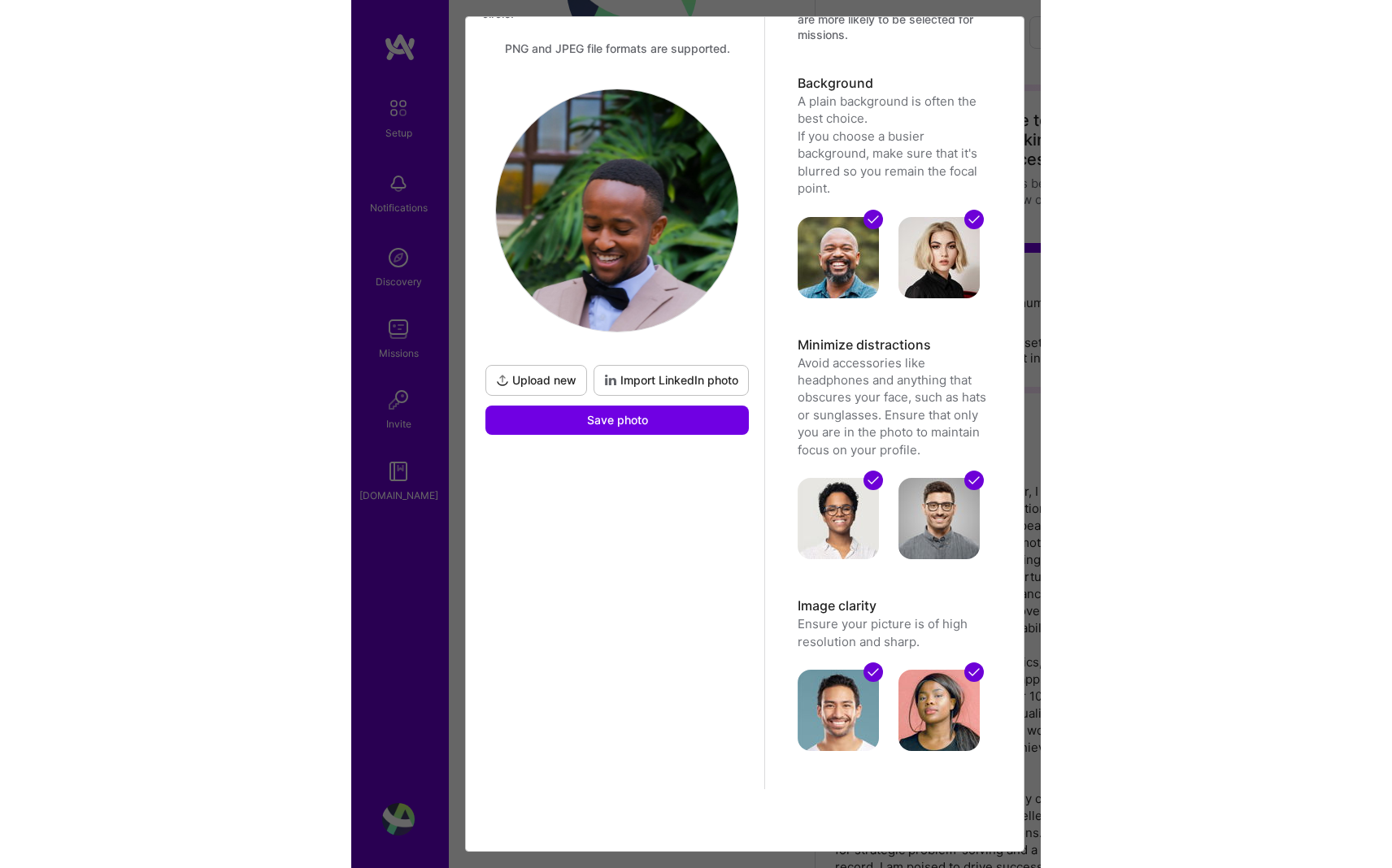
scroll to position [0, 0]
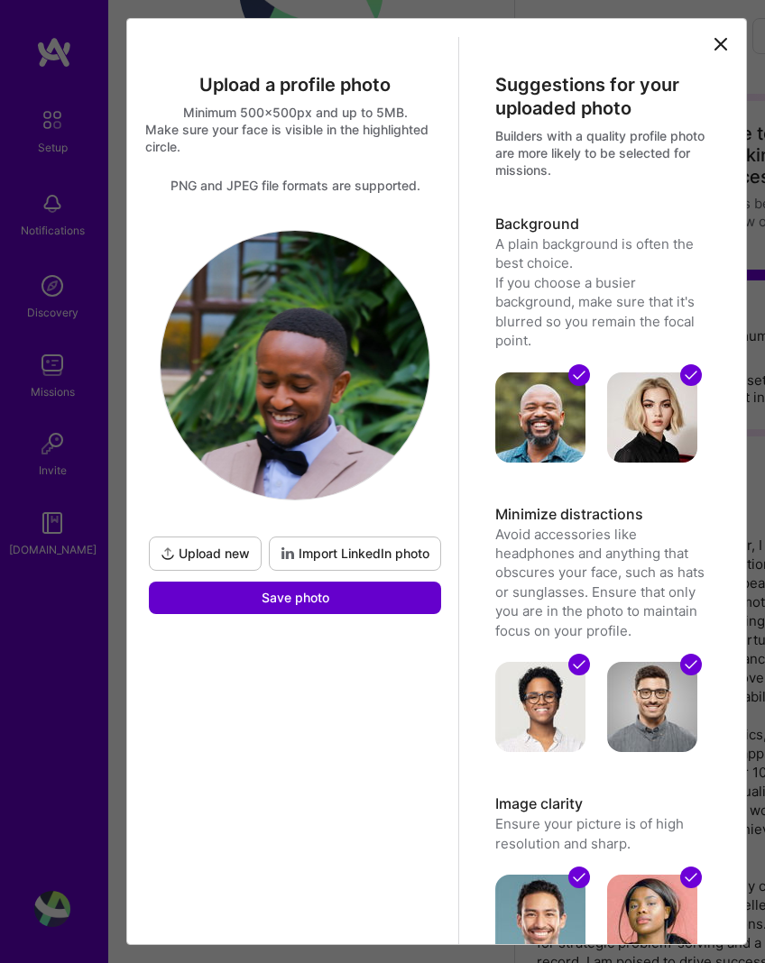
click at [288, 602] on span "Save photo" at bounding box center [296, 598] width 68 height 18
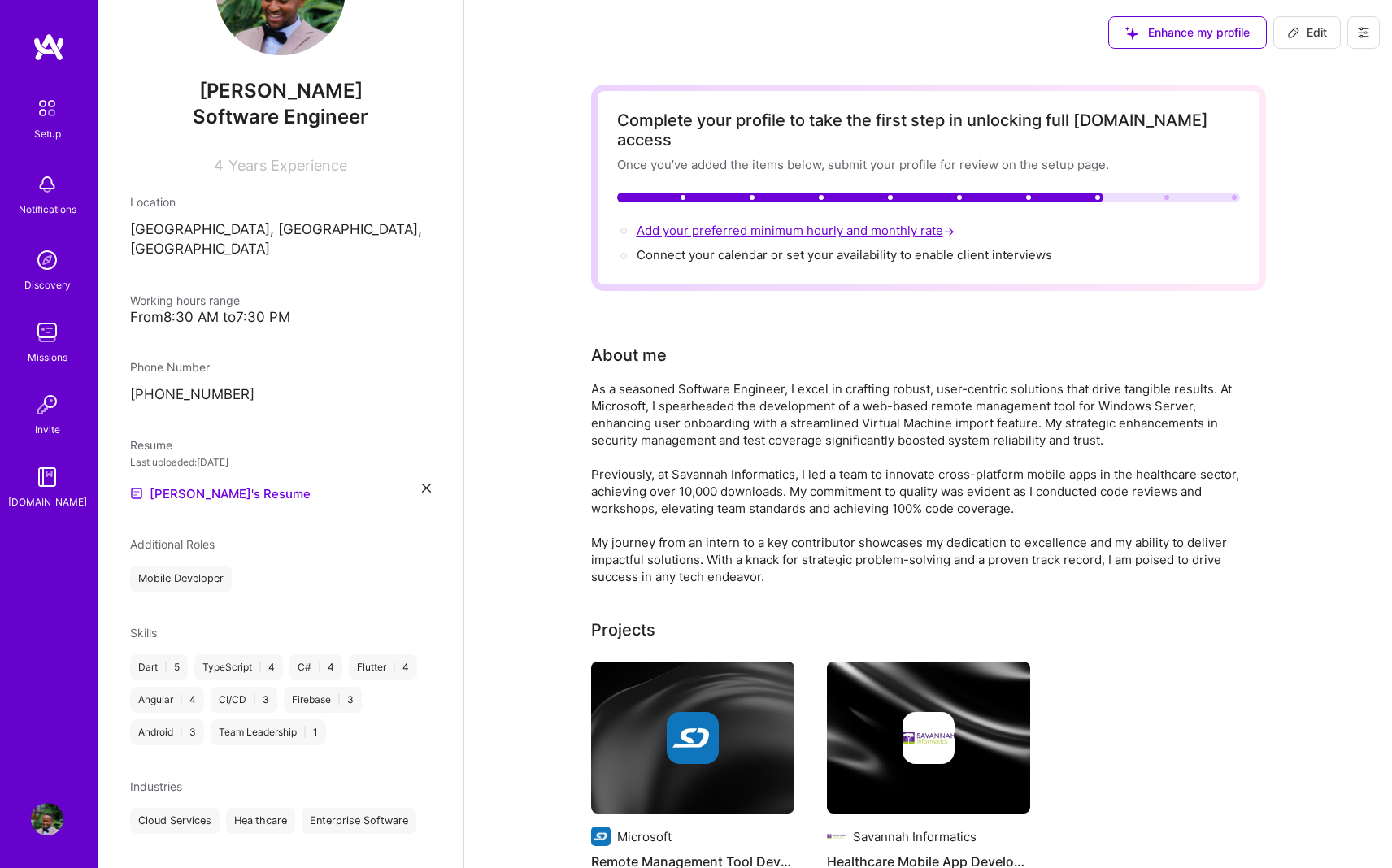
click at [689, 223] on span "Add your preferred minimum hourly and monthly rate →" at bounding box center [797, 230] width 321 height 15
select select "KE"
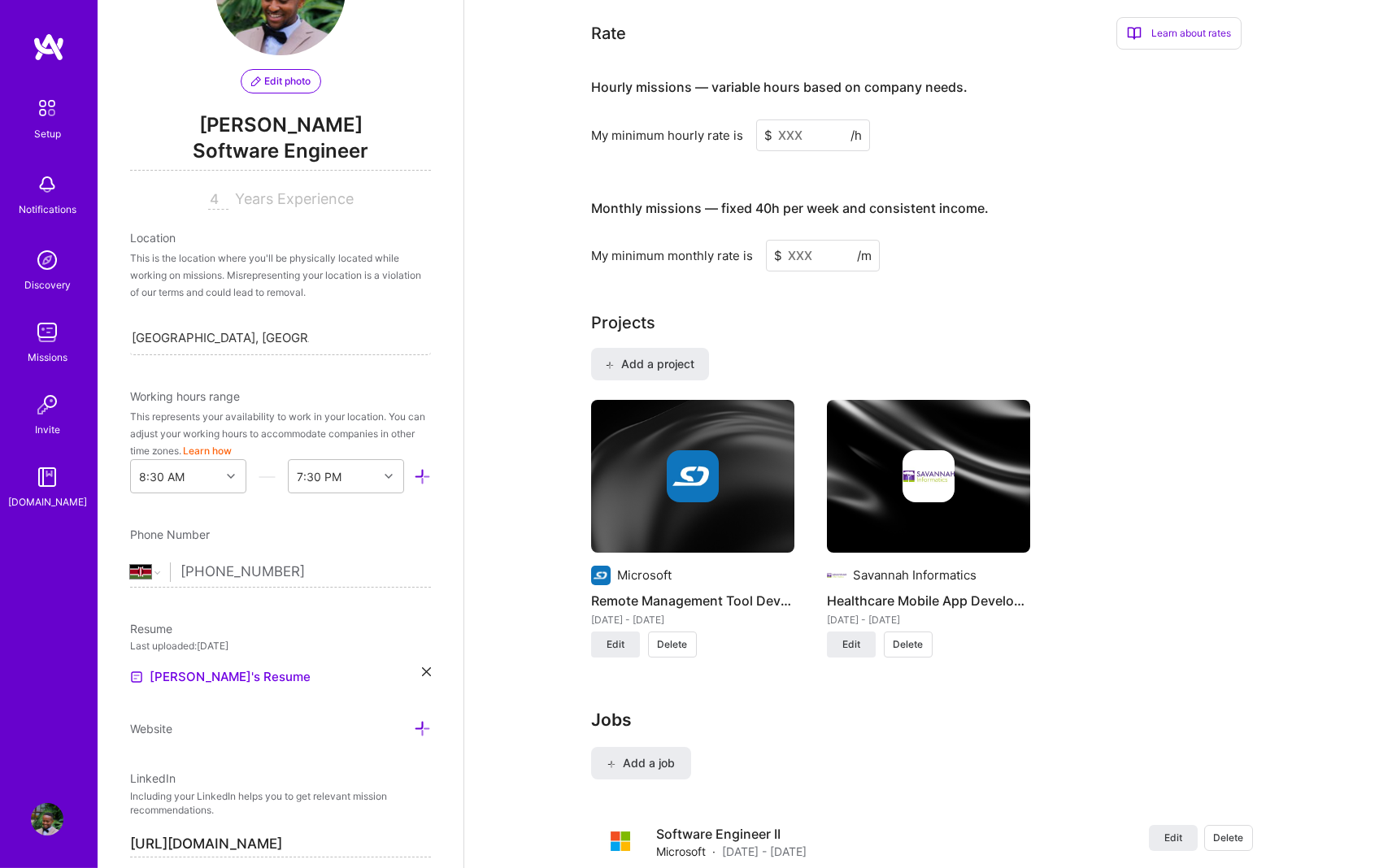
scroll to position [1063, 0]
click at [689, 125] on input at bounding box center [813, 134] width 114 height 32
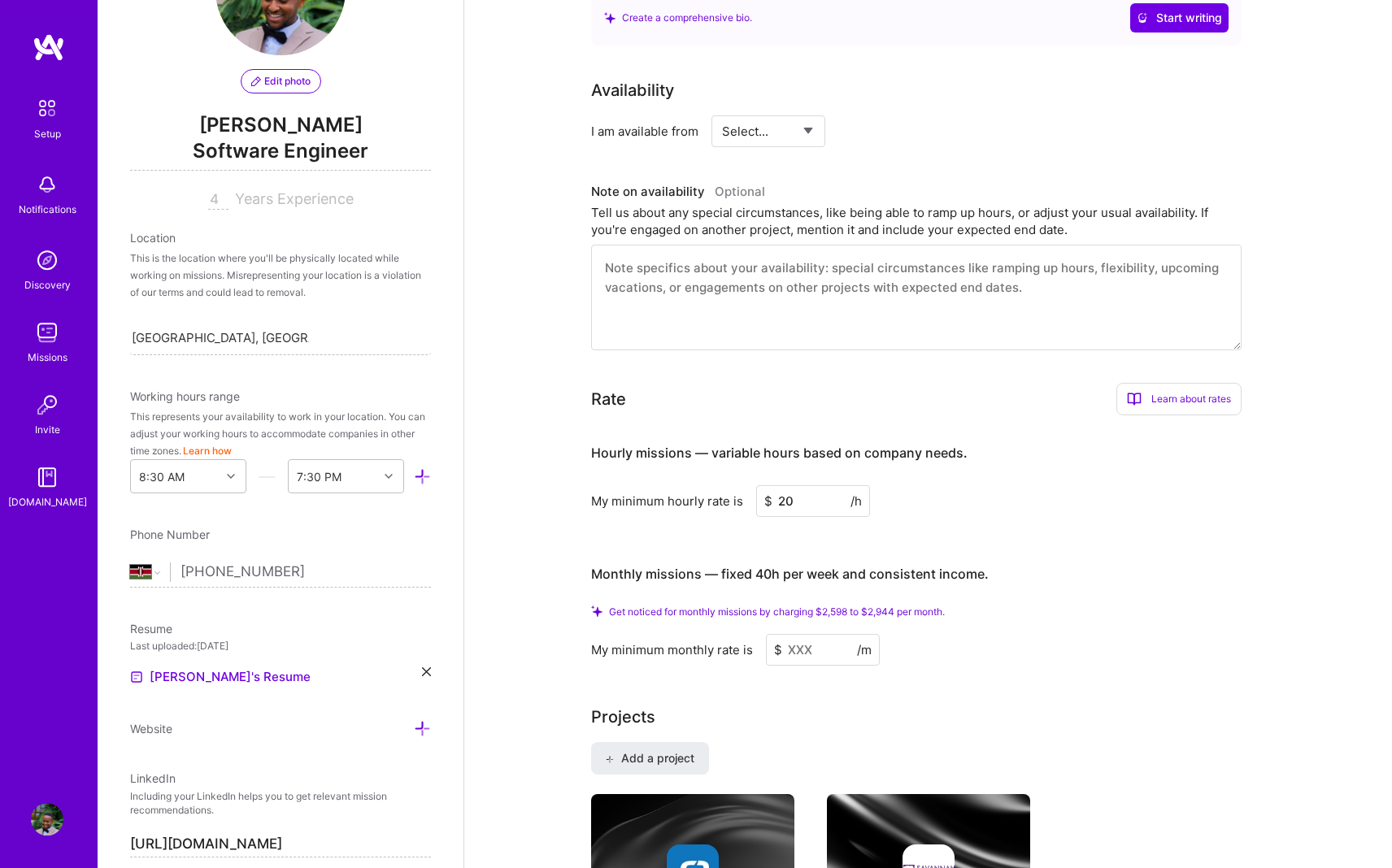
scroll to position [702, 0]
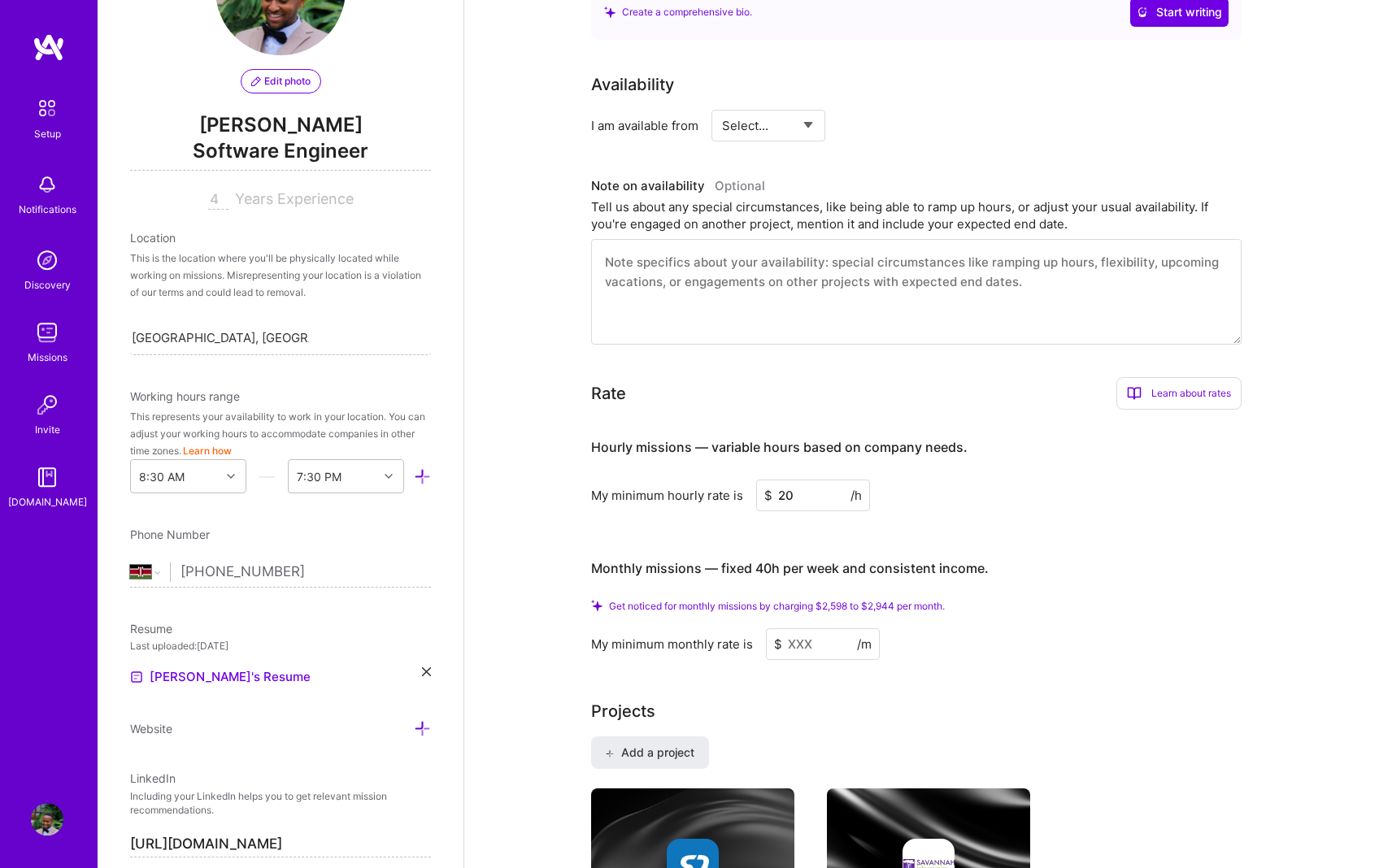
type input "20"
click at [689, 121] on select "Select... Right Now Future Date Not Available" at bounding box center [769, 125] width 94 height 41
select select "Right Now"
click option "Right Now" at bounding box center [0, 0] width 0 height 0
click at [689, 112] on input at bounding box center [916, 125] width 97 height 32
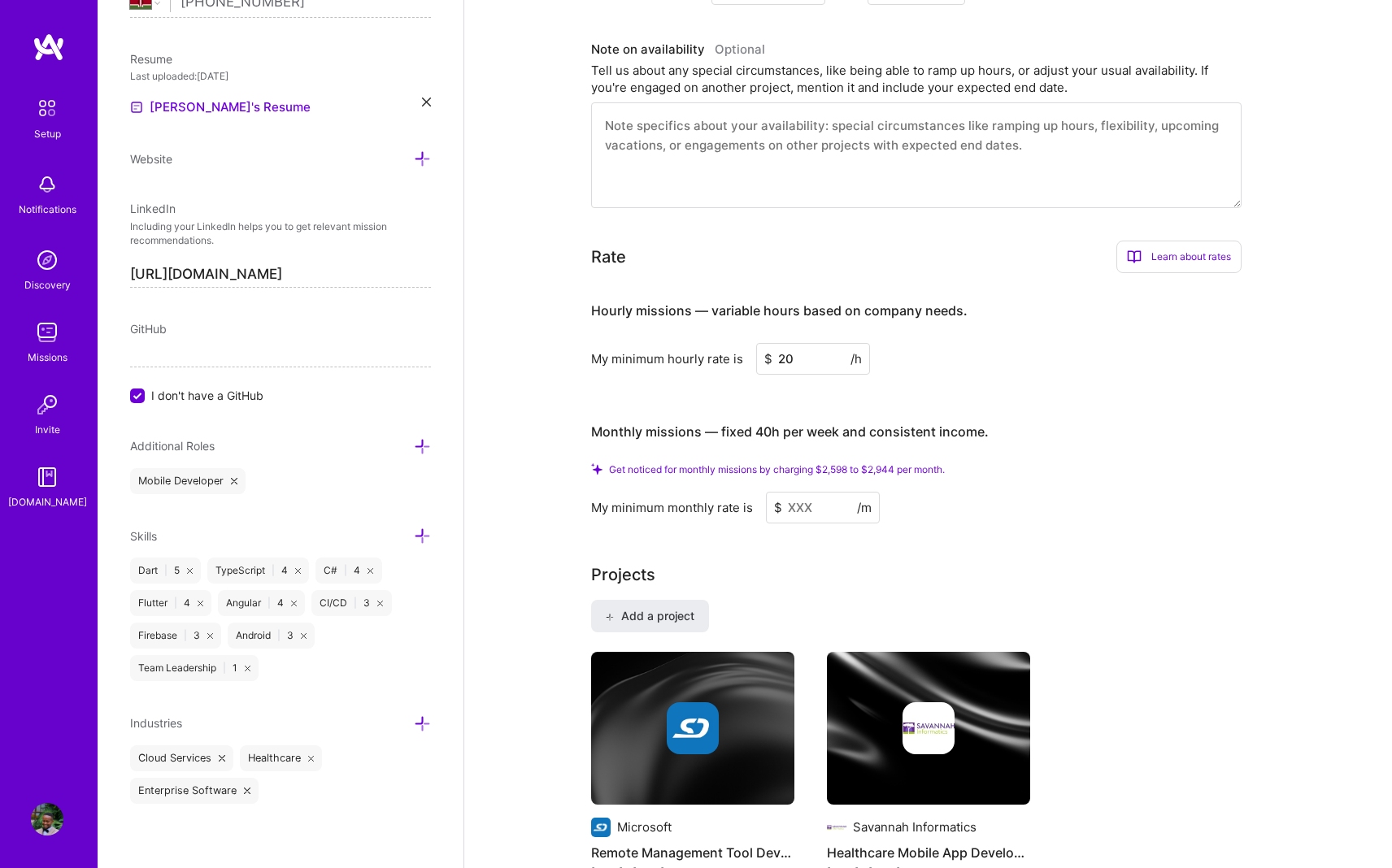
scroll to position [886, 0]
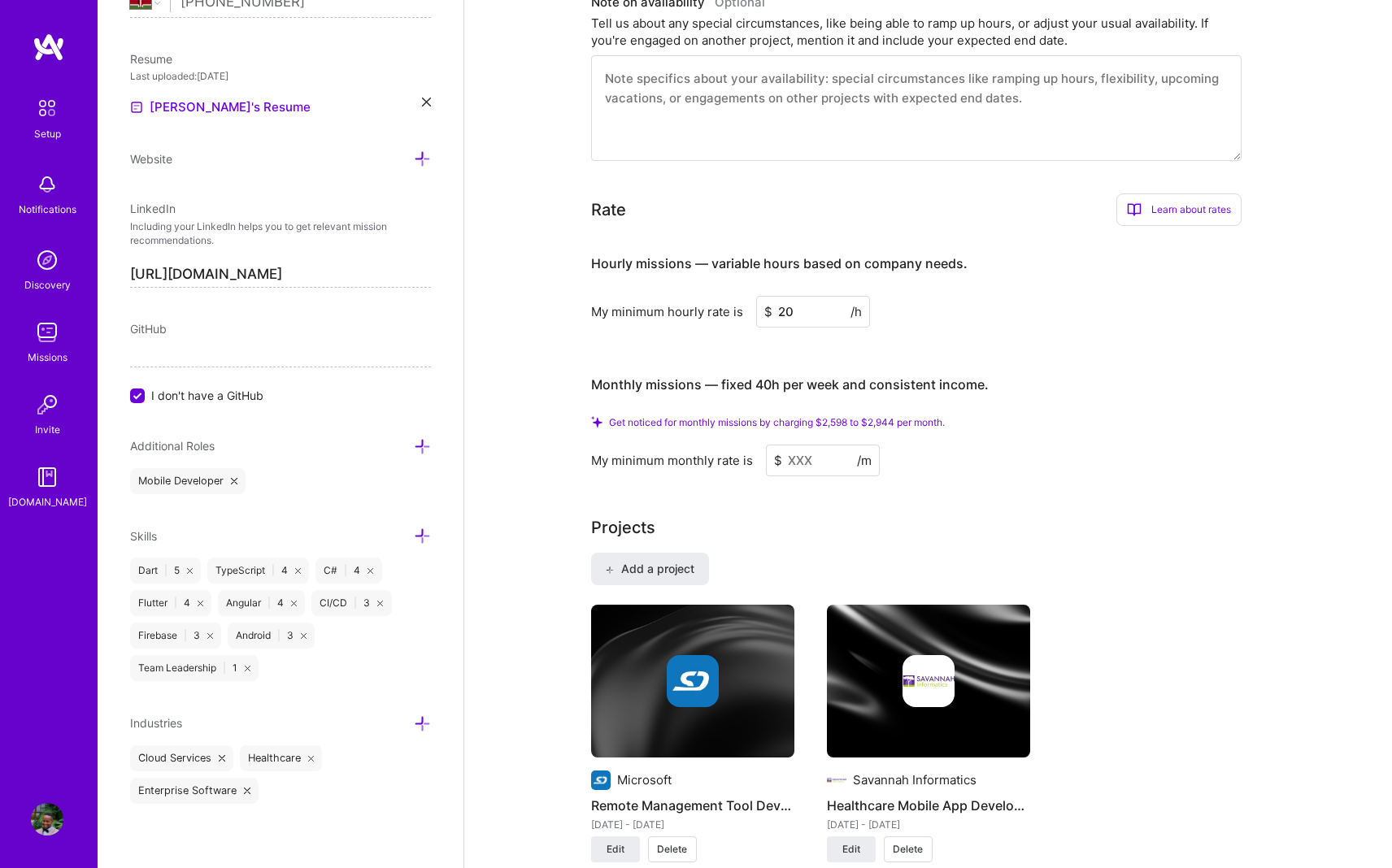
type input "20"
click at [689, 452] on input at bounding box center [822, 460] width 114 height 32
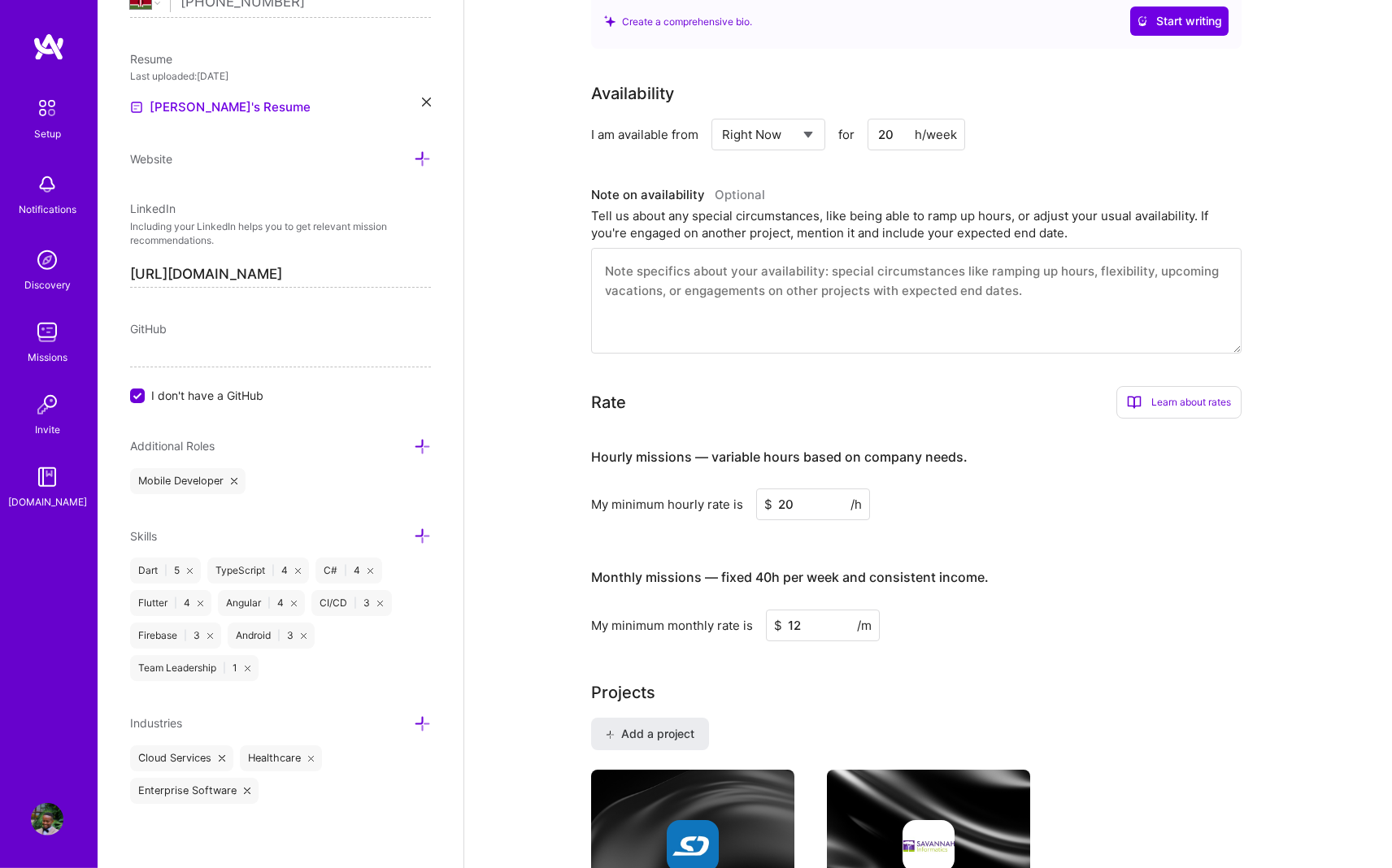
scroll to position [667, 0]
type input "1"
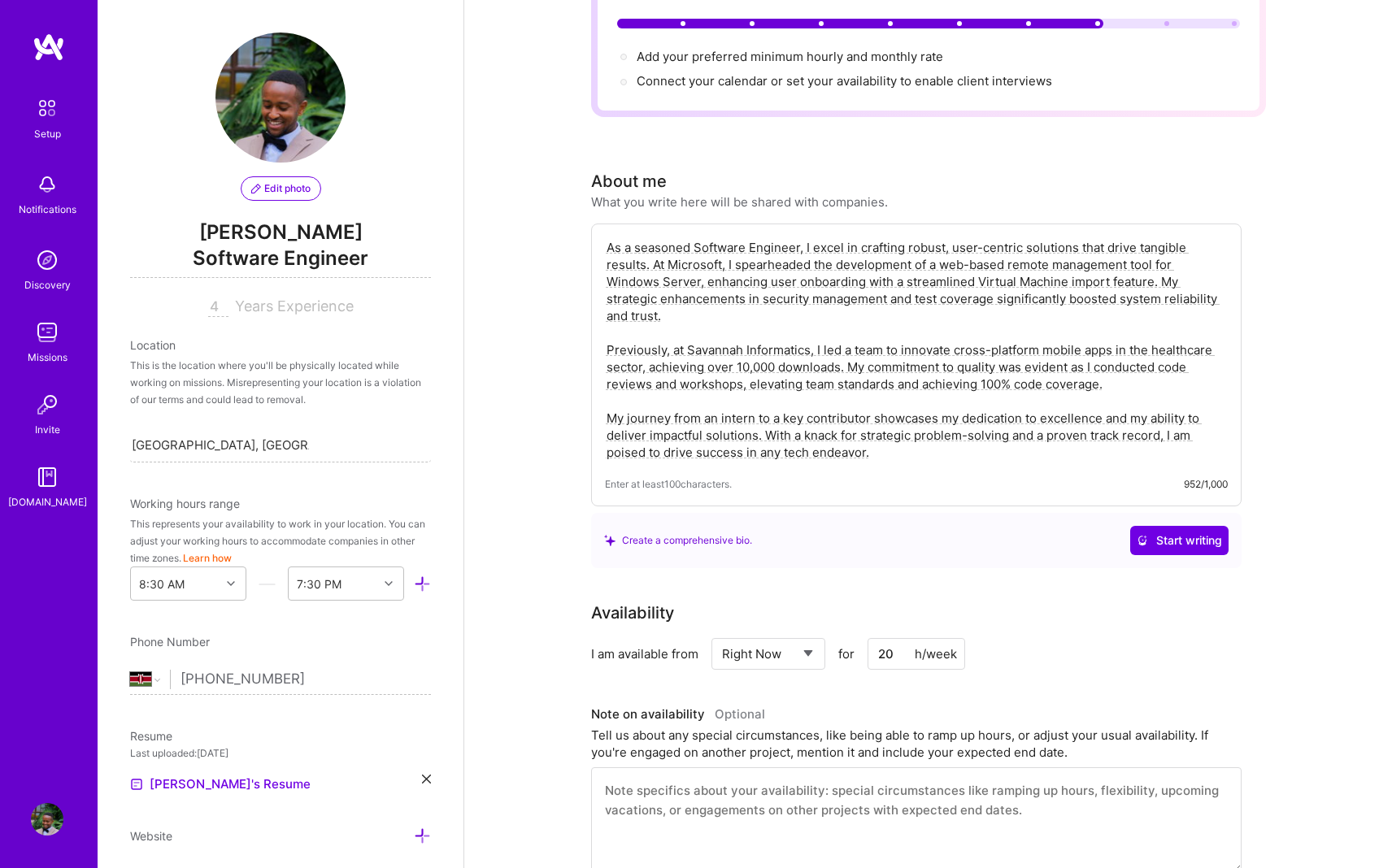
scroll to position [0, 0]
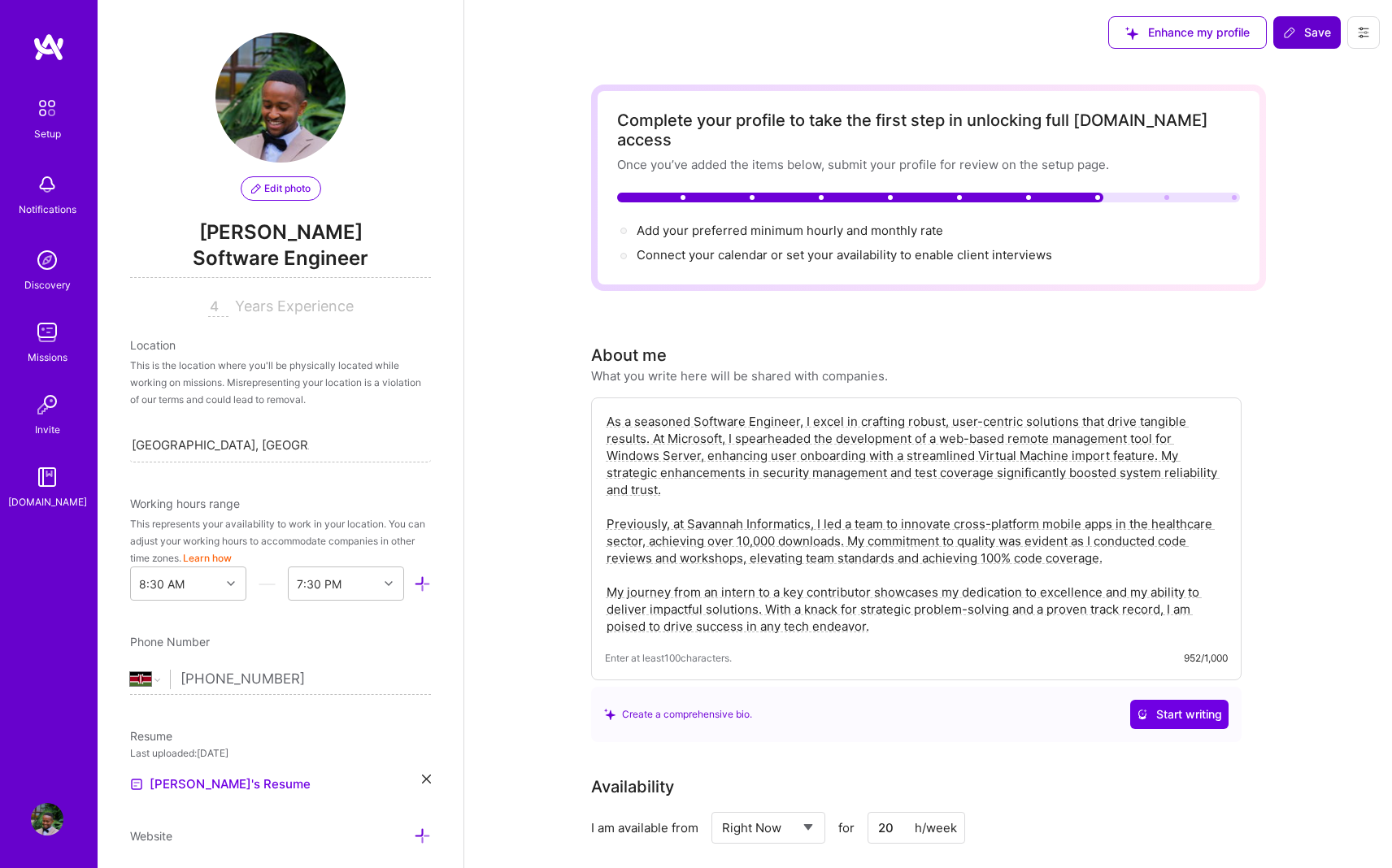
click at [689, 32] on span "Save" at bounding box center [1306, 32] width 48 height 16
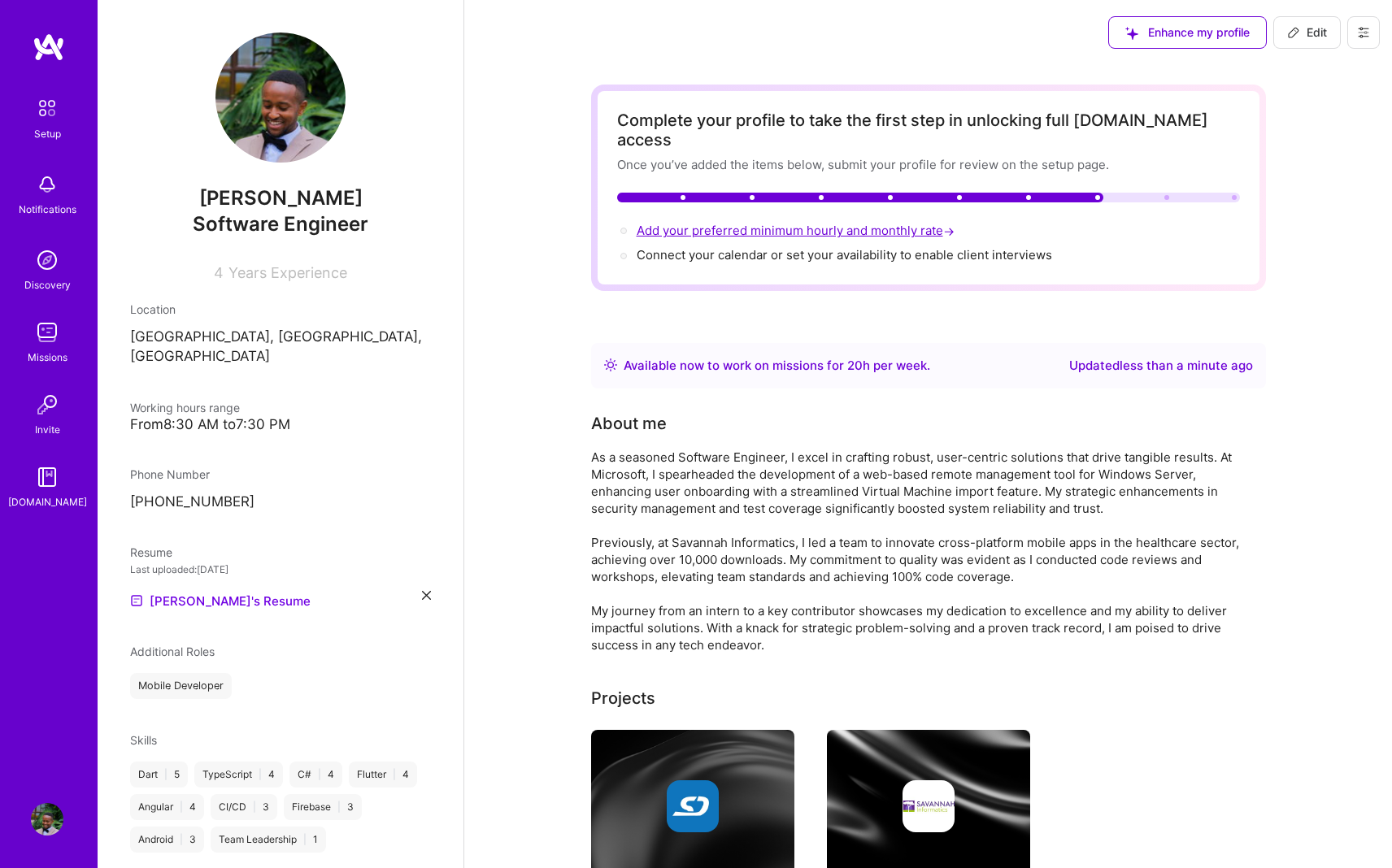
click at [689, 223] on span "Add your preferred minimum hourly and monthly rate →" at bounding box center [797, 230] width 321 height 15
select select "Right Now"
select select "KE"
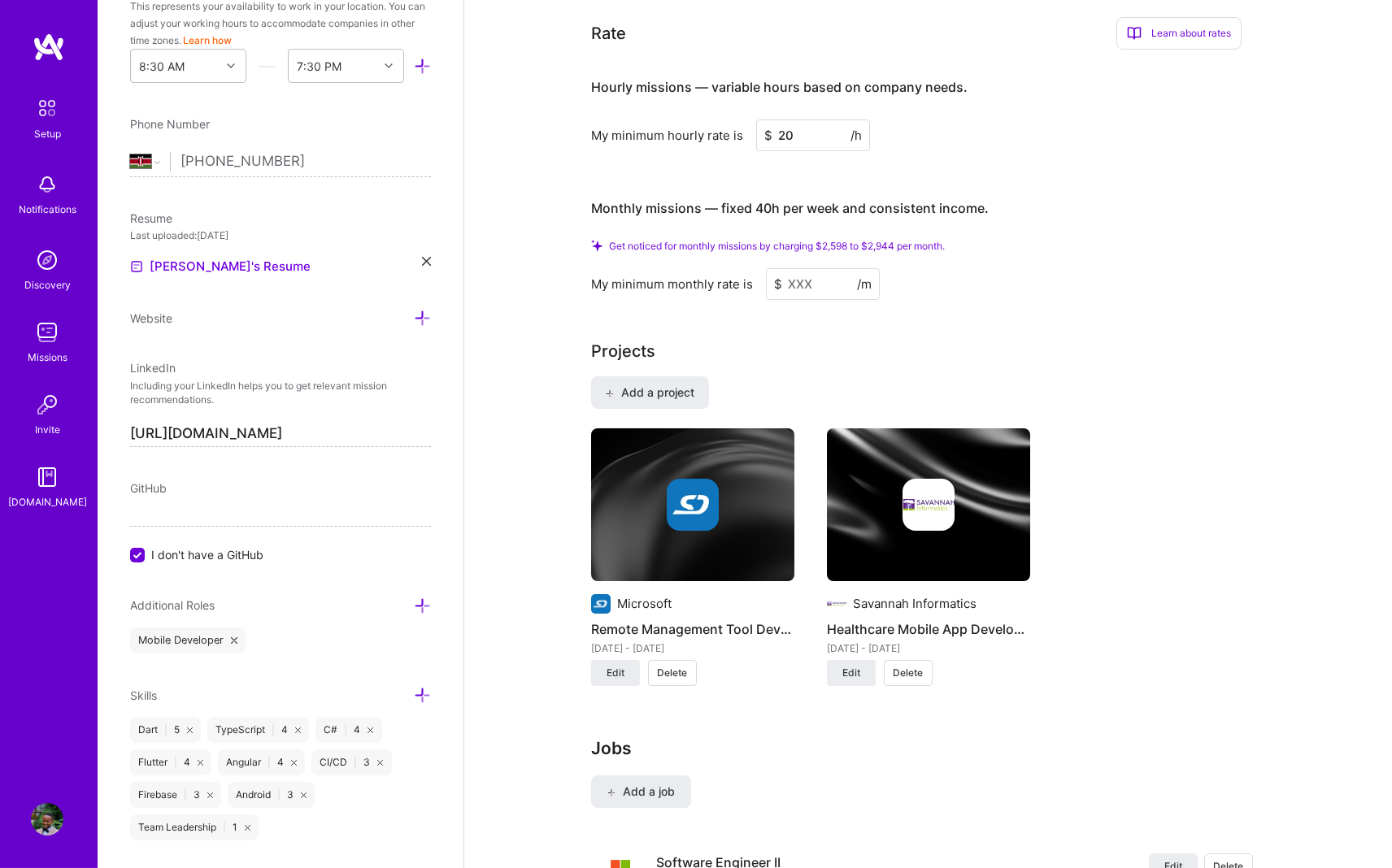
scroll to position [1063, 0]
click at [689, 268] on input at bounding box center [822, 283] width 114 height 32
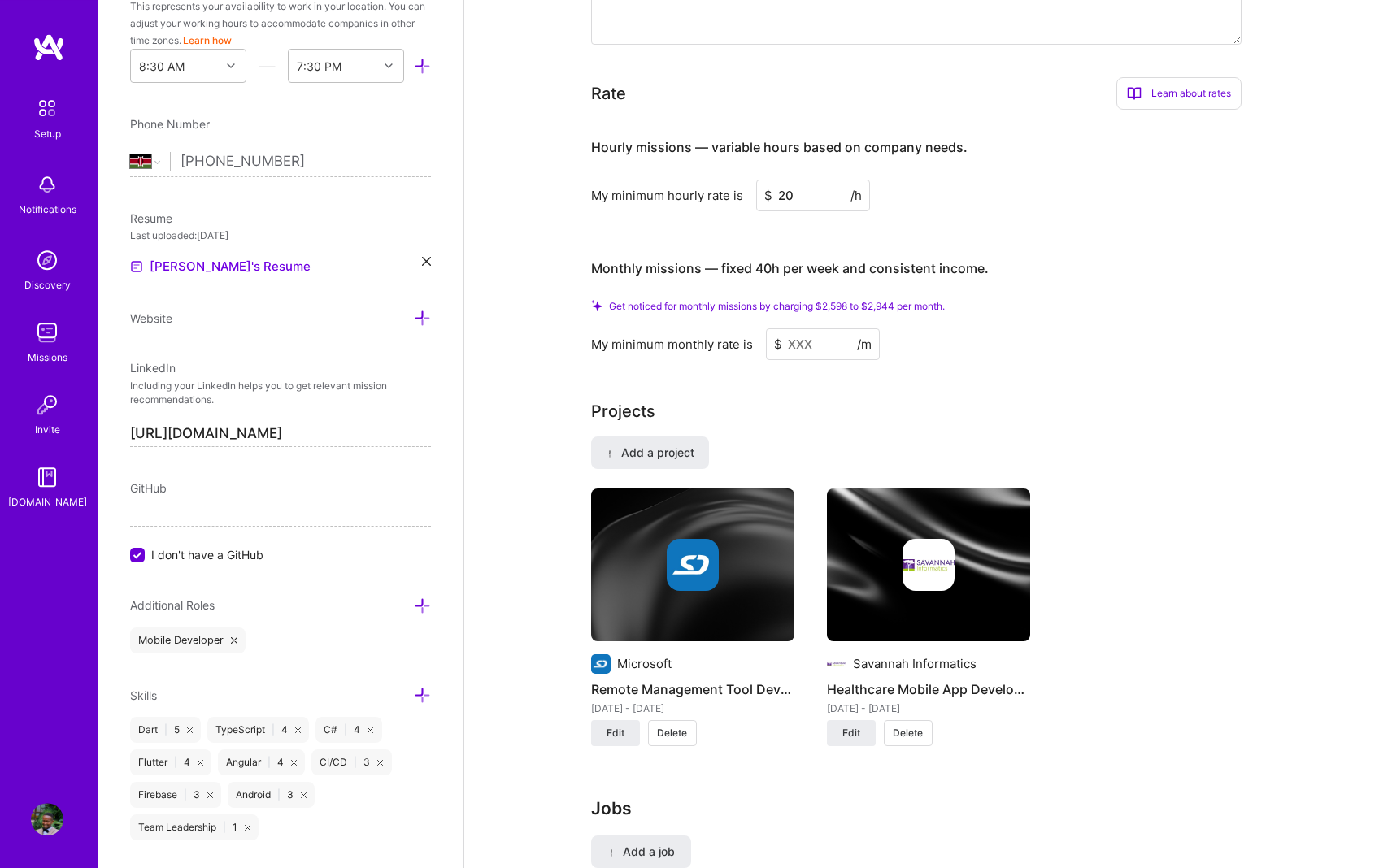
scroll to position [995, 0]
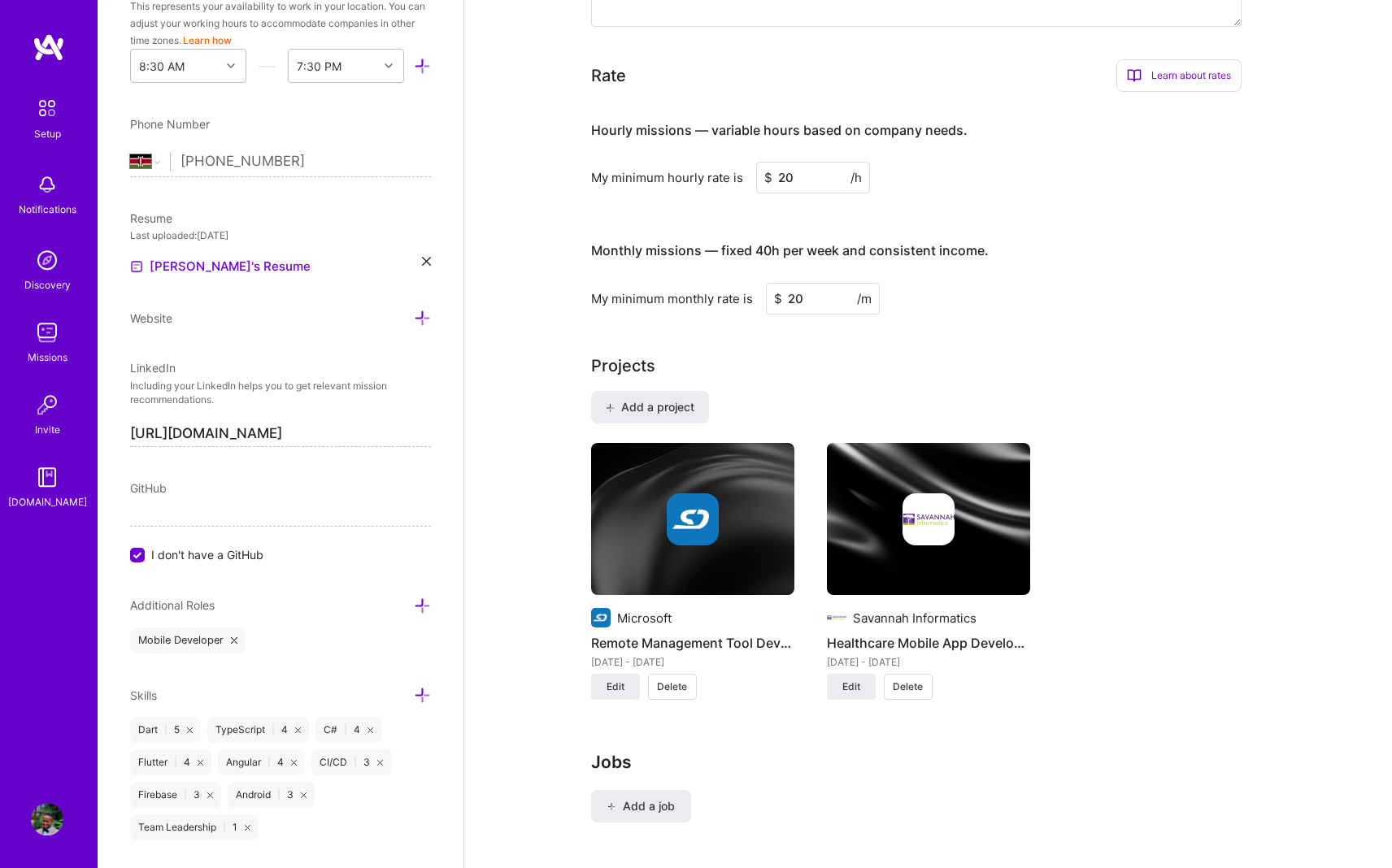
type input "2"
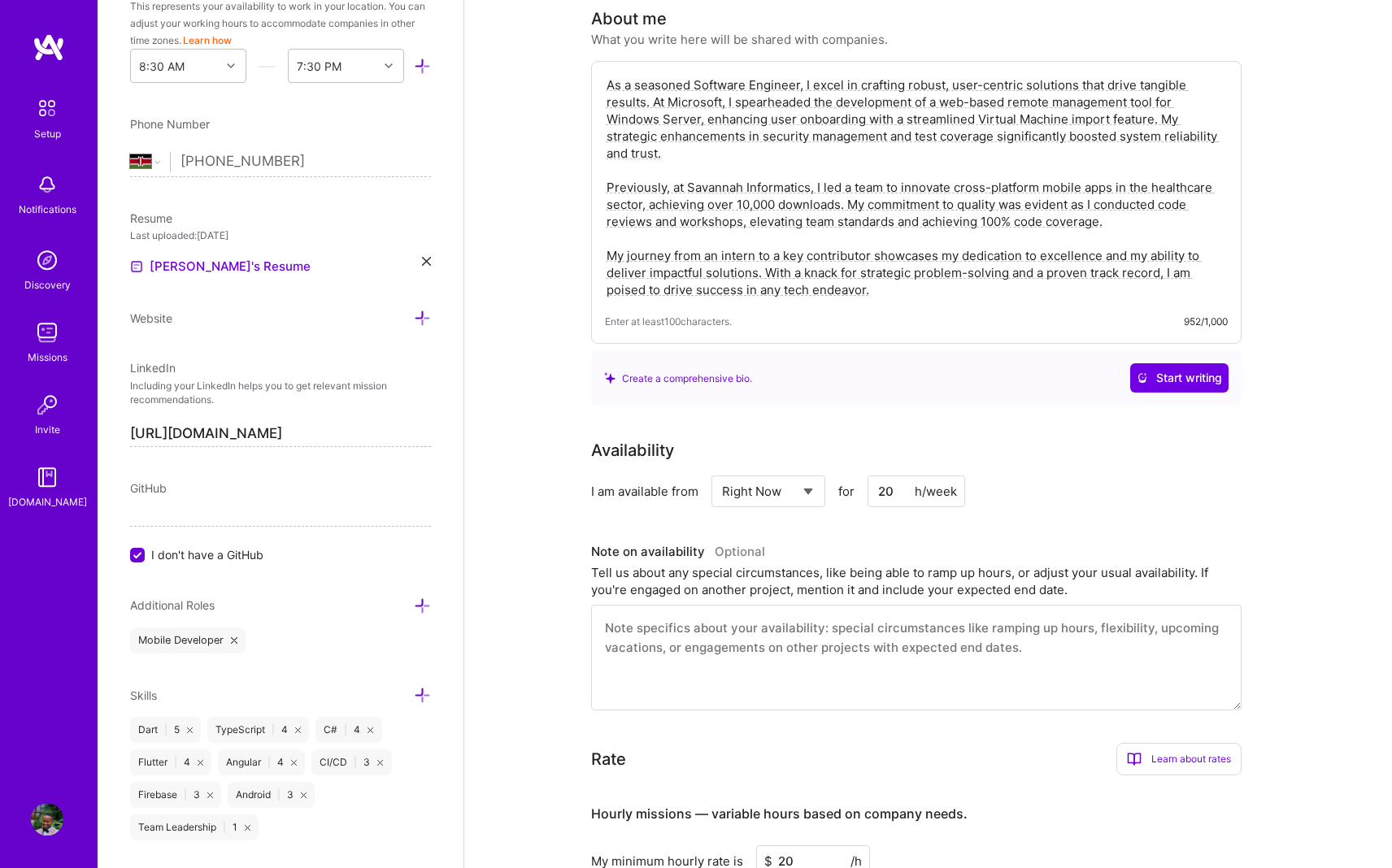
scroll to position [0, 0]
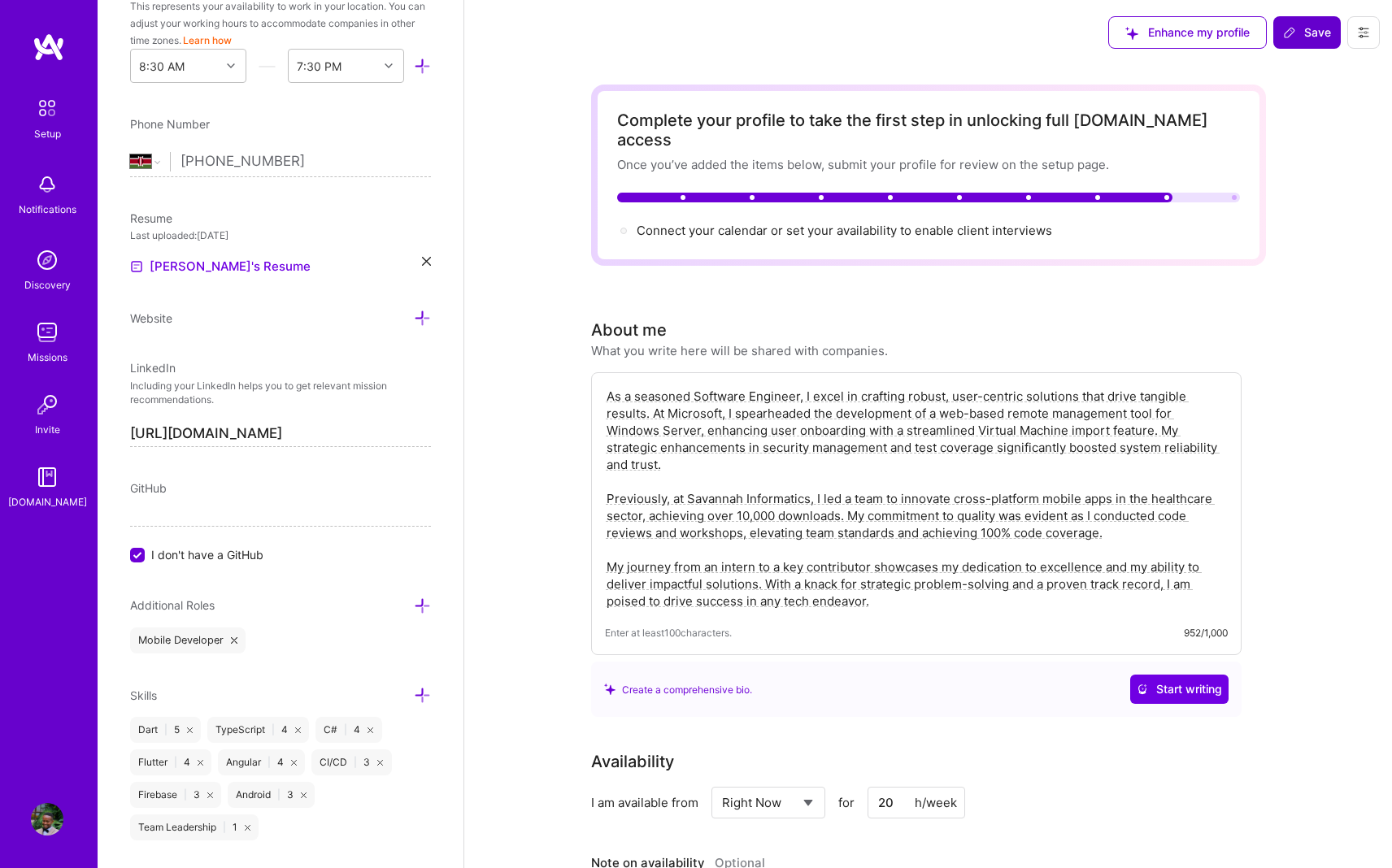
type input "3200"
click at [689, 29] on span "Save" at bounding box center [1306, 32] width 48 height 16
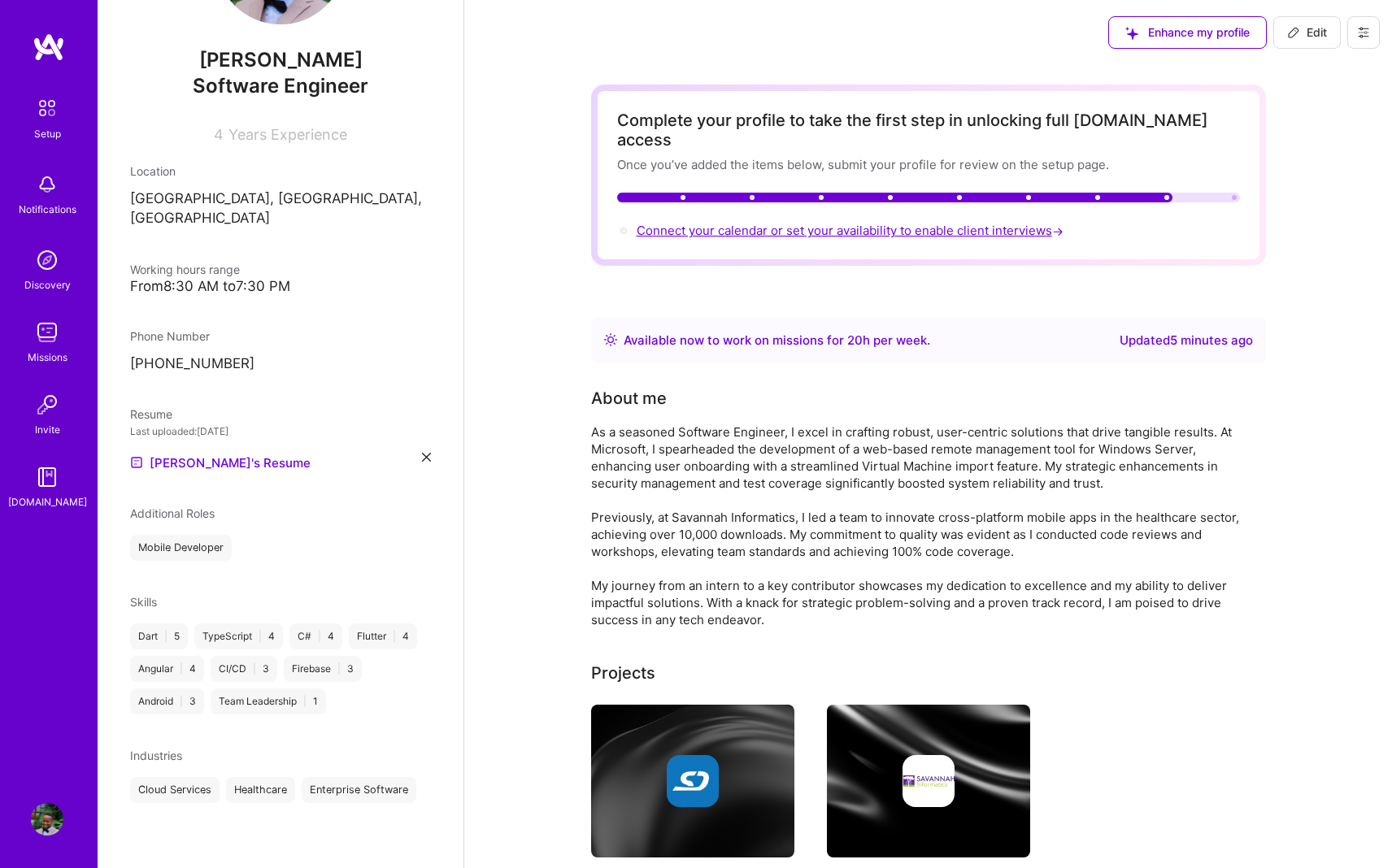
scroll to position [119, 0]
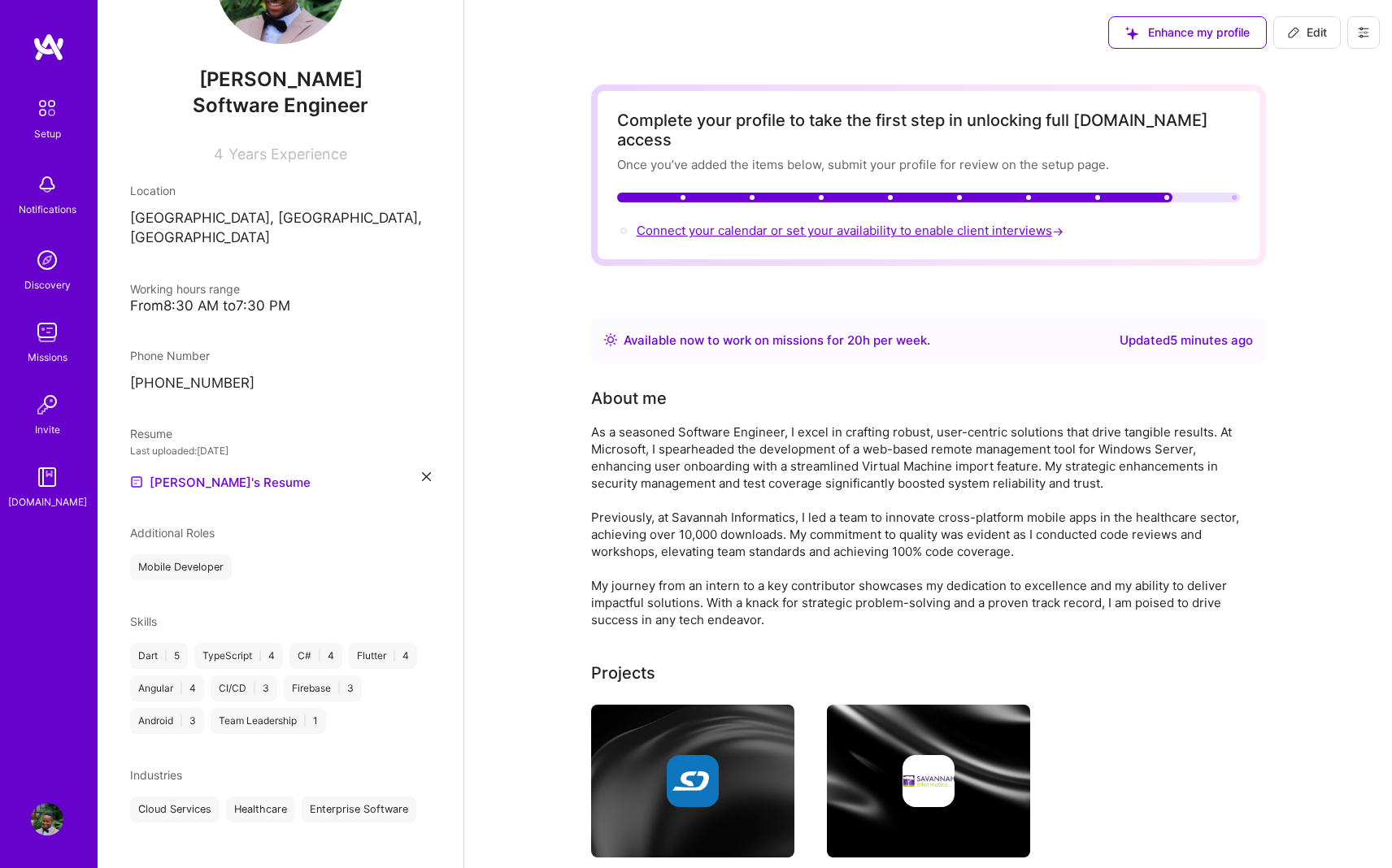
click at [689, 223] on span "Connect your calendar or set your availability to enable client interviews →" at bounding box center [851, 230] width 430 height 15
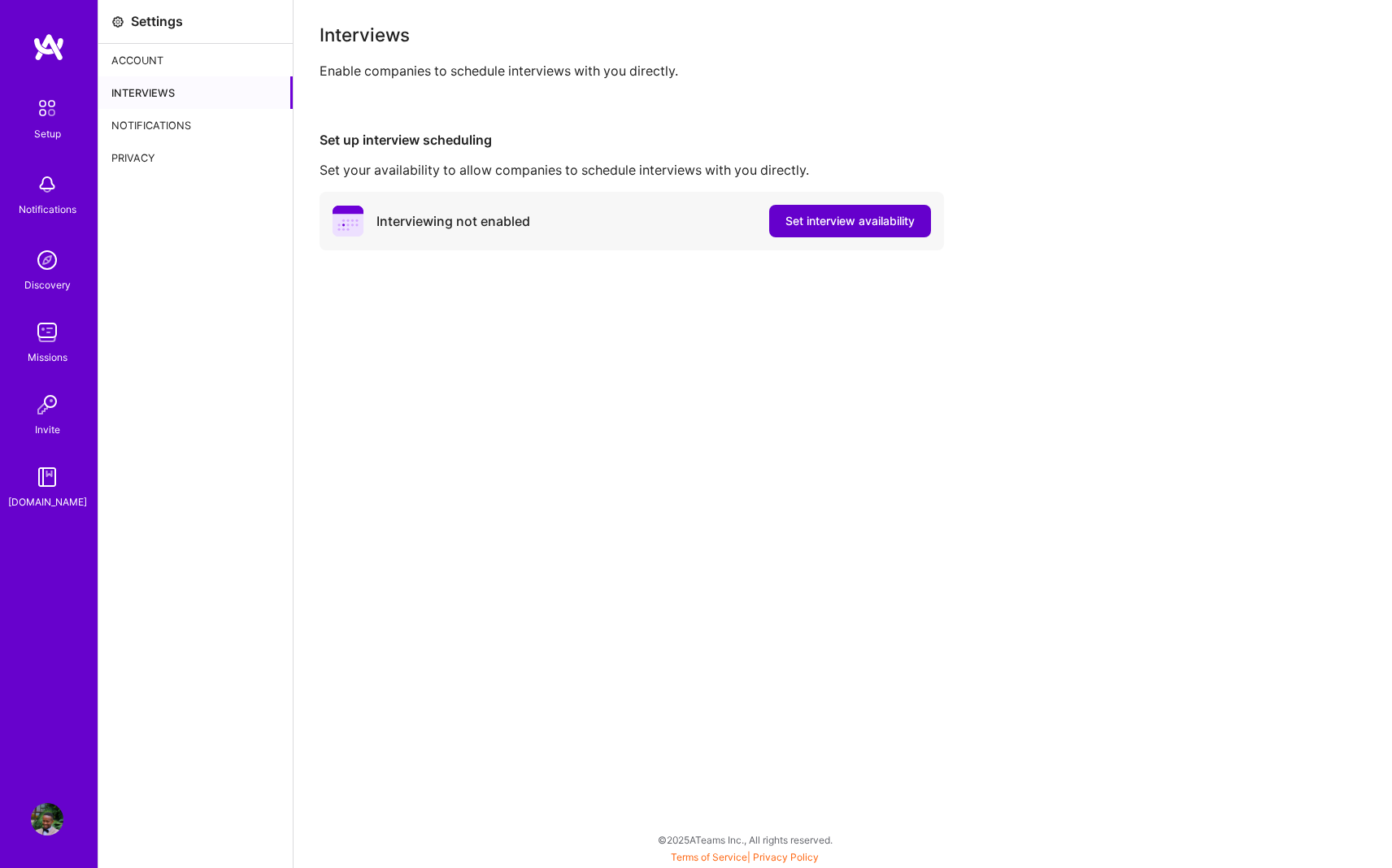
click at [689, 224] on span "Set interview availability" at bounding box center [849, 221] width 129 height 16
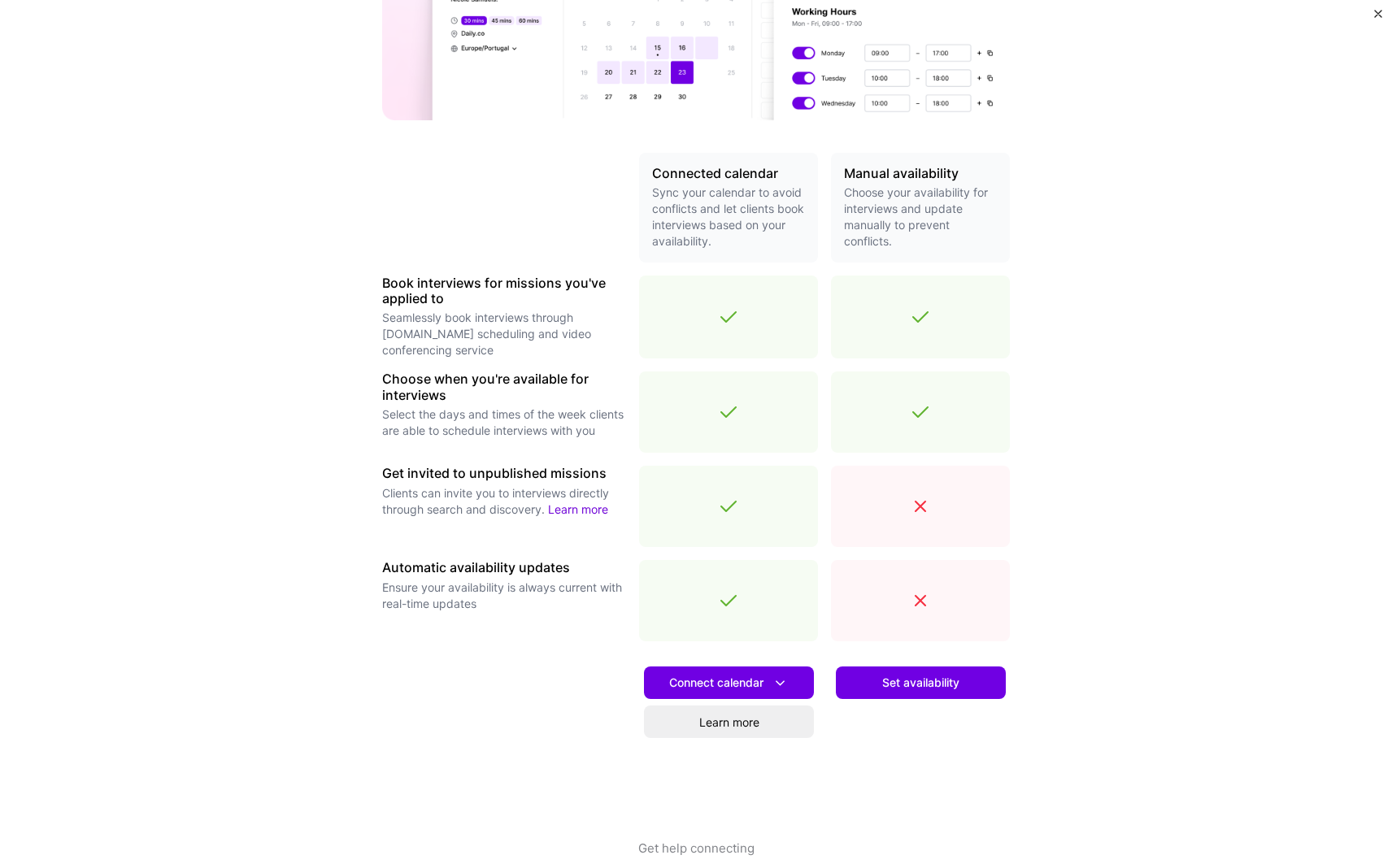
scroll to position [245, 0]
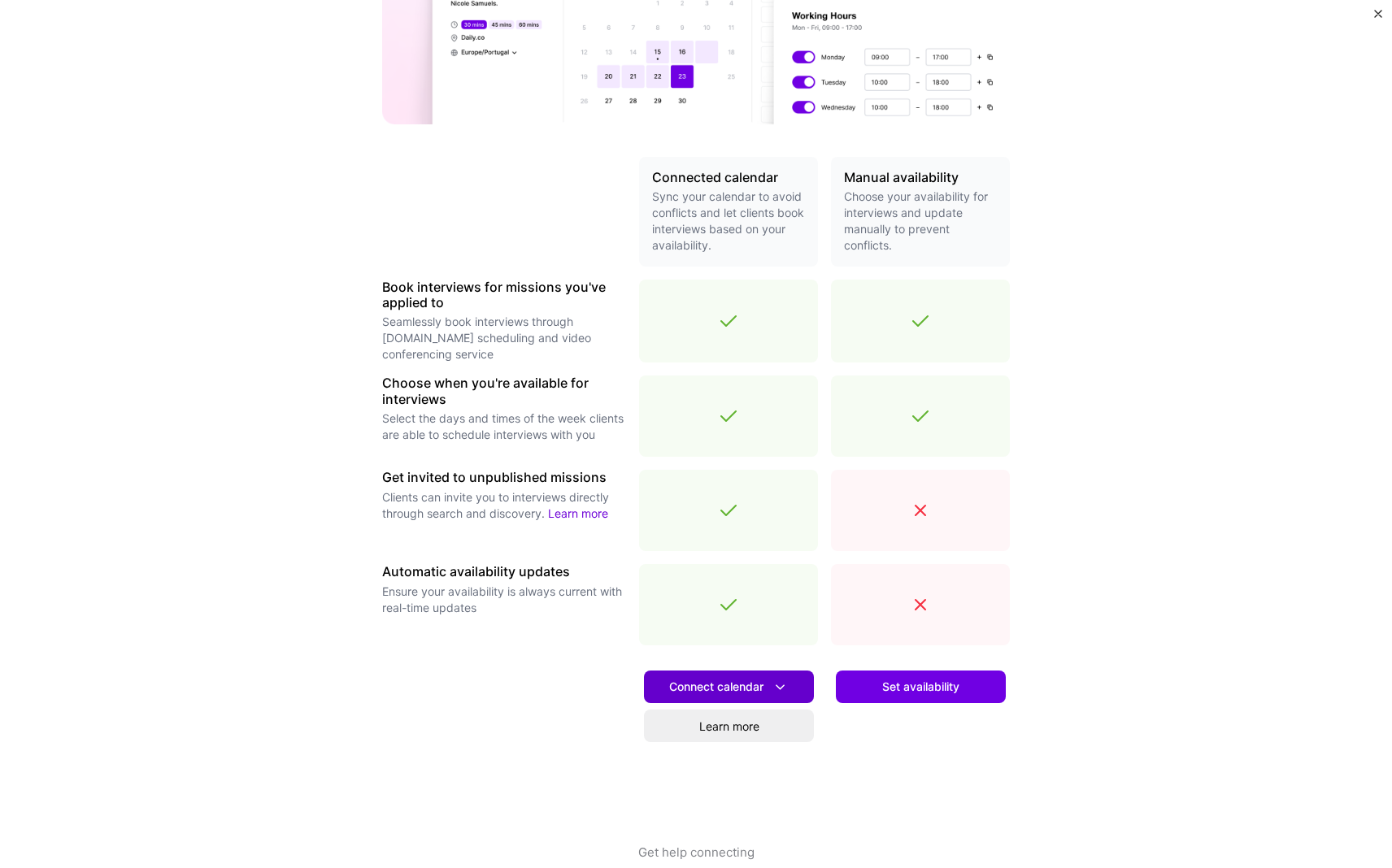
click at [689, 682] on span "Connect calendar" at bounding box center [728, 687] width 120 height 17
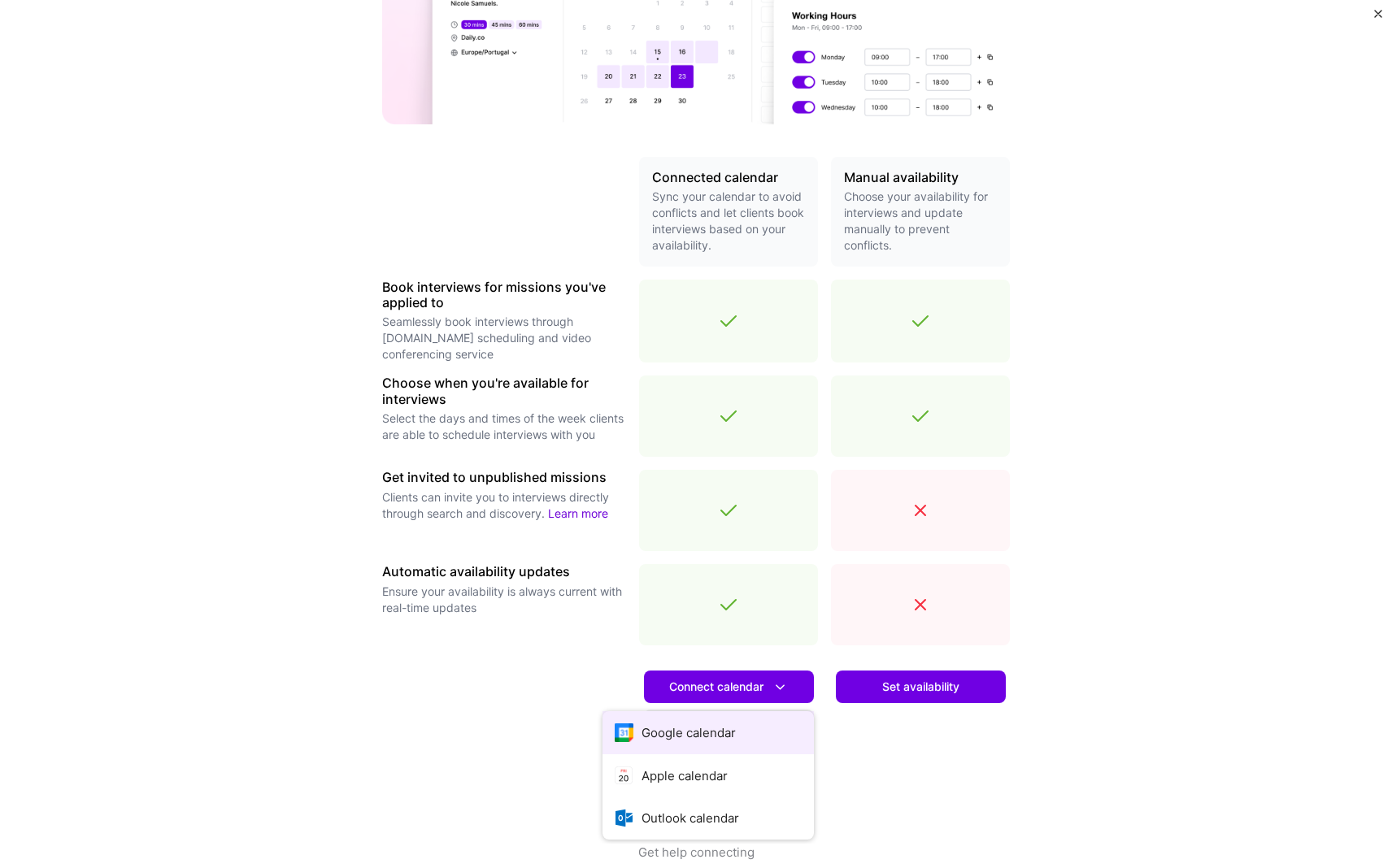
click at [686, 730] on button "Google calendar" at bounding box center [708, 733] width 211 height 43
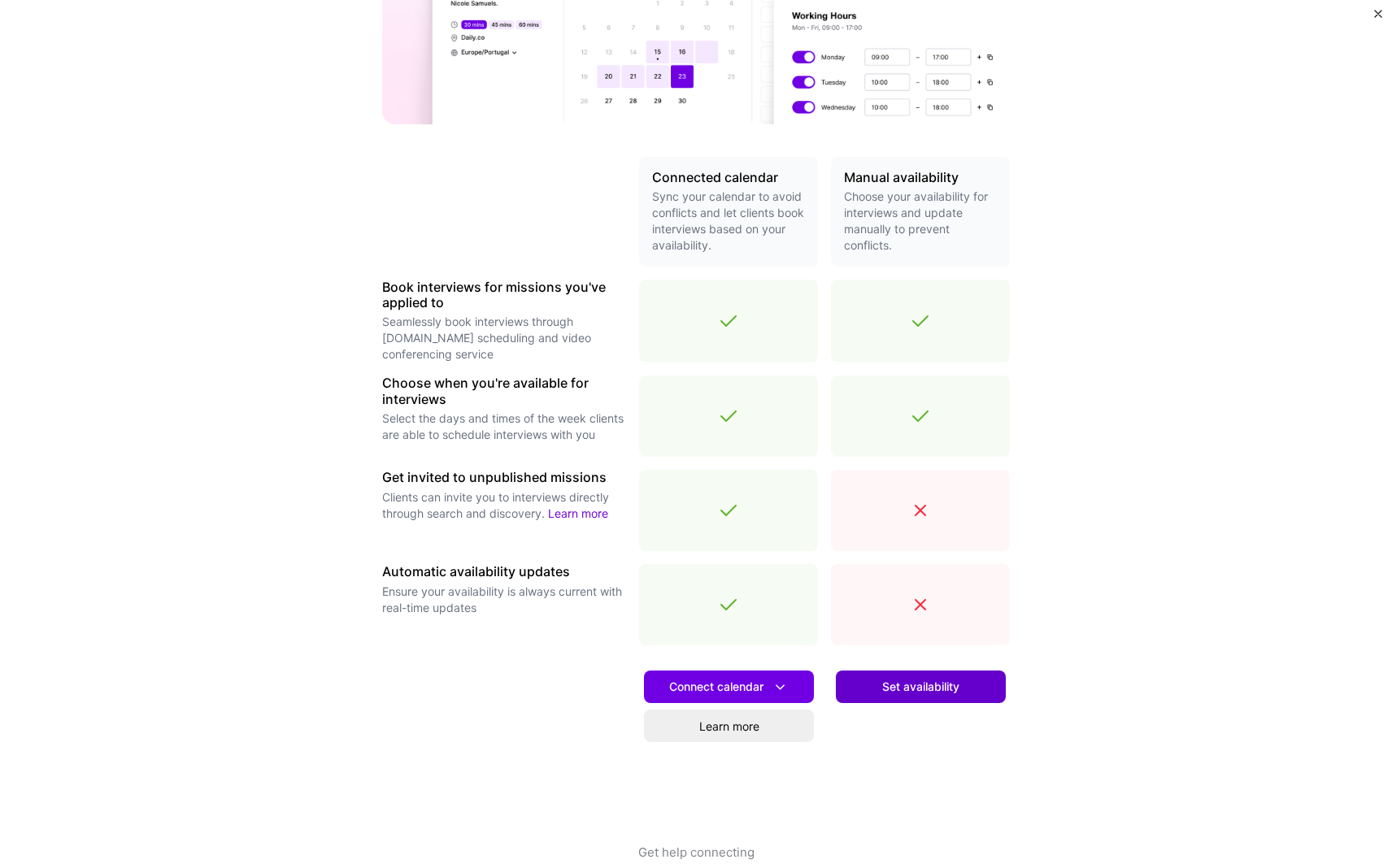
click at [689, 685] on span "Set availability" at bounding box center [920, 687] width 78 height 16
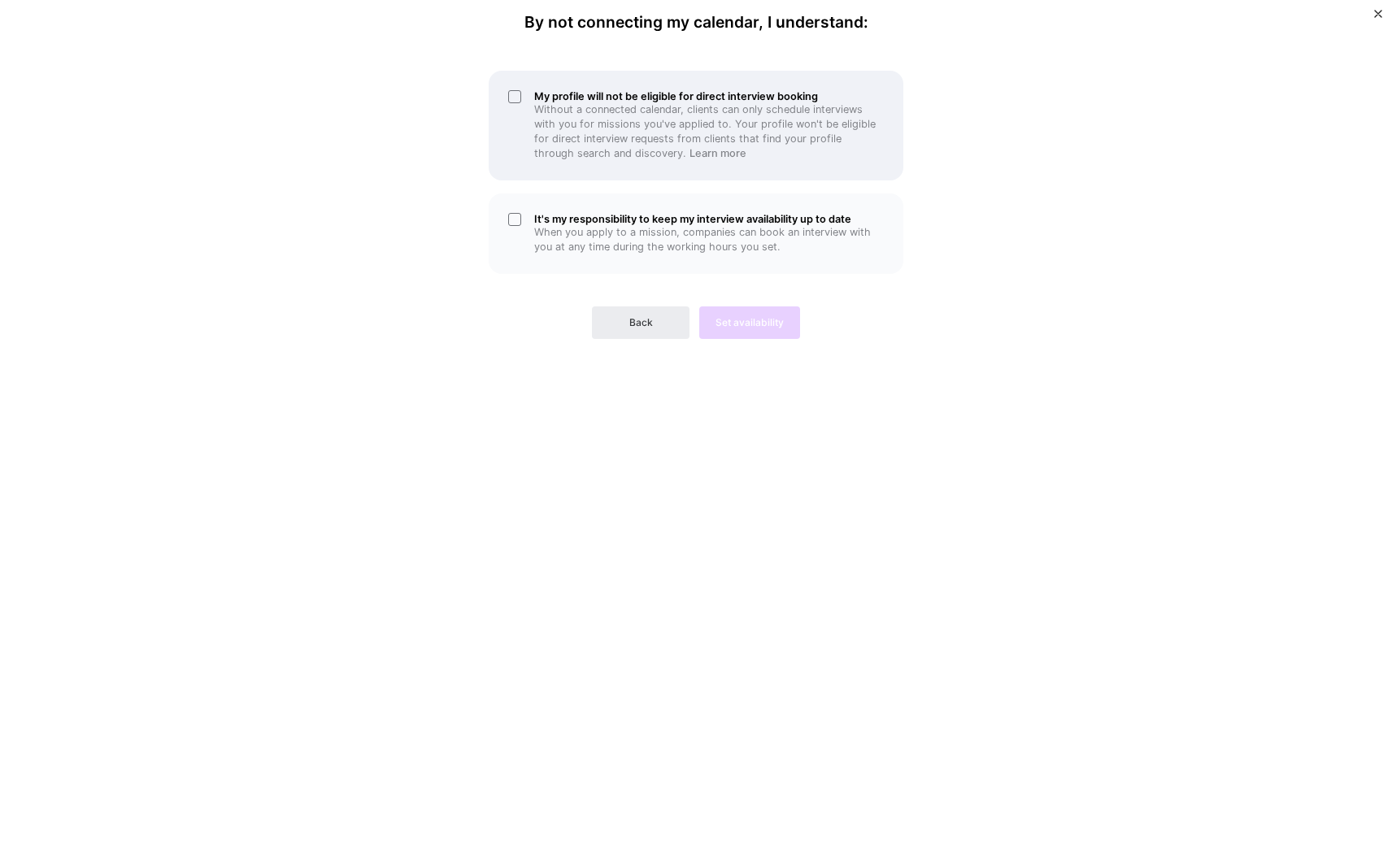
click at [582, 93] on h5 "My profile will not be eligible for direct interview booking" at bounding box center [709, 96] width 350 height 13
click at [629, 318] on button "Back" at bounding box center [640, 323] width 97 height 32
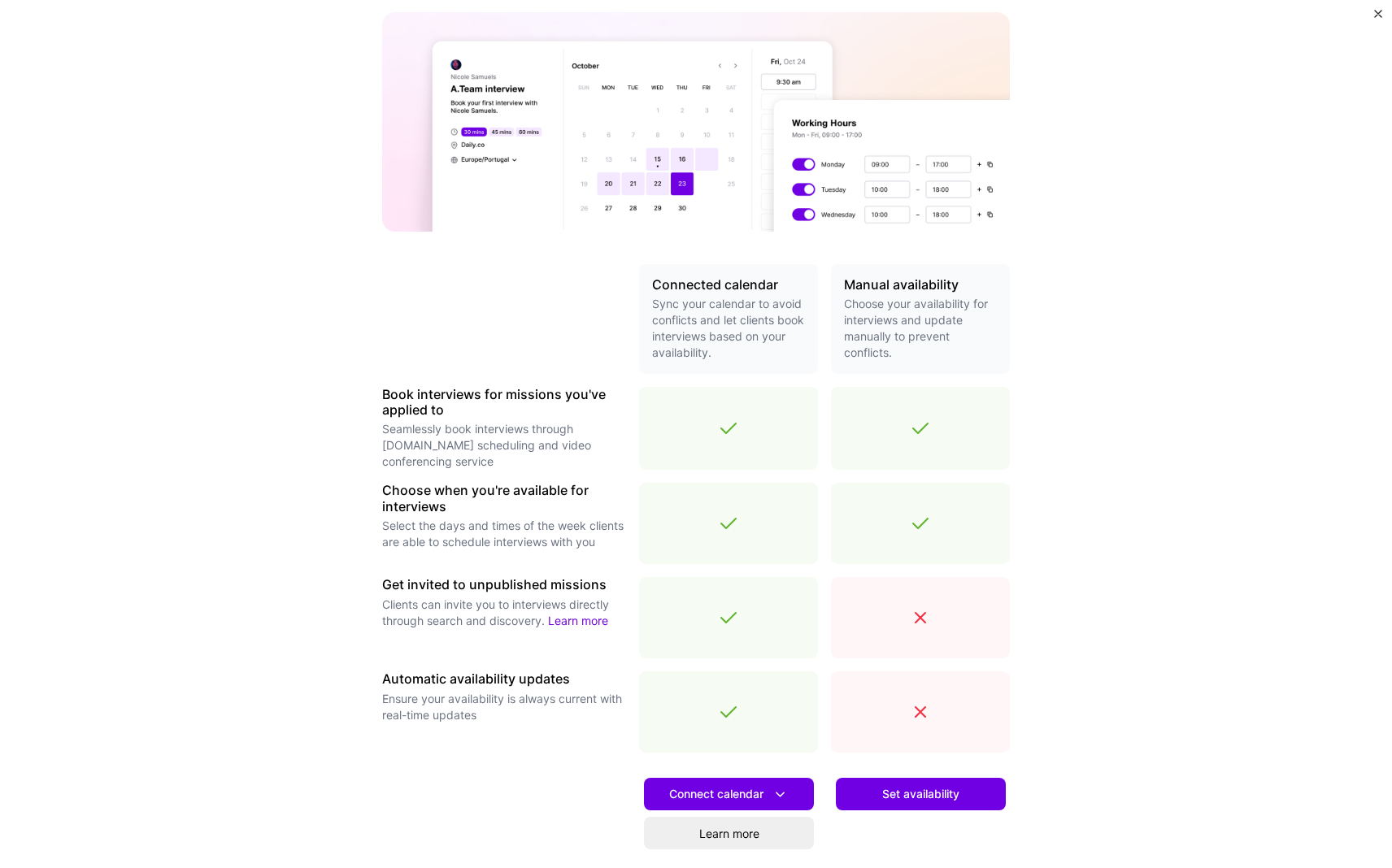
scroll to position [269, 0]
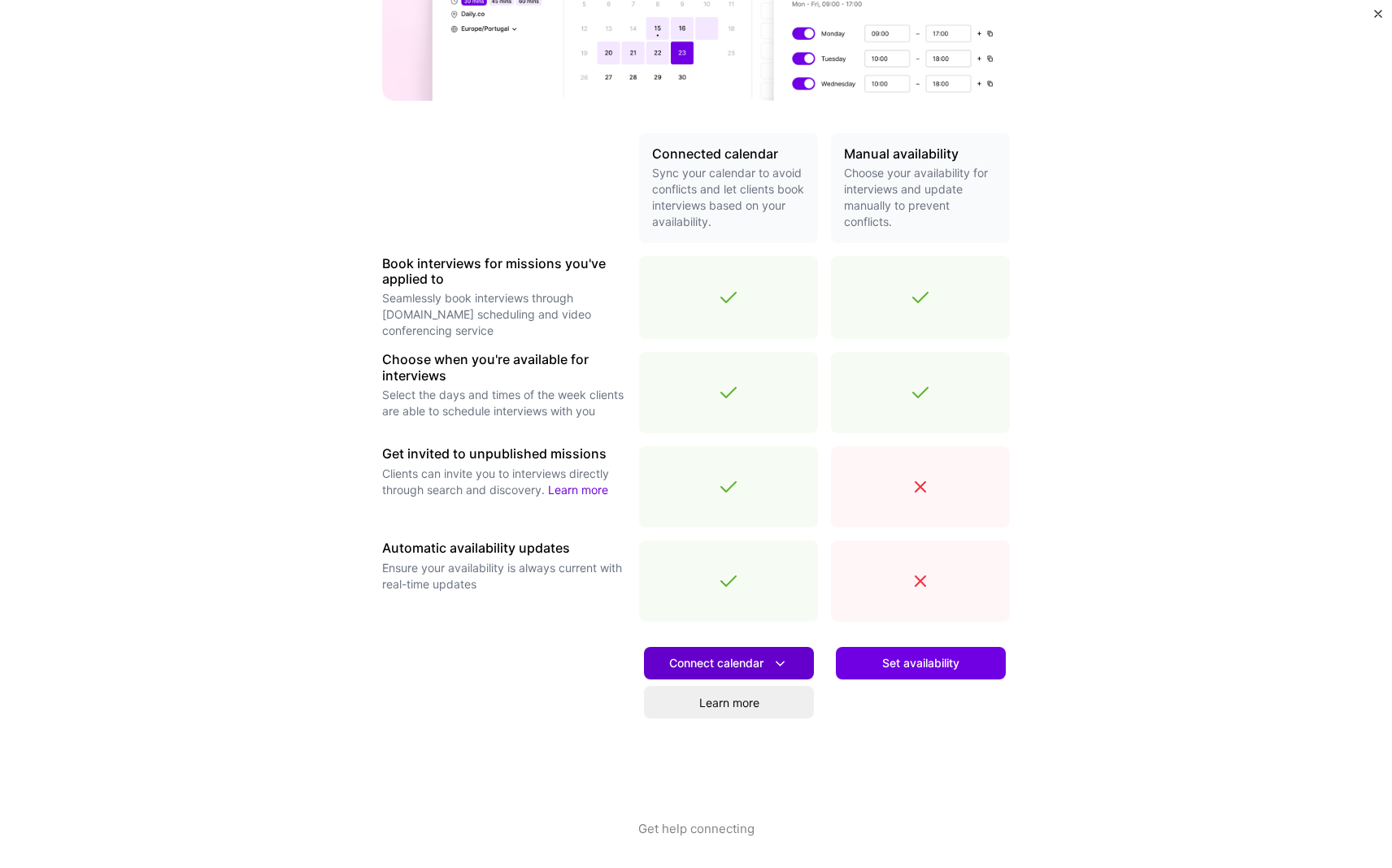
click at [689, 655] on span "Connect calendar" at bounding box center [728, 663] width 120 height 17
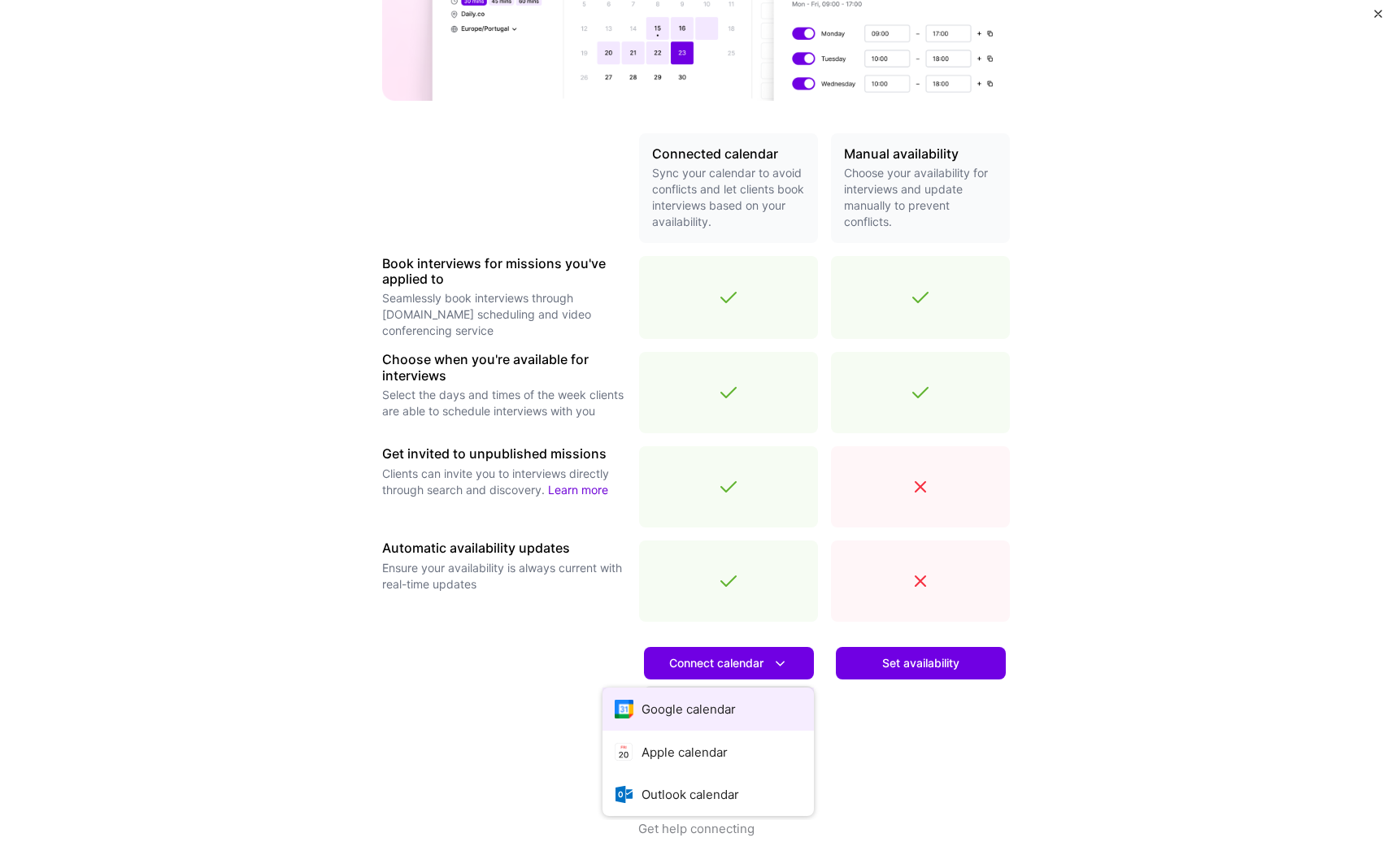
click at [689, 708] on button "Google calendar" at bounding box center [708, 709] width 211 height 43
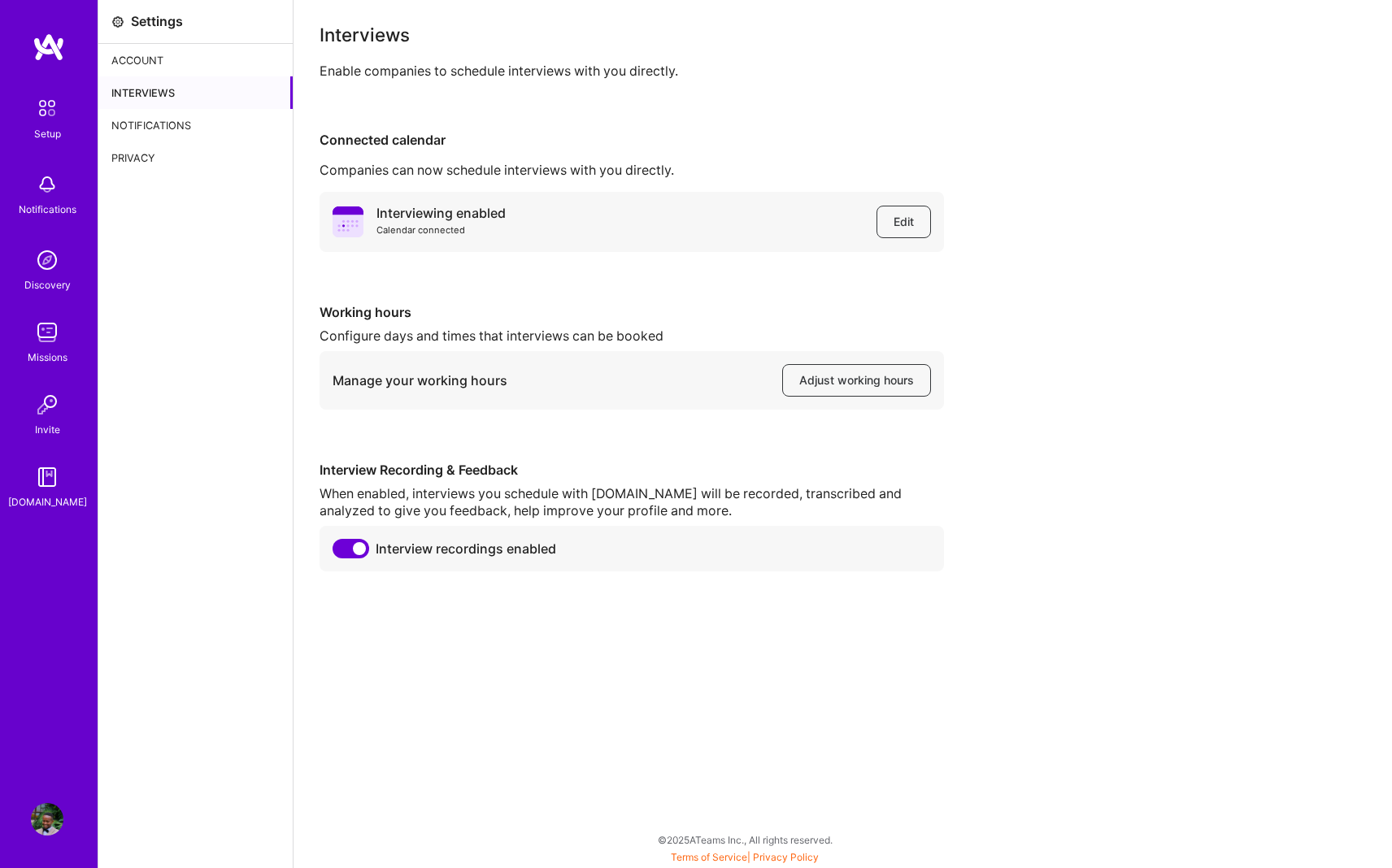
click at [47, 41] on img at bounding box center [49, 47] width 32 height 29
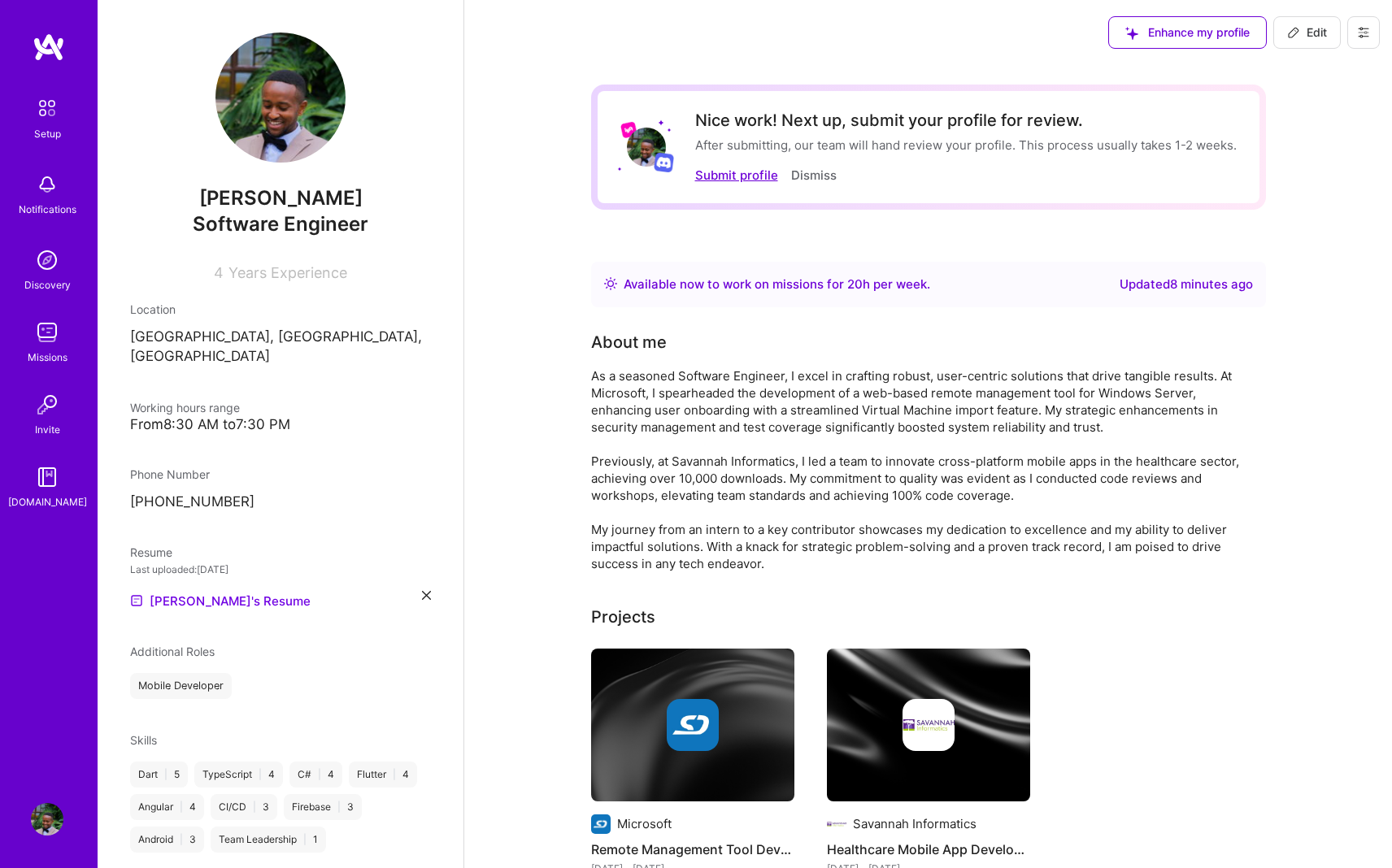
click at [724, 178] on button "Submit profile" at bounding box center [737, 175] width 83 height 17
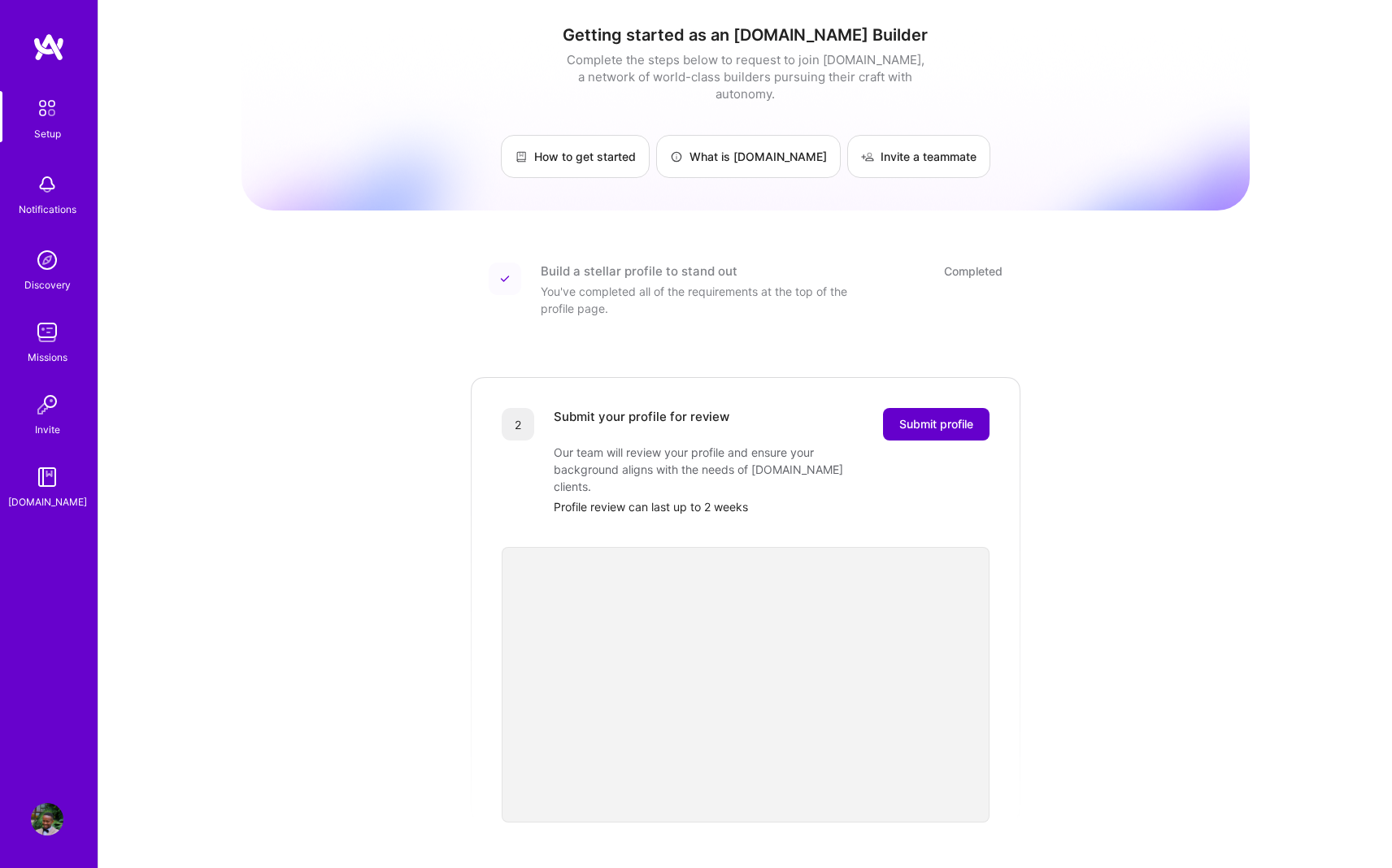
click at [919, 416] on span "Submit profile" at bounding box center [936, 425] width 74 height 16
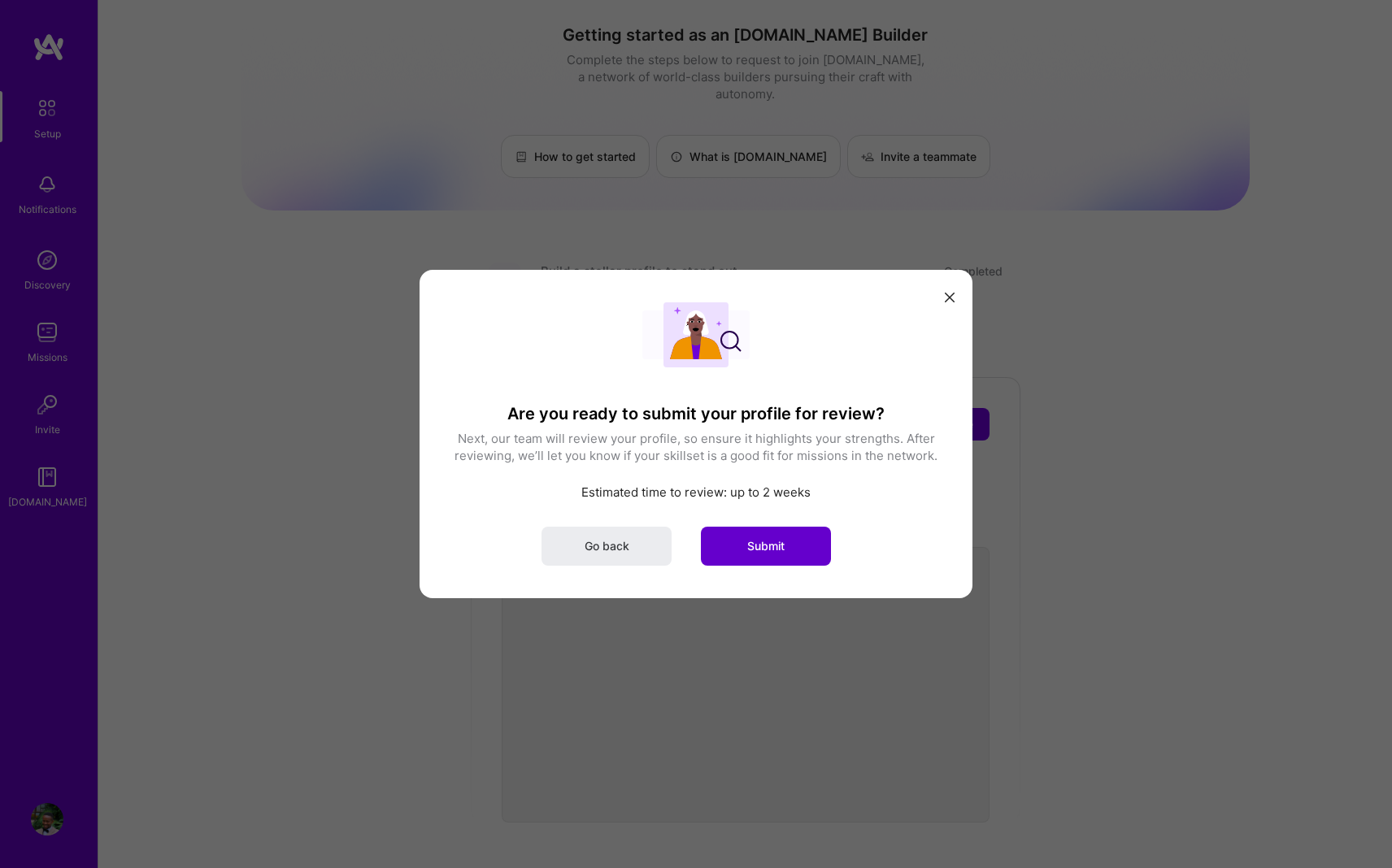
click at [779, 551] on span "Submit" at bounding box center [765, 546] width 37 height 16
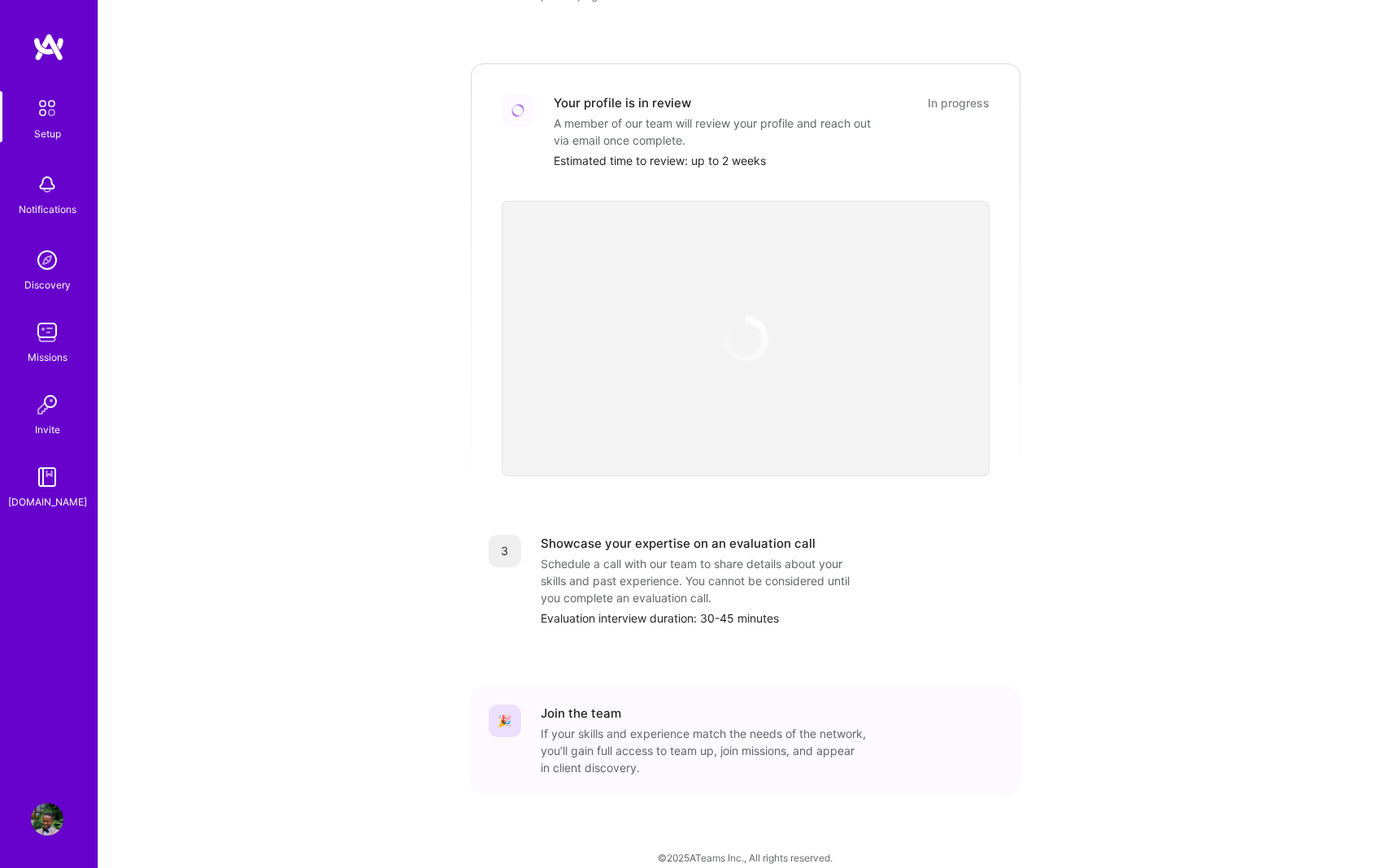
scroll to position [314, 0]
